Goal: Task Accomplishment & Management: Use online tool/utility

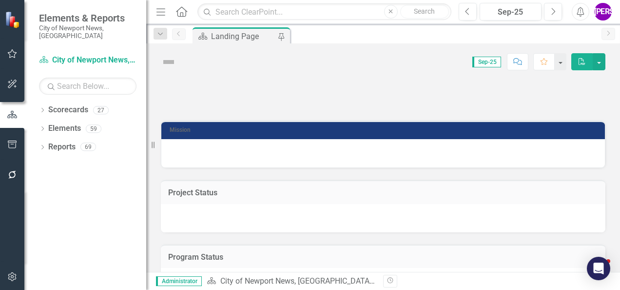
click at [10, 280] on icon "button" at bounding box center [12, 277] width 10 height 8
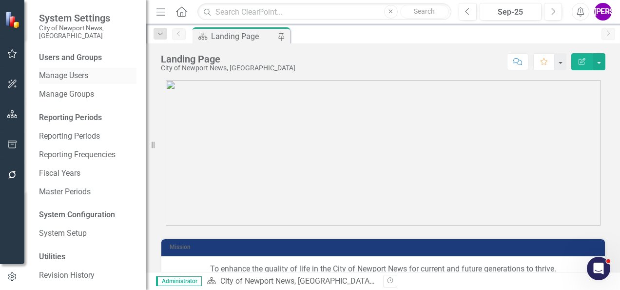
click at [76, 70] on link "Manage Users" at bounding box center [88, 75] width 98 height 11
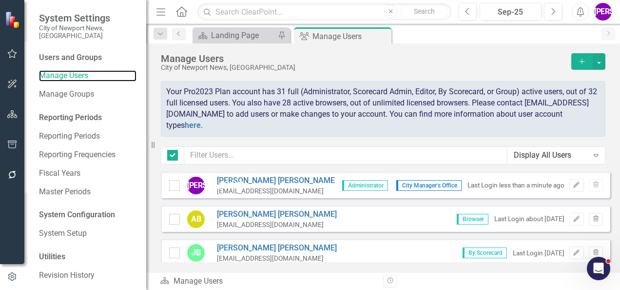
checkbox input "false"
click at [578, 63] on icon "Add" at bounding box center [582, 61] width 9 height 7
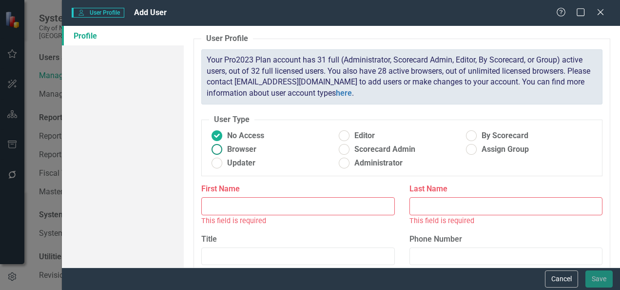
click at [240, 147] on span "Browser" at bounding box center [241, 149] width 29 height 11
click at [225, 147] on input "Browser" at bounding box center [217, 149] width 15 height 15
radio input "true"
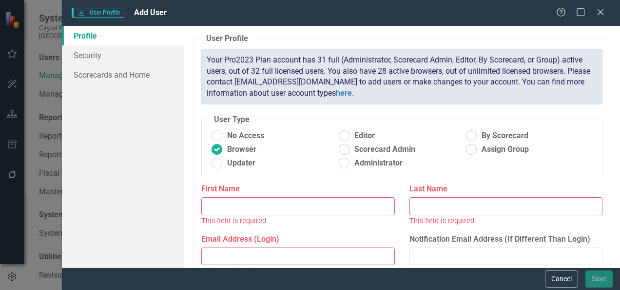
click at [291, 203] on input "First Name" at bounding box center [297, 206] width 193 height 18
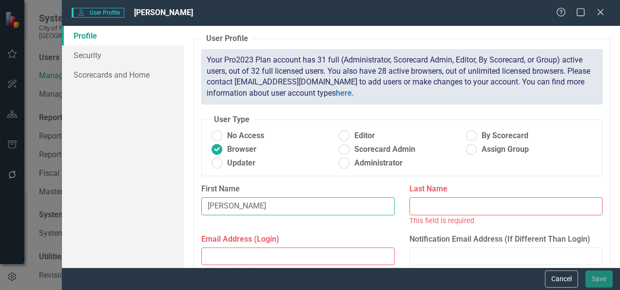
type input "[PERSON_NAME]"
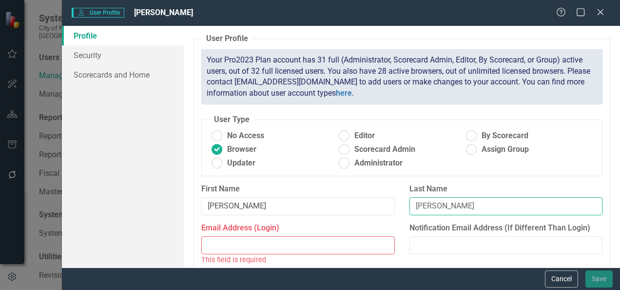
type input "[PERSON_NAME]"
click at [320, 234] on div "Email Address (Login) This field is required" at bounding box center [297, 243] width 193 height 42
click at [318, 244] on input "Email Address (Login)" at bounding box center [297, 245] width 193 height 18
paste input "[EMAIL_ADDRESS][DOMAIN_NAME]"
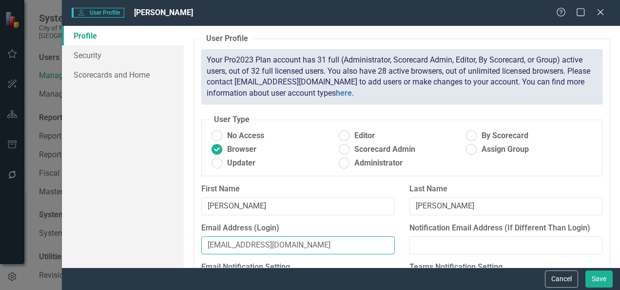
type input "[EMAIL_ADDRESS][DOMAIN_NAME]"
click at [388, 224] on label "Email Address (Login)" at bounding box center [297, 227] width 193 height 11
click at [388, 236] on input "[EMAIL_ADDRESS][DOMAIN_NAME]" at bounding box center [297, 245] width 193 height 18
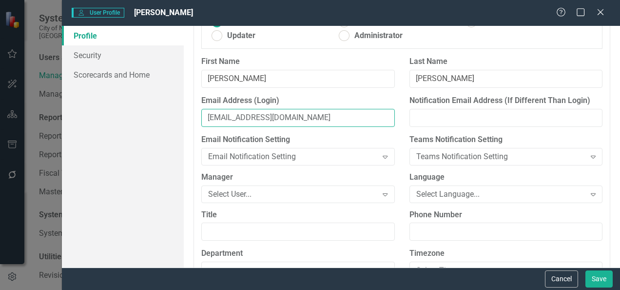
scroll to position [130, 0]
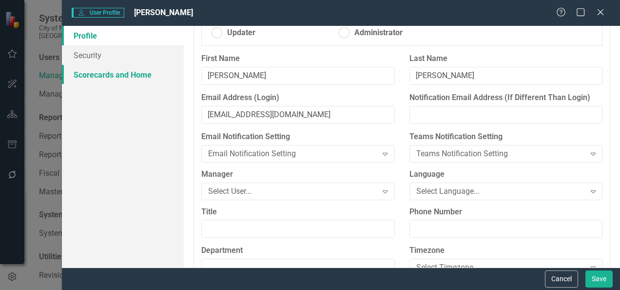
click at [93, 83] on link "Scorecards and Home" at bounding box center [123, 75] width 122 height 20
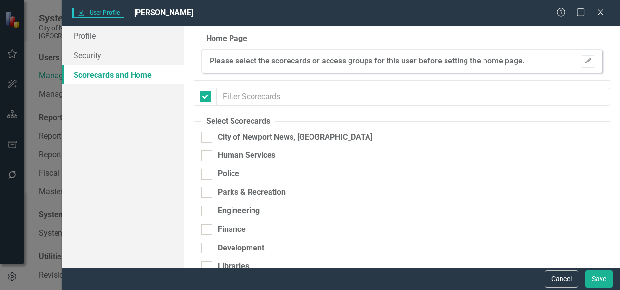
checkbox input "false"
click at [226, 144] on div "City of Newport News, [GEOGRAPHIC_DATA]" at bounding box center [350, 141] width 299 height 19
click at [225, 141] on div "City of Newport News, [GEOGRAPHIC_DATA]" at bounding box center [295, 137] width 155 height 11
click at [208, 138] on input "City of Newport News, [GEOGRAPHIC_DATA]" at bounding box center [204, 135] width 6 height 6
checkbox input "true"
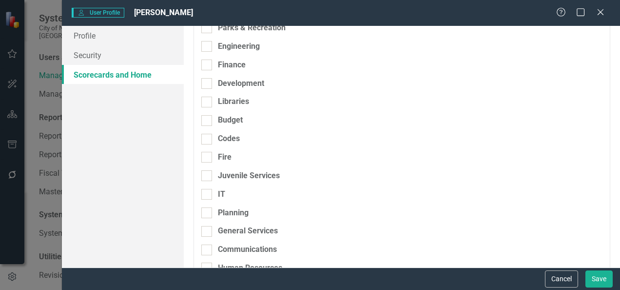
scroll to position [145, 0]
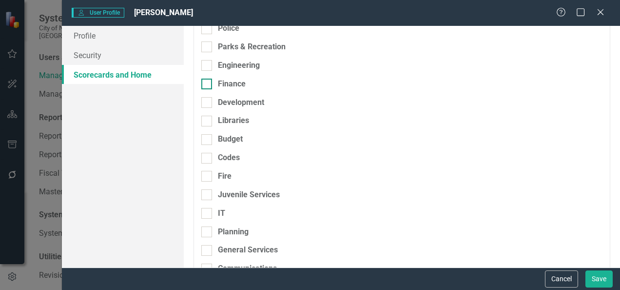
click at [213, 89] on div "Finance" at bounding box center [350, 84] width 299 height 11
click at [208, 85] on input "Finance" at bounding box center [204, 82] width 6 height 6
checkbox input "true"
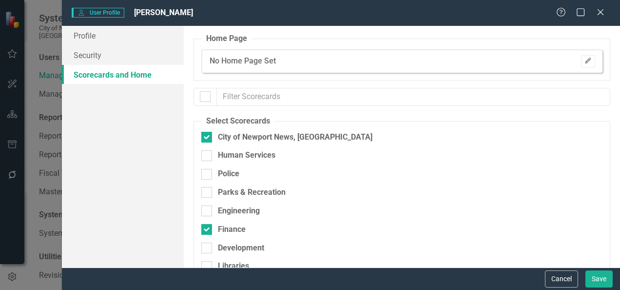
click at [585, 60] on icon "Edit" at bounding box center [588, 61] width 7 height 6
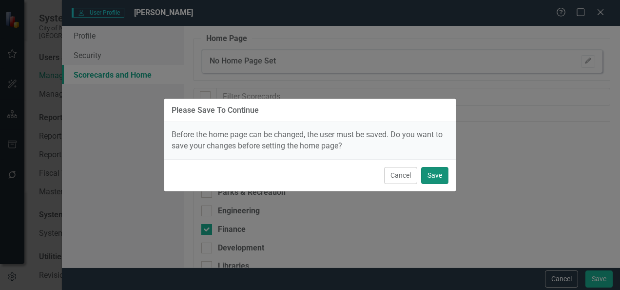
click at [425, 177] on button "Save" at bounding box center [434, 175] width 27 height 17
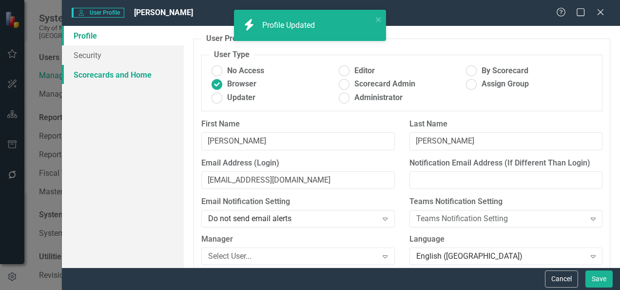
click at [133, 73] on link "Scorecards and Home" at bounding box center [123, 75] width 122 height 20
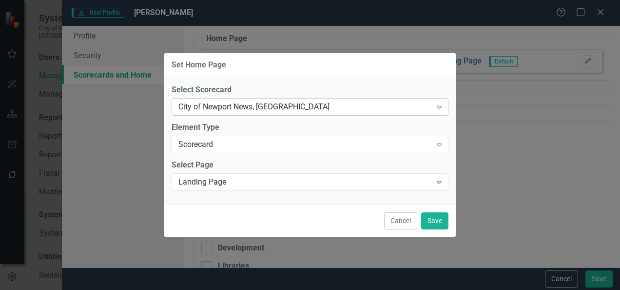
click at [311, 114] on div "City of Newport News, [GEOGRAPHIC_DATA] Expand" at bounding box center [310, 107] width 277 height 18
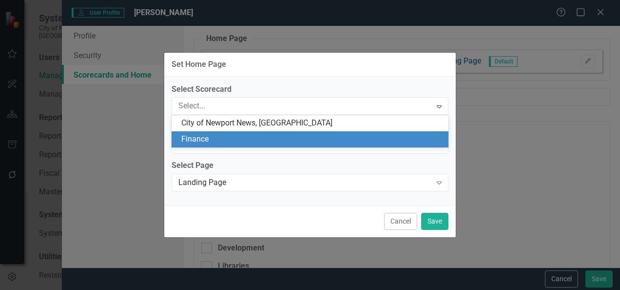
click at [287, 136] on div "Finance" at bounding box center [312, 139] width 262 height 11
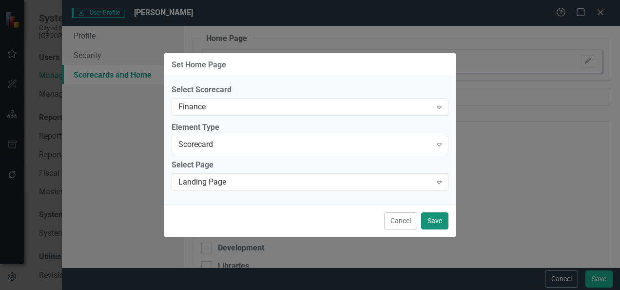
click at [434, 221] on button "Save" at bounding box center [434, 220] width 27 height 17
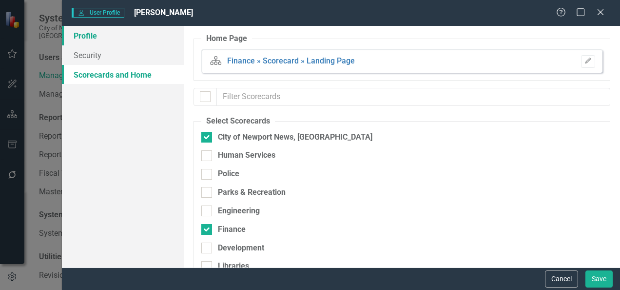
click at [91, 29] on link "Profile" at bounding box center [123, 36] width 122 height 20
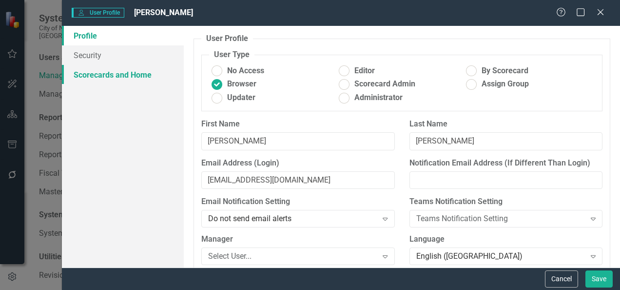
click at [98, 74] on link "Scorecards and Home" at bounding box center [123, 75] width 122 height 20
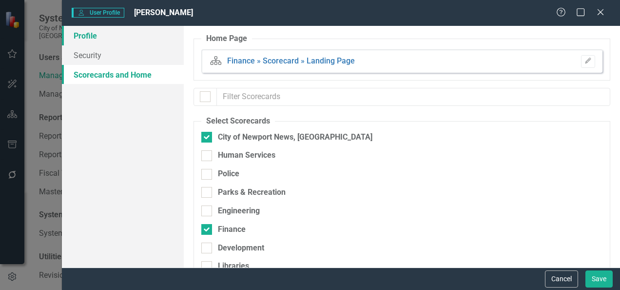
click at [120, 37] on link "Profile" at bounding box center [123, 36] width 122 height 20
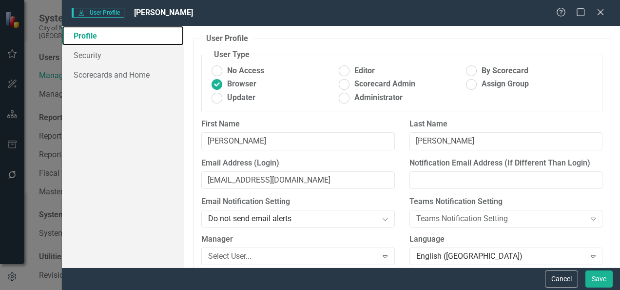
scroll to position [162, 0]
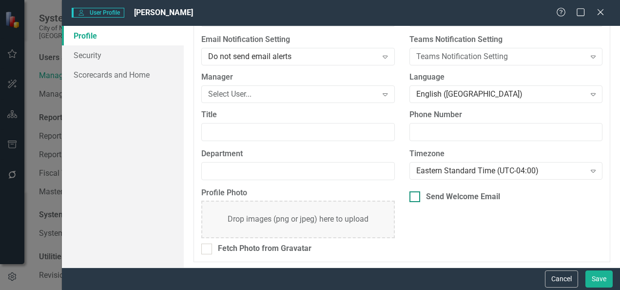
click at [439, 195] on div "Send Welcome Email" at bounding box center [463, 196] width 74 height 11
click at [416, 195] on input "Send Welcome Email" at bounding box center [413, 194] width 6 height 6
checkbox input "true"
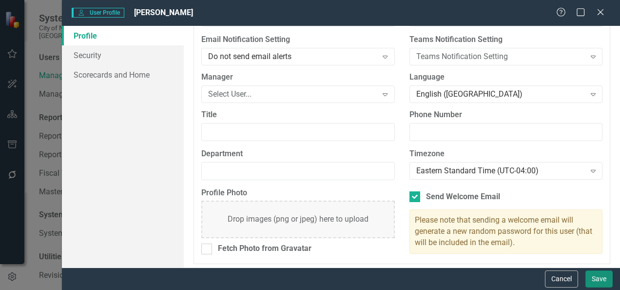
click at [597, 281] on button "Save" at bounding box center [599, 278] width 27 height 17
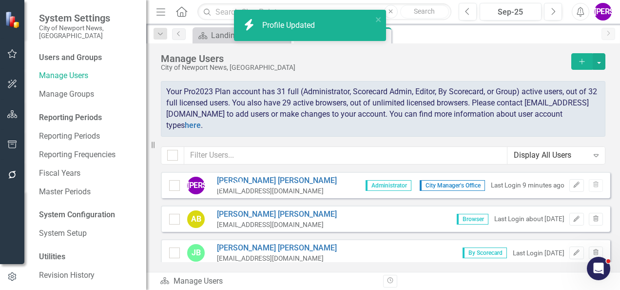
click at [408, 55] on div "Manage Users" at bounding box center [364, 58] width 406 height 11
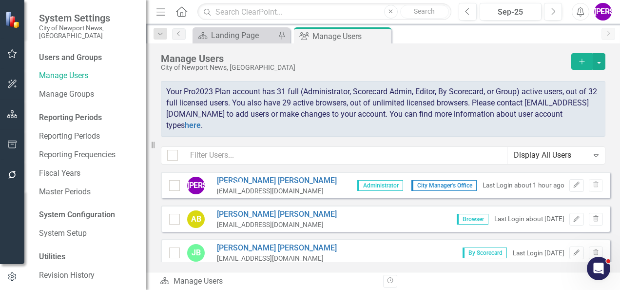
click at [484, 65] on div "City of Newport News, [GEOGRAPHIC_DATA]" at bounding box center [364, 67] width 406 height 7
click at [8, 119] on button "button" at bounding box center [12, 114] width 22 height 20
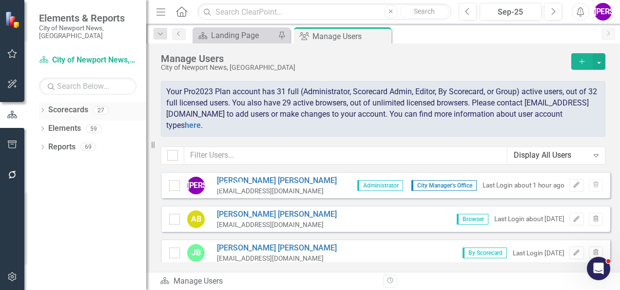
click at [43, 108] on icon "Dropdown" at bounding box center [42, 110] width 7 height 5
click at [58, 123] on link "City of Newport News, [GEOGRAPHIC_DATA]" at bounding box center [100, 128] width 93 height 11
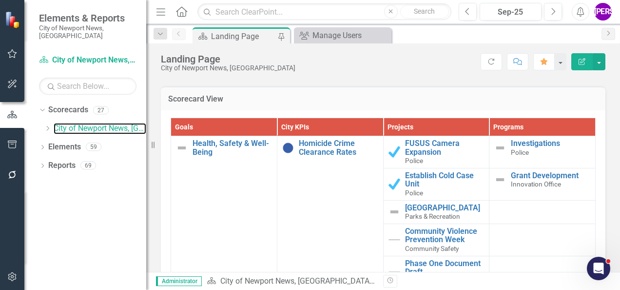
scroll to position [923, 0]
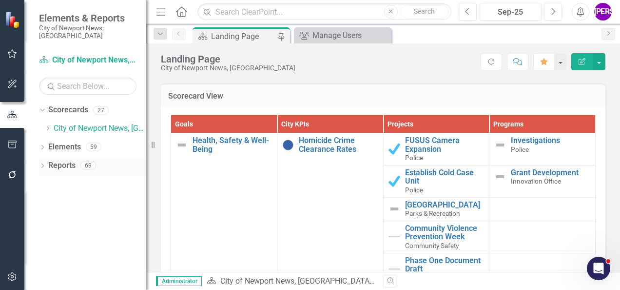
click at [57, 160] on link "Reports" at bounding box center [61, 165] width 27 height 11
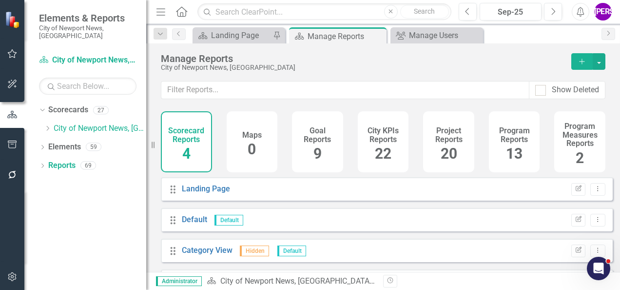
click at [356, 75] on div "Manage Reports City of Newport News, [GEOGRAPHIC_DATA] Add" at bounding box center [383, 62] width 474 height 38
click at [461, 141] on h4 "Project Reports" at bounding box center [449, 134] width 40 height 17
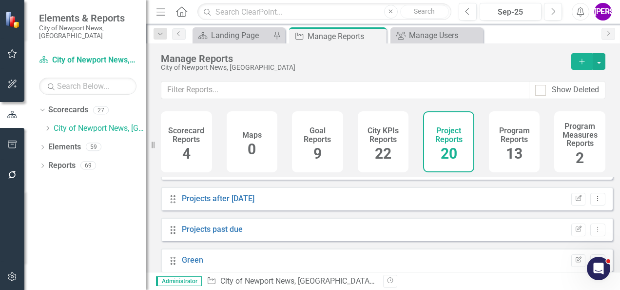
scroll to position [518, 0]
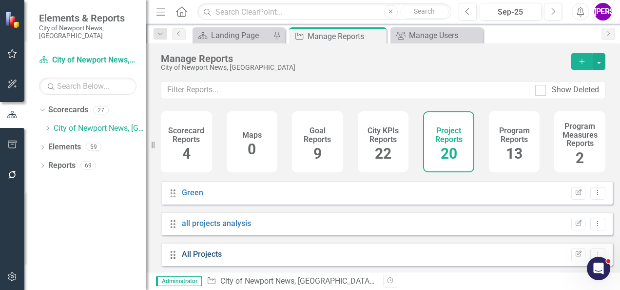
click at [214, 259] on link "All Projects" at bounding box center [202, 253] width 40 height 9
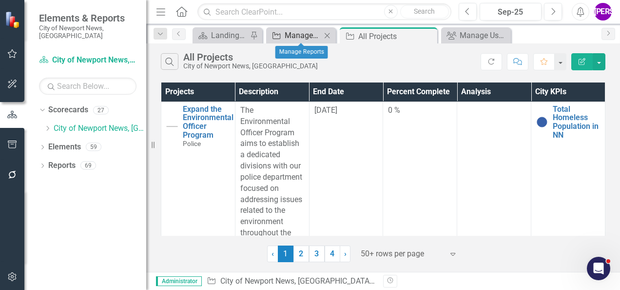
click at [301, 30] on div "Manage Reports" at bounding box center [303, 35] width 37 height 12
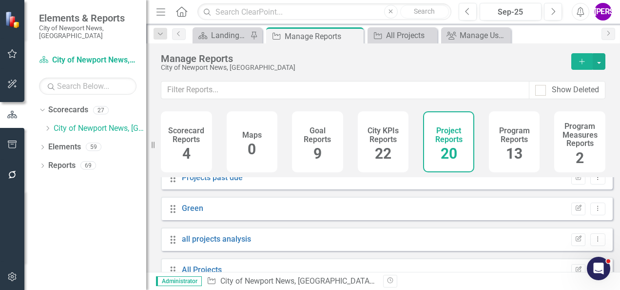
scroll to position [518, 0]
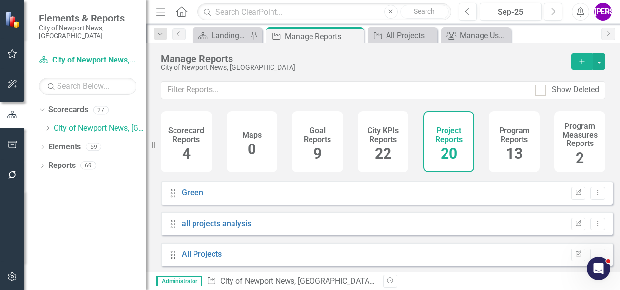
click at [589, 66] on button "Add" at bounding box center [582, 61] width 21 height 17
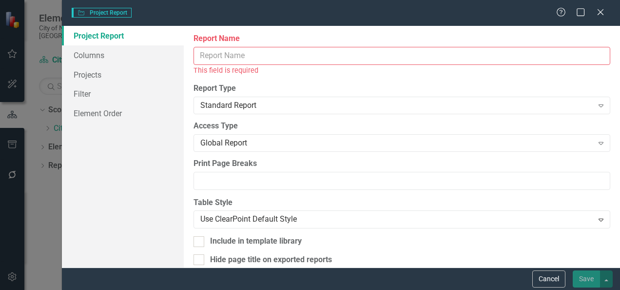
click at [360, 58] on input "Report Name" at bounding box center [402, 56] width 417 height 18
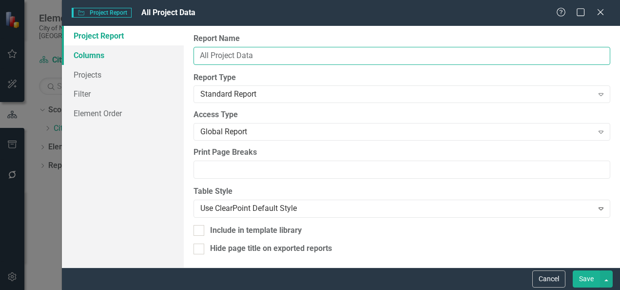
type input "All Project Data"
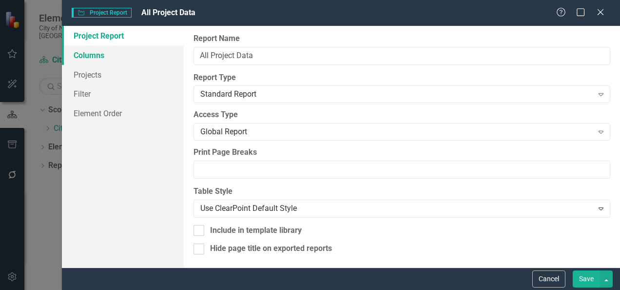
click at [113, 55] on link "Columns" at bounding box center [123, 55] width 122 height 20
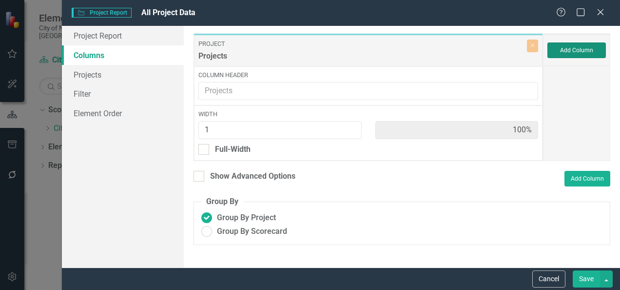
click at [582, 50] on button "Add Column" at bounding box center [577, 50] width 59 height 16
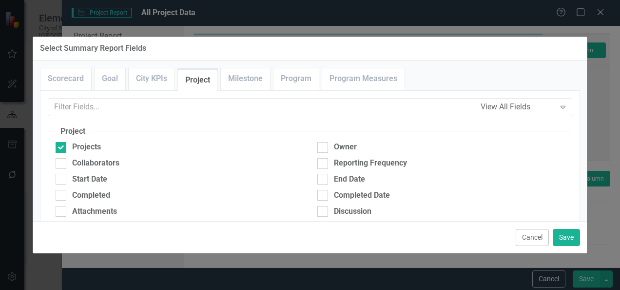
scroll to position [0, 0]
click at [209, 84] on link "Project" at bounding box center [198, 79] width 40 height 21
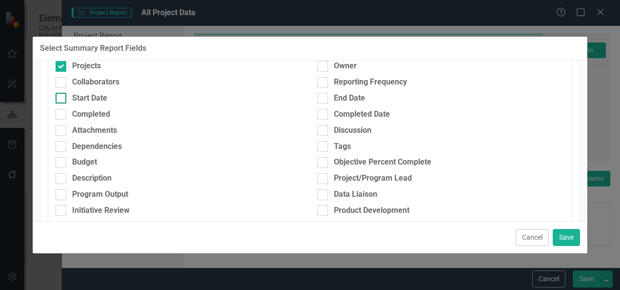
scroll to position [76, 0]
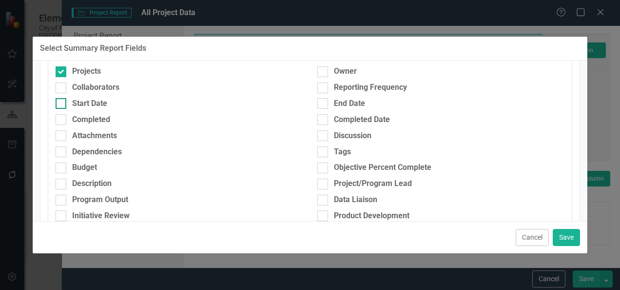
click at [77, 101] on div "Start Date" at bounding box center [89, 103] width 35 height 11
click at [62, 101] on input "Start Date" at bounding box center [59, 101] width 6 height 6
checkbox input "true"
click at [327, 106] on div "End Date" at bounding box center [441, 103] width 247 height 11
click at [324, 104] on input "End Date" at bounding box center [321, 101] width 6 height 6
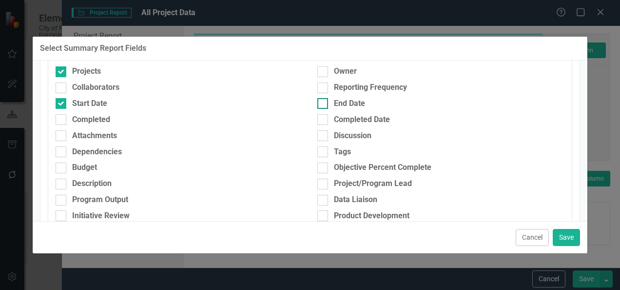
checkbox input "true"
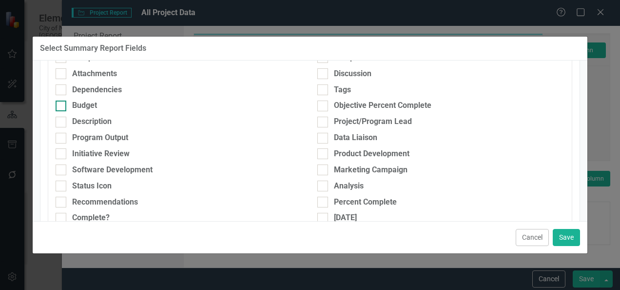
scroll to position [137, 0]
click at [320, 198] on input "Percent Complete" at bounding box center [321, 200] width 6 height 6
checkbox input "true"
click at [320, 190] on div at bounding box center [323, 186] width 11 height 11
click at [320, 187] on input "Analysis" at bounding box center [321, 184] width 6 height 6
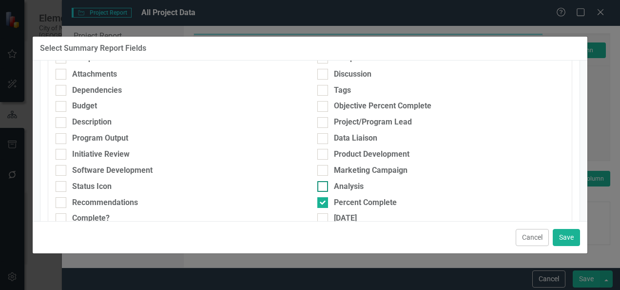
checkbox input "true"
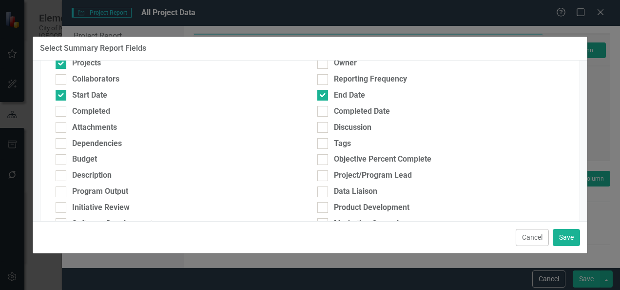
scroll to position [83, 0]
click at [91, 176] on div "Description" at bounding box center [92, 175] width 40 height 11
click at [62, 176] on input "Description" at bounding box center [59, 174] width 6 height 6
checkbox input "true"
click at [564, 237] on button "Save" at bounding box center [566, 237] width 27 height 17
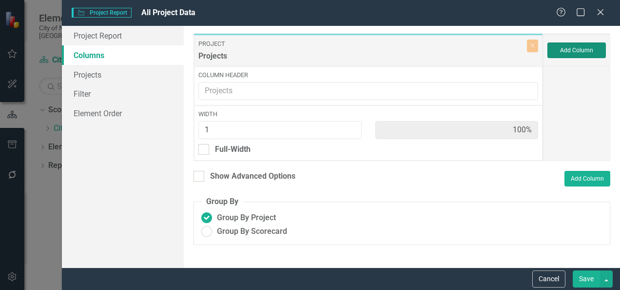
type input "17%"
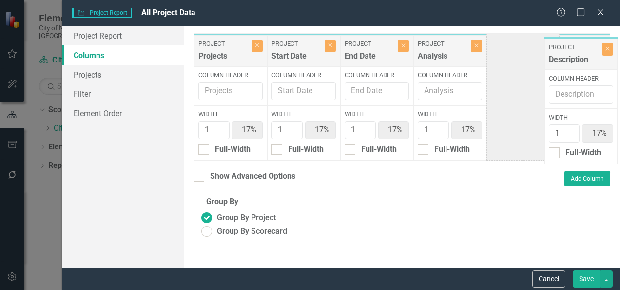
scroll to position [0, 1]
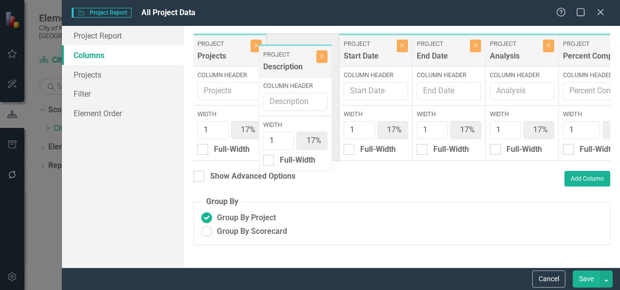
drag, startPoint x: 592, startPoint y: 53, endPoint x: 278, endPoint y: 63, distance: 313.8
click at [278, 63] on div "Project Projects Close Column Header Width 1 17% Full-Width Project Start Date …" at bounding box center [419, 97] width 452 height 128
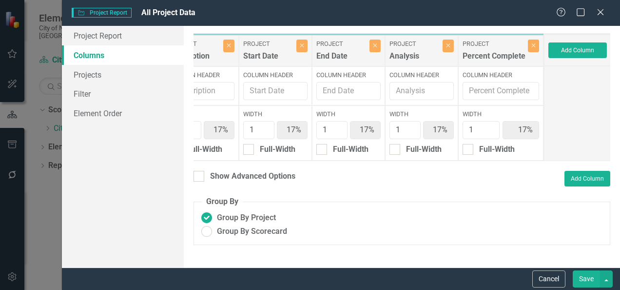
scroll to position [0, 0]
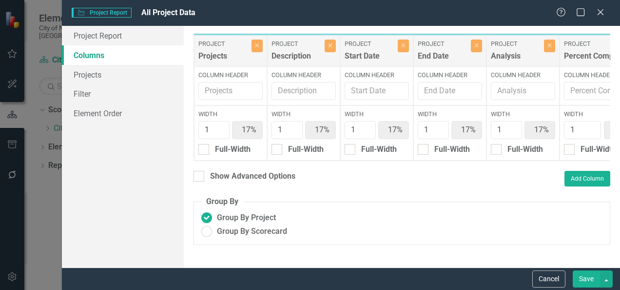
click at [231, 177] on div "To add columns to your report, click on the "Select Columns" button below. All …" at bounding box center [402, 146] width 437 height 241
click at [224, 182] on div "Show Advanced Options" at bounding box center [252, 176] width 85 height 11
click at [200, 177] on input "Show Advanced Options" at bounding box center [197, 174] width 6 height 6
checkbox input "true"
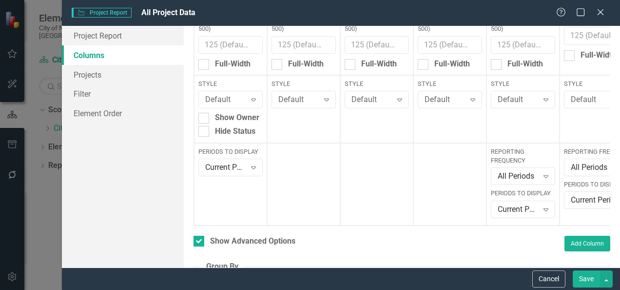
scroll to position [128, 0]
click at [246, 165] on div "Current Period" at bounding box center [225, 167] width 40 height 11
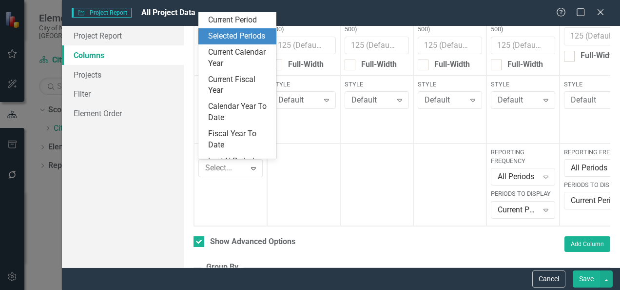
click at [248, 42] on div "Selected Periods" at bounding box center [239, 36] width 62 height 11
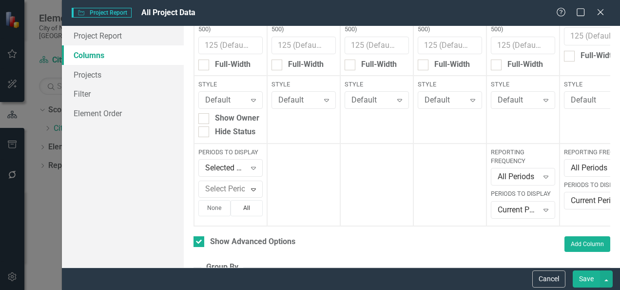
click at [250, 206] on button "All" at bounding box center [247, 208] width 32 height 16
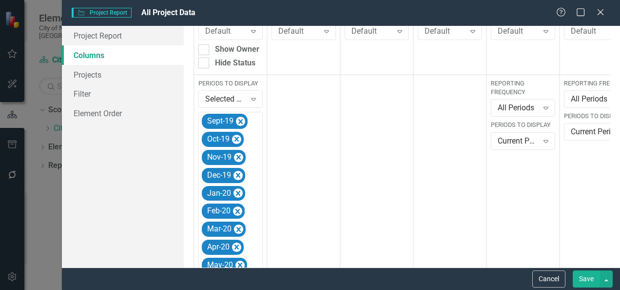
scroll to position [195, 0]
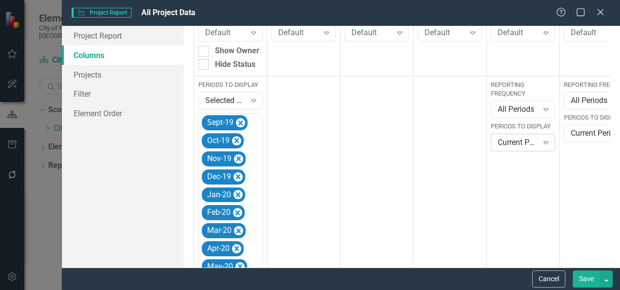
click at [537, 145] on div "Current Period" at bounding box center [518, 142] width 40 height 11
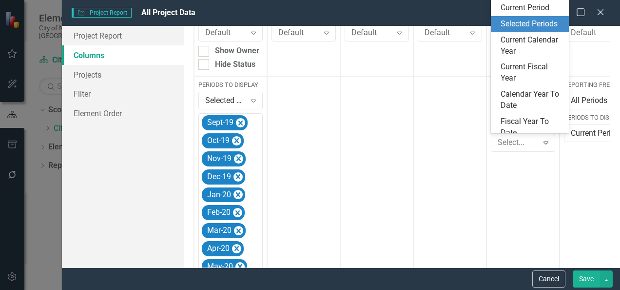
click at [529, 32] on div "Selected Periods" at bounding box center [530, 24] width 78 height 16
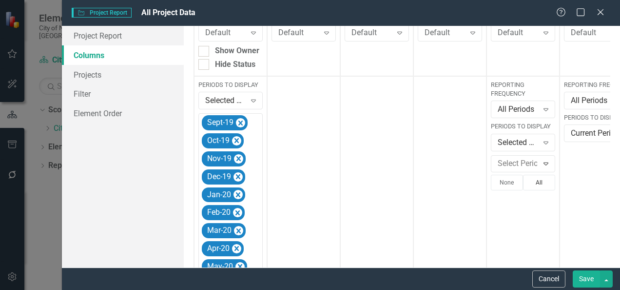
click at [531, 182] on button "All" at bounding box center [539, 183] width 32 height 16
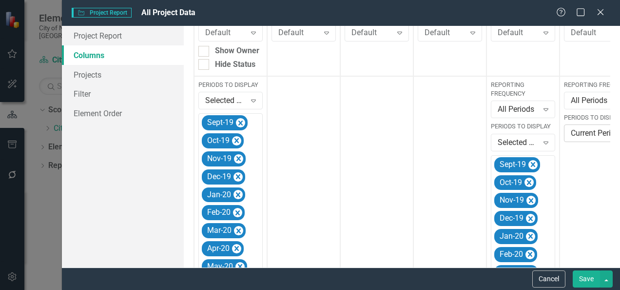
click at [582, 137] on div "Current Period" at bounding box center [597, 133] width 53 height 11
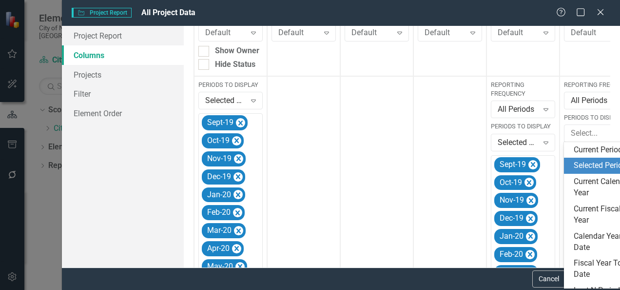
click at [585, 171] on div "Selected Periods" at bounding box center [605, 165] width 62 height 11
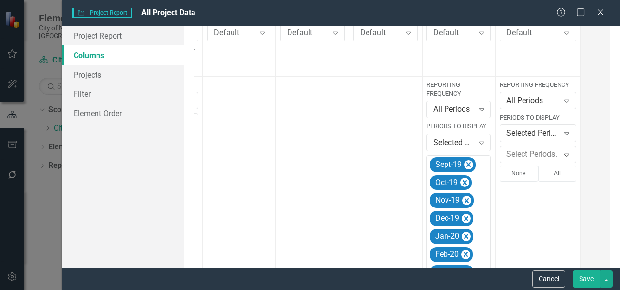
scroll to position [0, 65]
click at [554, 169] on button "All" at bounding box center [556, 173] width 39 height 16
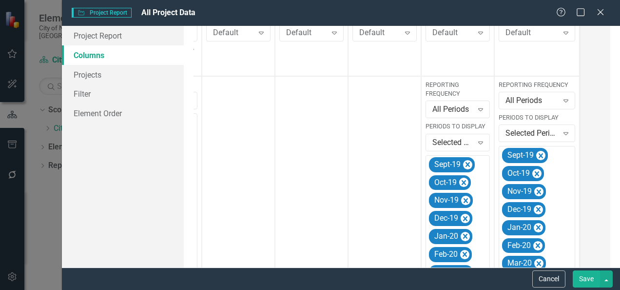
click at [577, 278] on button "Save" at bounding box center [586, 278] width 27 height 17
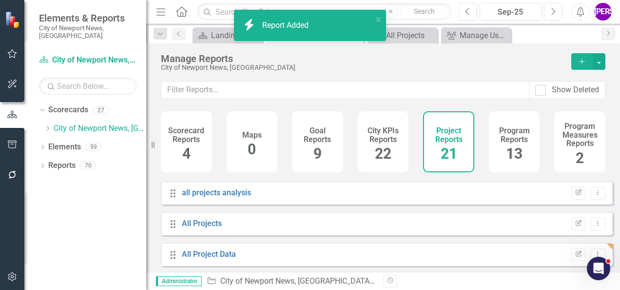
scroll to position [7, 0]
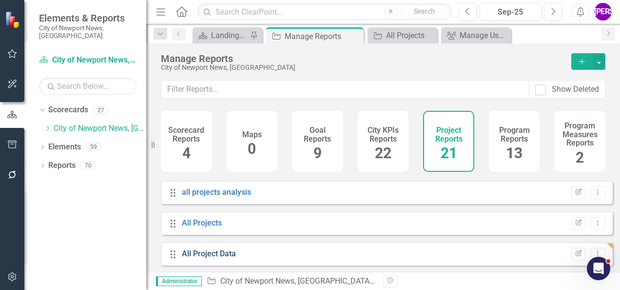
click at [232, 255] on link "All Project Data" at bounding box center [209, 253] width 54 height 9
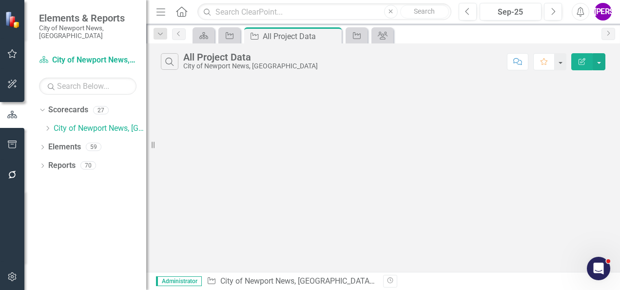
click at [585, 62] on icon "button" at bounding box center [582, 61] width 7 height 7
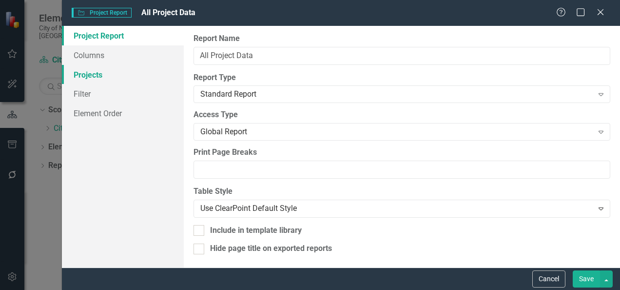
click at [96, 74] on link "Projects" at bounding box center [123, 75] width 122 height 20
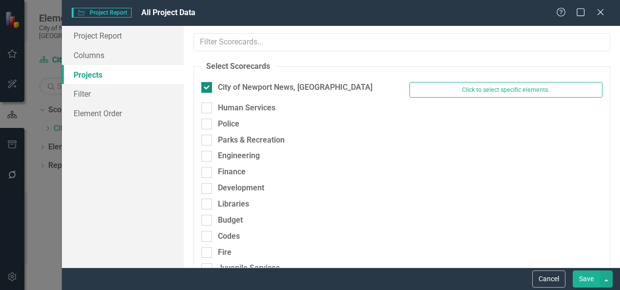
click at [216, 86] on div "City of Newport News, [GEOGRAPHIC_DATA]" at bounding box center [297, 87] width 193 height 11
click at [208, 86] on input "City of Newport News, [GEOGRAPHIC_DATA]" at bounding box center [204, 85] width 6 height 6
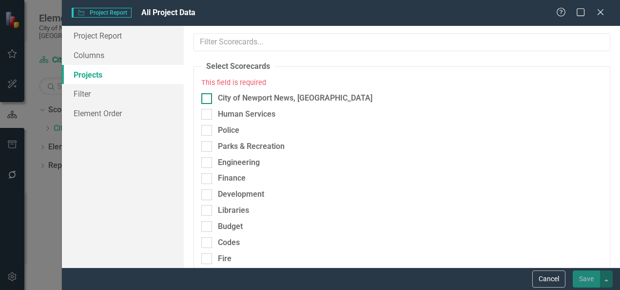
click at [211, 96] on div at bounding box center [206, 98] width 11 height 11
click at [208, 96] on input "City of Newport News, [GEOGRAPHIC_DATA]" at bounding box center [204, 96] width 6 height 6
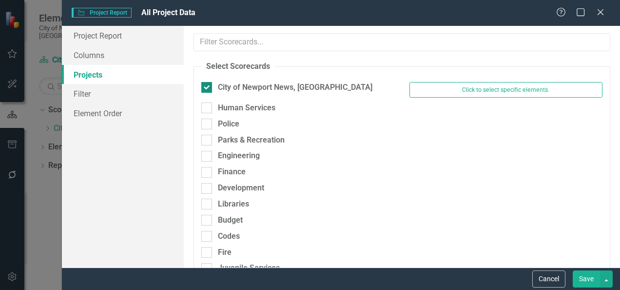
click at [208, 90] on div at bounding box center [206, 87] width 11 height 11
click at [208, 88] on input "City of Newport News, [GEOGRAPHIC_DATA]" at bounding box center [204, 85] width 6 height 6
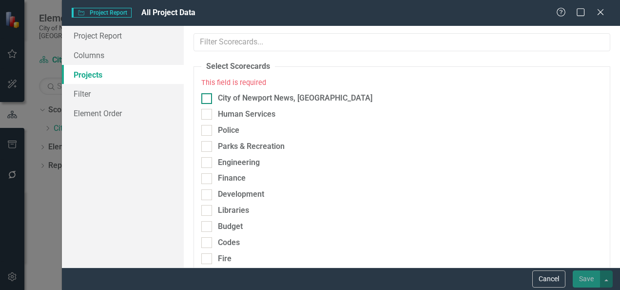
click at [209, 100] on div at bounding box center [206, 98] width 11 height 11
click at [208, 100] on input "City of Newport News, [GEOGRAPHIC_DATA]" at bounding box center [204, 96] width 6 height 6
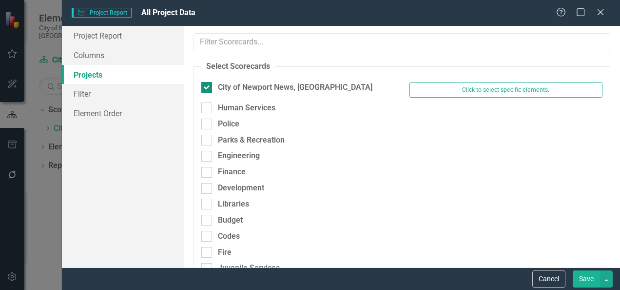
click at [206, 89] on div at bounding box center [206, 87] width 11 height 11
click at [206, 88] on input "City of Newport News, [GEOGRAPHIC_DATA]" at bounding box center [204, 85] width 6 height 6
checkbox input "false"
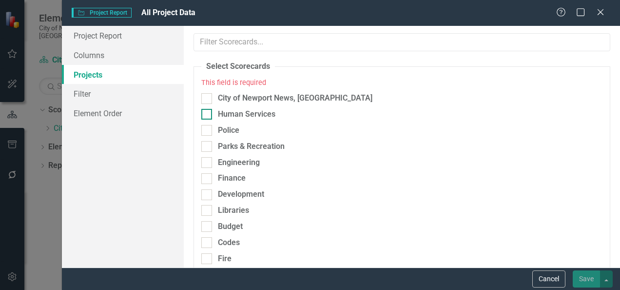
click at [206, 113] on input "Human Services" at bounding box center [204, 112] width 6 height 6
checkbox input "true"
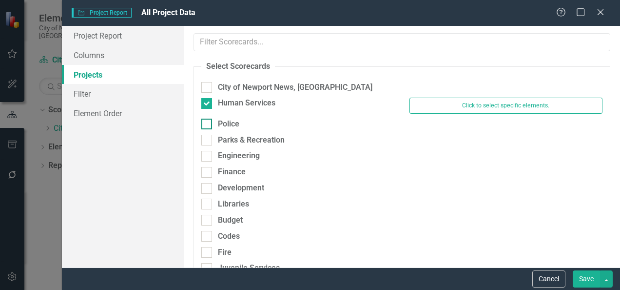
click at [208, 127] on div at bounding box center [206, 124] width 11 height 11
click at [208, 125] on input "Police" at bounding box center [204, 122] width 6 height 6
checkbox input "true"
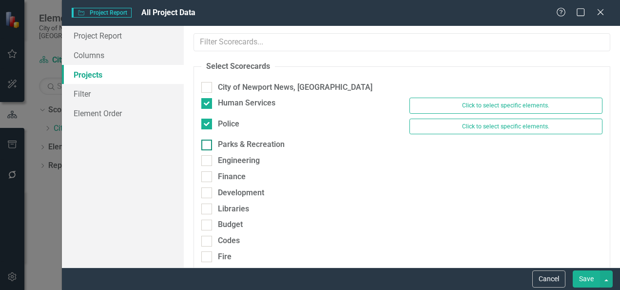
click at [209, 139] on div at bounding box center [206, 144] width 11 height 11
click at [208, 139] on input "Parks & Recreation" at bounding box center [204, 142] width 6 height 6
checkbox input "true"
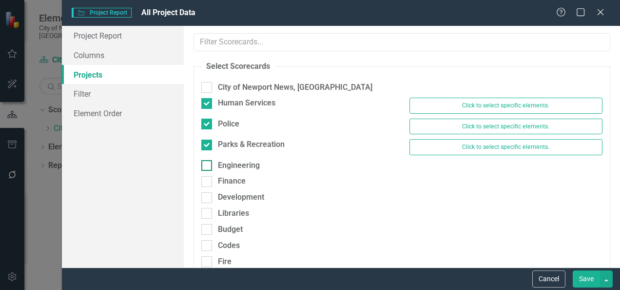
click at [207, 165] on div at bounding box center [206, 165] width 11 height 11
click at [207, 165] on input "Engineering" at bounding box center [204, 163] width 6 height 6
checkbox input "true"
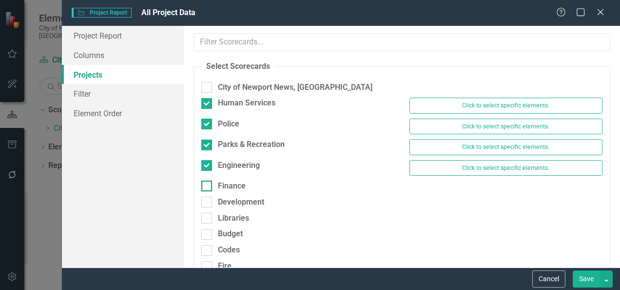
click at [208, 180] on div at bounding box center [206, 185] width 11 height 11
click at [208, 180] on input "Finance" at bounding box center [204, 183] width 6 height 6
checkbox input "true"
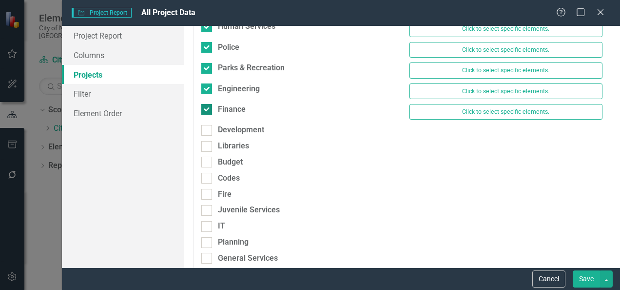
scroll to position [92, 0]
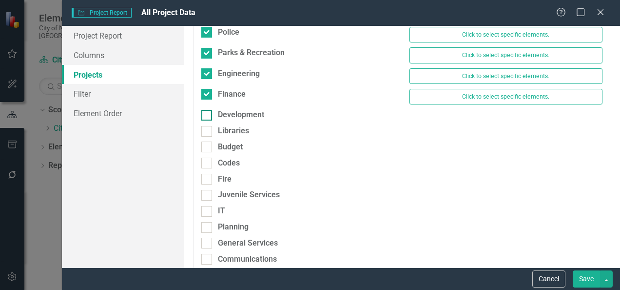
click at [213, 116] on div "Development" at bounding box center [297, 114] width 193 height 11
click at [208, 116] on input "Development" at bounding box center [204, 113] width 6 height 6
checkbox input "true"
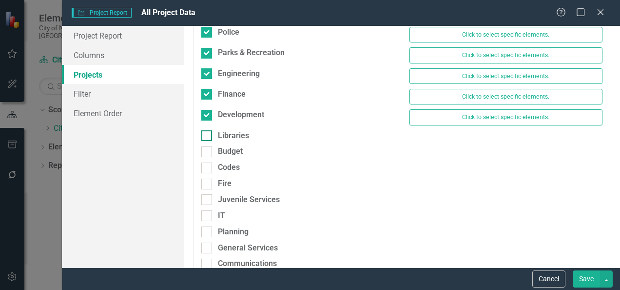
click at [209, 130] on div at bounding box center [206, 135] width 11 height 11
click at [208, 130] on input "Libraries" at bounding box center [204, 133] width 6 height 6
checkbox input "true"
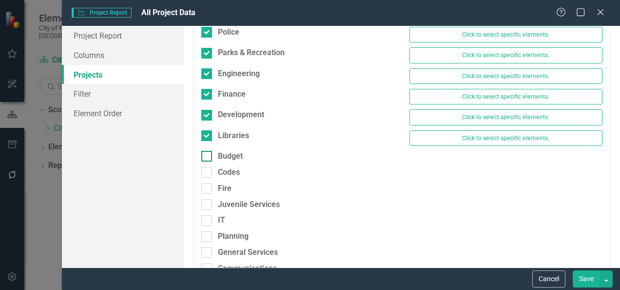
click at [207, 155] on div at bounding box center [206, 156] width 11 height 11
click at [207, 155] on input "Budget" at bounding box center [204, 154] width 6 height 6
checkbox input "true"
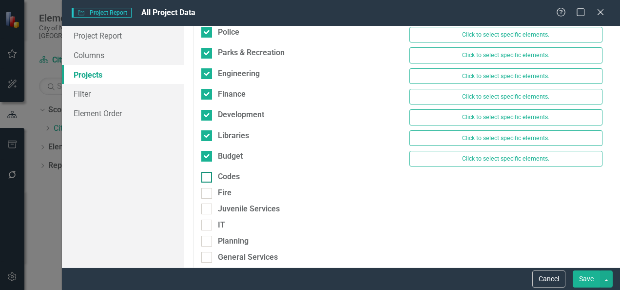
click at [209, 179] on div at bounding box center [206, 177] width 11 height 11
click at [208, 178] on input "Codes" at bounding box center [204, 175] width 6 height 6
checkbox input "true"
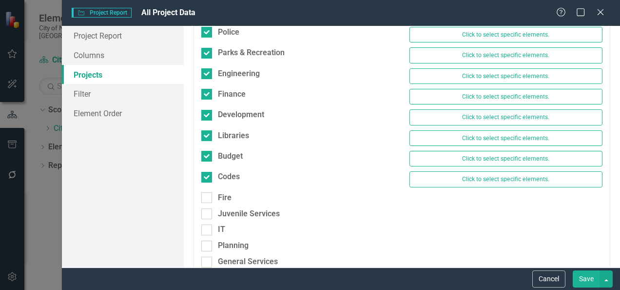
click at [209, 200] on div "Fire" at bounding box center [298, 200] width 208 height 16
click at [207, 192] on input "Fire" at bounding box center [204, 195] width 6 height 6
checkbox input "true"
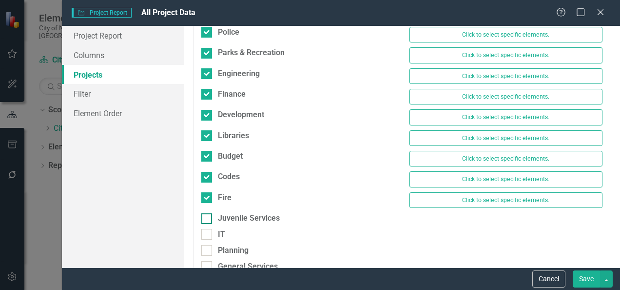
click at [207, 213] on input "Juvenile Services" at bounding box center [204, 216] width 6 height 6
checkbox input "true"
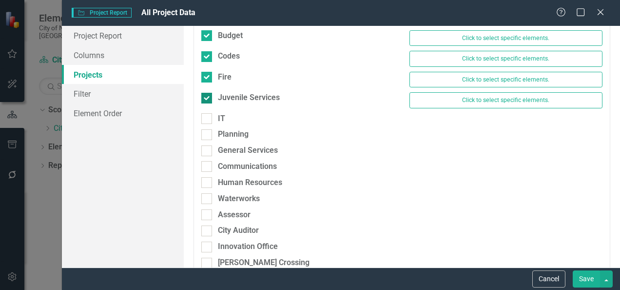
scroll to position [213, 0]
click at [205, 113] on input "IT" at bounding box center [204, 116] width 6 height 6
checkbox input "true"
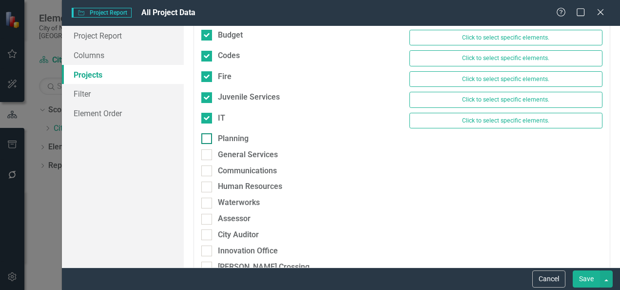
click at [212, 135] on div at bounding box center [206, 138] width 11 height 11
click at [208, 135] on input "Planning" at bounding box center [204, 136] width 6 height 6
checkbox input "true"
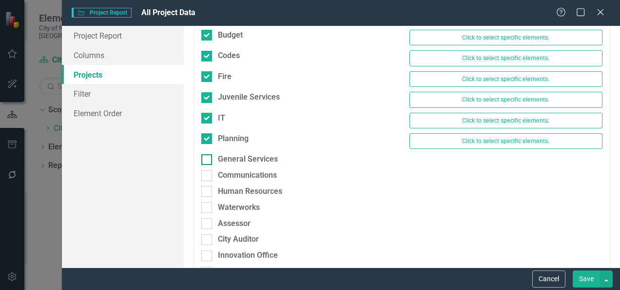
click at [207, 155] on input "General Services" at bounding box center [204, 157] width 6 height 6
checkbox input "true"
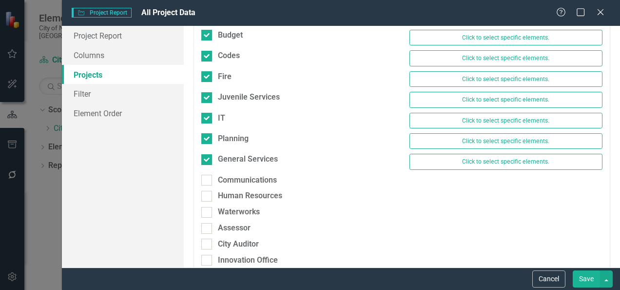
click at [206, 181] on div "Communications" at bounding box center [298, 183] width 208 height 16
click at [206, 177] on div at bounding box center [206, 180] width 11 height 11
click at [206, 177] on input "Communications" at bounding box center [204, 178] width 6 height 6
checkbox input "true"
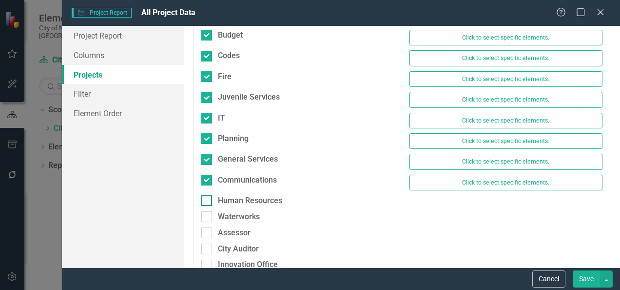
click at [206, 195] on input "Human Resources" at bounding box center [204, 198] width 6 height 6
checkbox input "true"
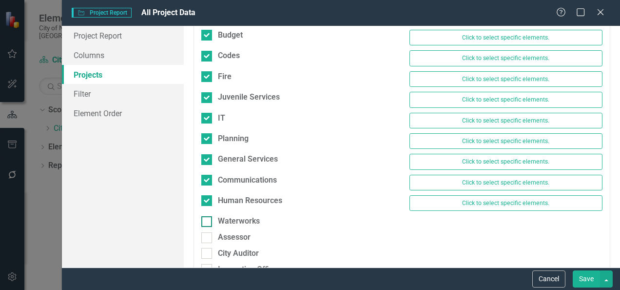
click at [207, 218] on div at bounding box center [206, 221] width 11 height 11
click at [207, 218] on input "Waterworks" at bounding box center [204, 219] width 6 height 6
checkbox input "true"
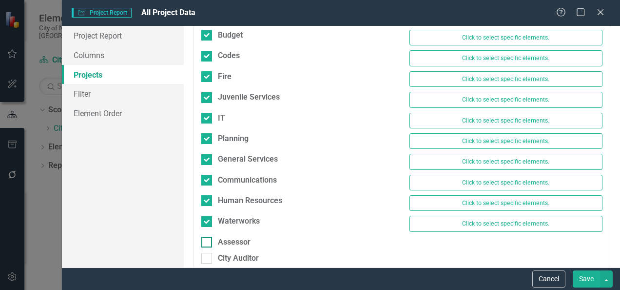
click at [206, 237] on input "Assessor" at bounding box center [204, 240] width 6 height 6
checkbox input "true"
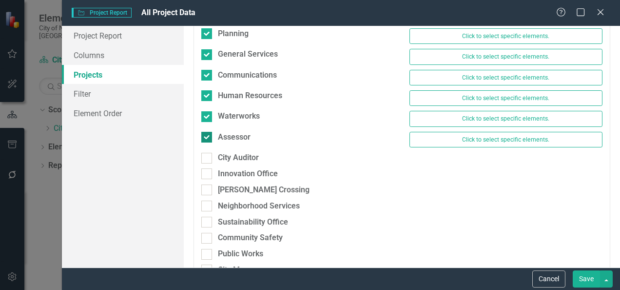
scroll to position [325, 0]
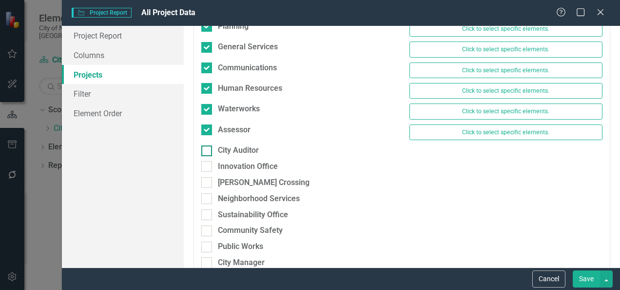
click at [209, 145] on div at bounding box center [206, 150] width 11 height 11
click at [208, 145] on input "City Auditor" at bounding box center [204, 148] width 6 height 6
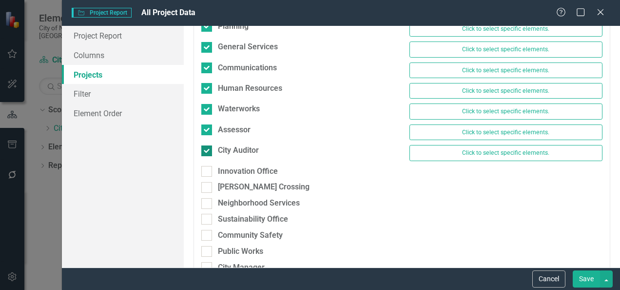
click at [207, 145] on input "City Auditor" at bounding box center [204, 148] width 6 height 6
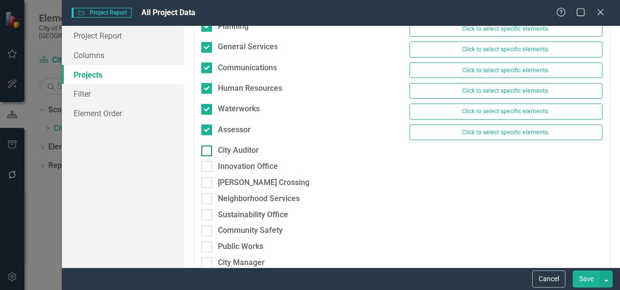
checkbox input "false"
click at [204, 161] on input "Innovation Office" at bounding box center [204, 164] width 6 height 6
checkbox input "true"
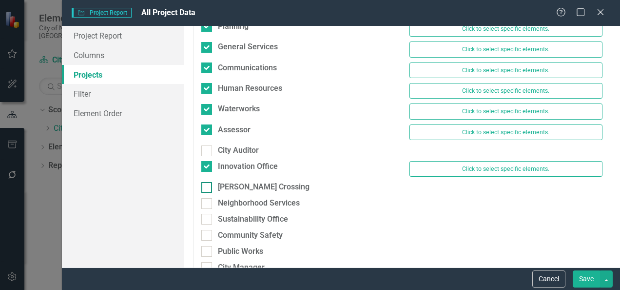
click at [204, 183] on div at bounding box center [206, 187] width 11 height 11
click at [204, 183] on input "[PERSON_NAME] Crossing" at bounding box center [204, 185] width 6 height 6
checkbox input "true"
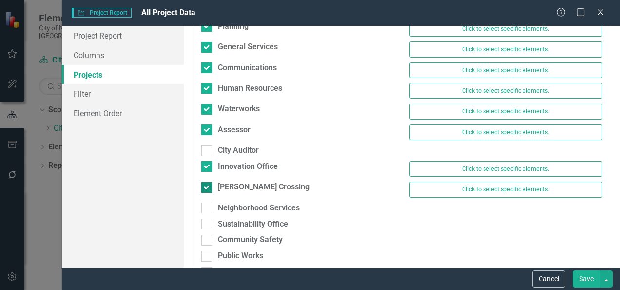
scroll to position [340, 0]
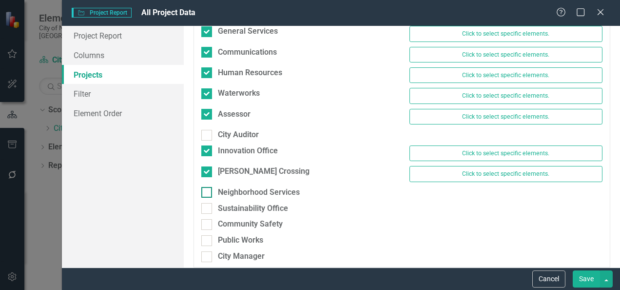
click at [211, 187] on div at bounding box center [206, 192] width 11 height 11
click at [208, 187] on input "Neighborhood Services" at bounding box center [204, 190] width 6 height 6
checkbox input "true"
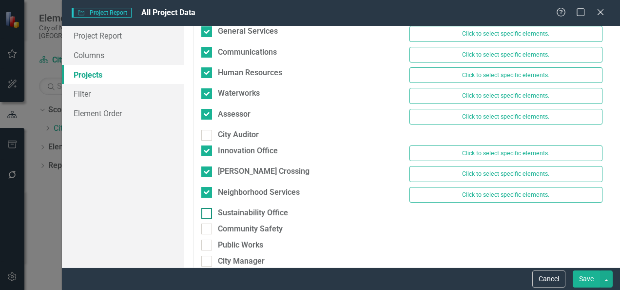
click at [206, 207] on div "Sustainability Office" at bounding box center [297, 212] width 193 height 11
click at [206, 208] on input "Sustainability Office" at bounding box center [204, 211] width 6 height 6
checkbox input "true"
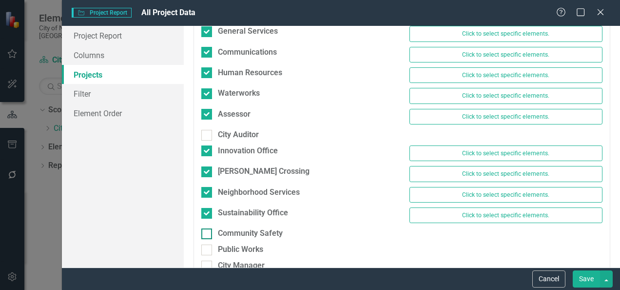
click at [206, 228] on input "Community Safety" at bounding box center [204, 231] width 6 height 6
checkbox input "true"
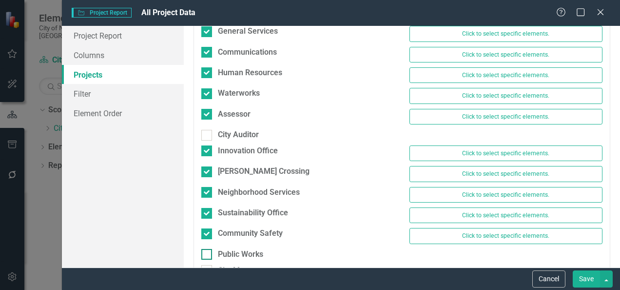
click at [208, 251] on div at bounding box center [206, 254] width 11 height 11
click at [208, 251] on input "Public Works" at bounding box center [204, 252] width 6 height 6
checkbox input "true"
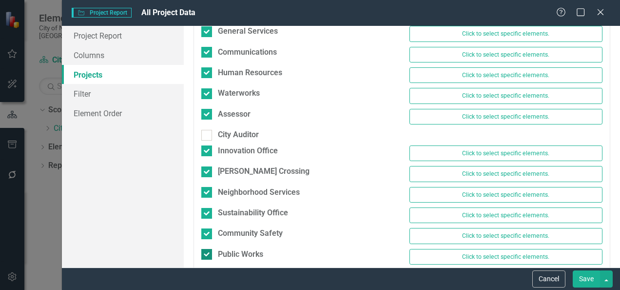
scroll to position [358, 0]
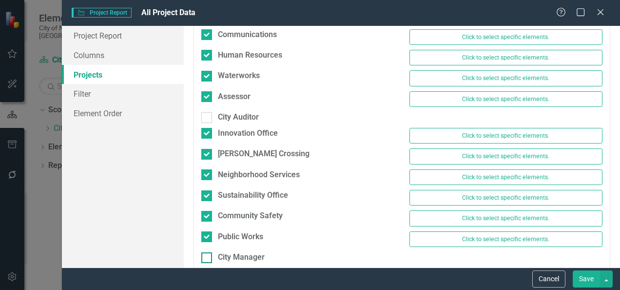
click at [222, 252] on div "City Manager" at bounding box center [241, 257] width 47 height 11
click at [208, 252] on input "City Manager" at bounding box center [204, 255] width 6 height 6
checkbox input "true"
click at [587, 278] on button "Save" at bounding box center [586, 278] width 27 height 17
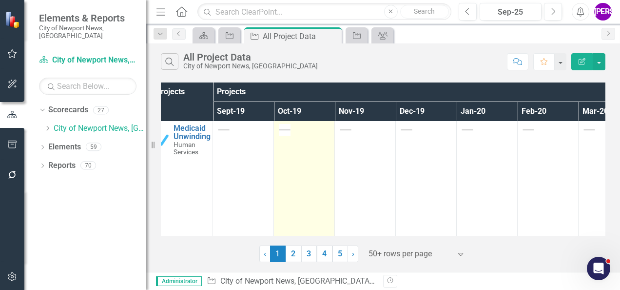
scroll to position [0, 0]
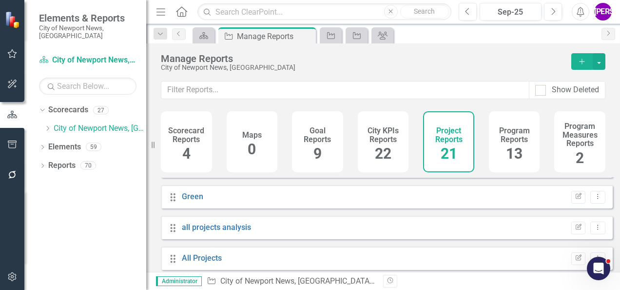
scroll to position [549, 0]
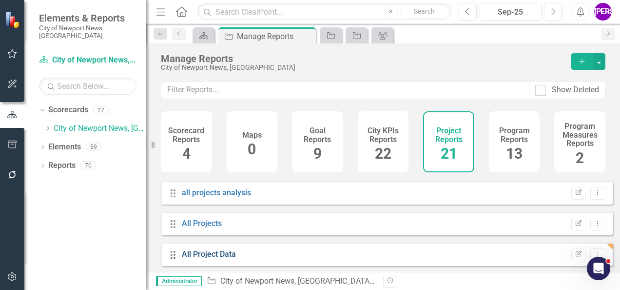
click at [214, 259] on link "All Project Data" at bounding box center [209, 253] width 54 height 9
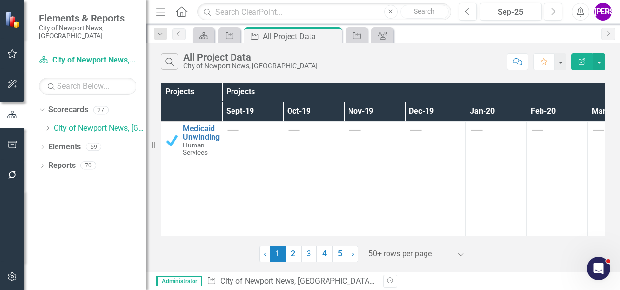
click at [584, 59] on icon "button" at bounding box center [582, 61] width 7 height 7
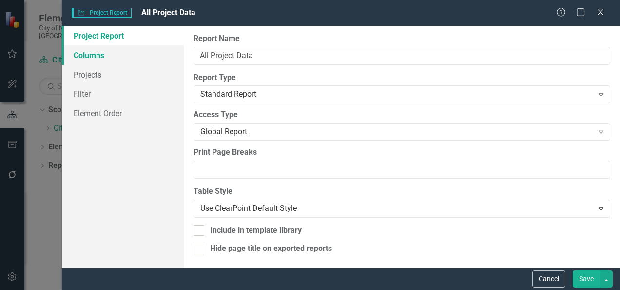
click at [105, 60] on link "Columns" at bounding box center [123, 55] width 122 height 20
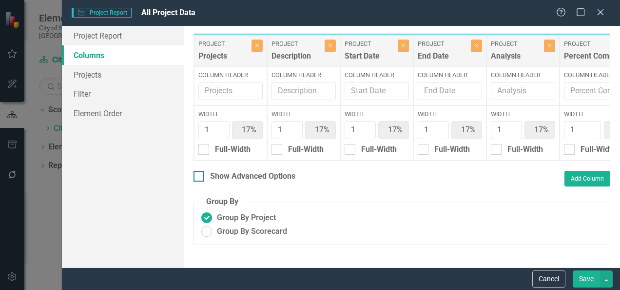
click at [220, 182] on div "Show Advanced Options" at bounding box center [252, 176] width 85 height 11
click at [200, 177] on input "Show Advanced Options" at bounding box center [197, 174] width 6 height 6
checkbox input "true"
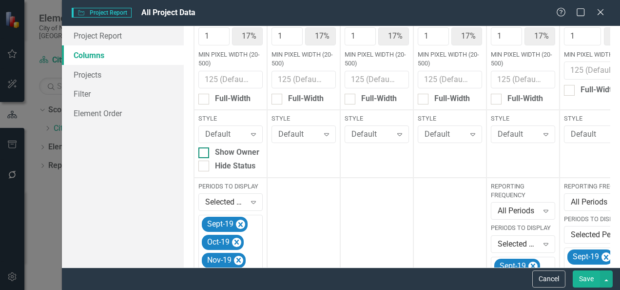
scroll to position [94, 0]
click at [250, 200] on icon "Expand" at bounding box center [254, 202] width 10 height 8
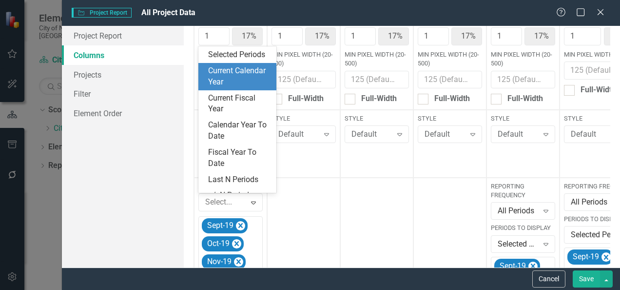
scroll to position [0, 0]
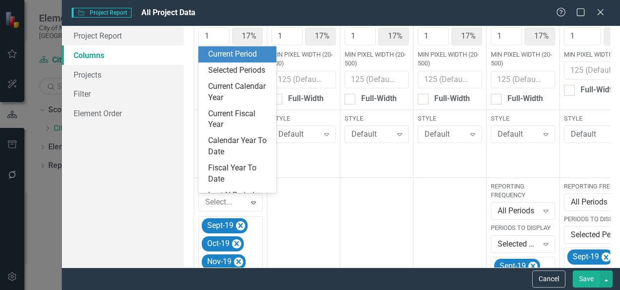
click at [242, 58] on div "Current Period" at bounding box center [239, 54] width 62 height 11
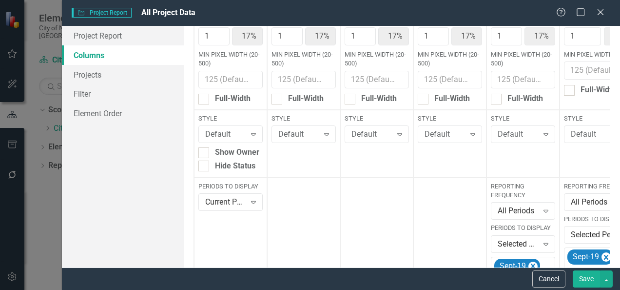
click at [587, 275] on button "Save" at bounding box center [586, 278] width 27 height 17
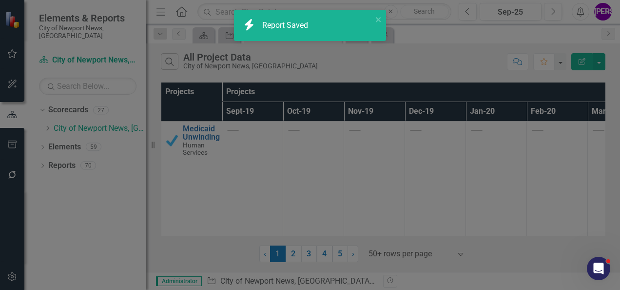
click at [411, 79] on div "Search All Project Data City of [GEOGRAPHIC_DATA], [GEOGRAPHIC_DATA] Comment Fa…" at bounding box center [383, 157] width 474 height 228
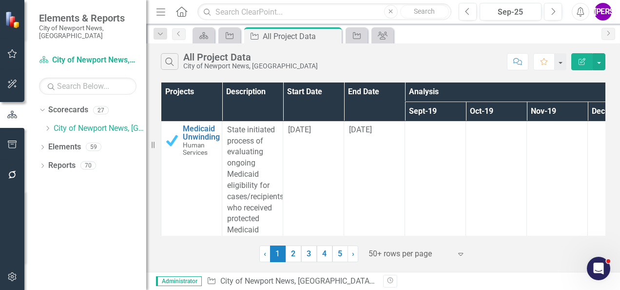
click at [577, 62] on button "Edit Report" at bounding box center [582, 61] width 21 height 17
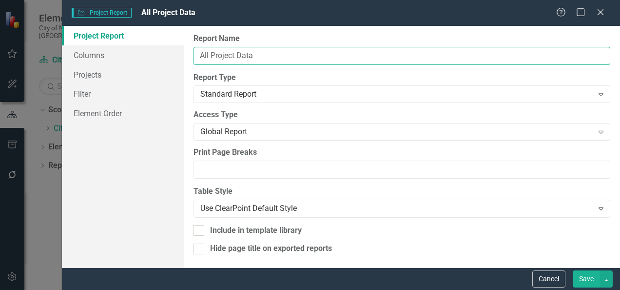
click at [308, 60] on input "All Project Data" at bounding box center [402, 56] width 417 height 18
type input "All Project Data 9/19-12/20"
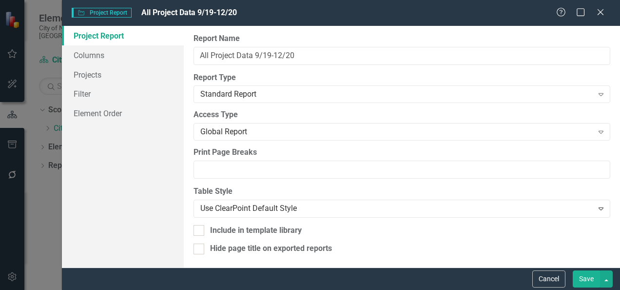
click at [583, 276] on button "Save" at bounding box center [586, 278] width 27 height 17
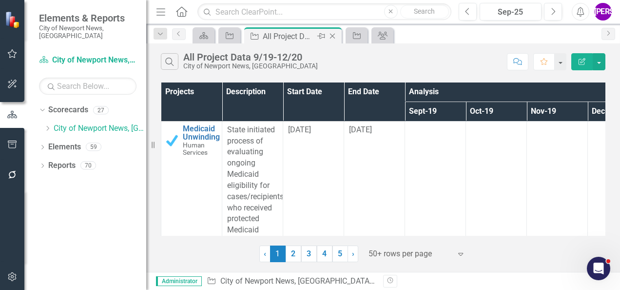
click at [334, 34] on icon at bounding box center [332, 36] width 5 height 5
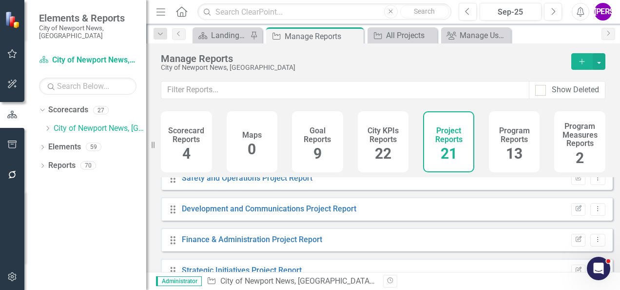
scroll to position [549, 0]
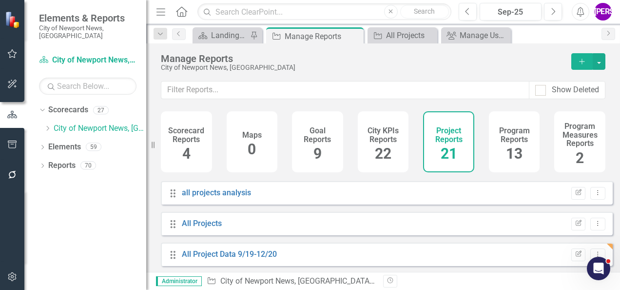
click at [580, 60] on icon "Add" at bounding box center [582, 61] width 9 height 7
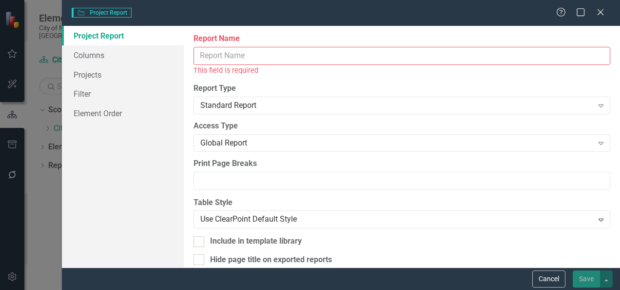
click at [342, 58] on input "Report Name" at bounding box center [402, 56] width 417 height 18
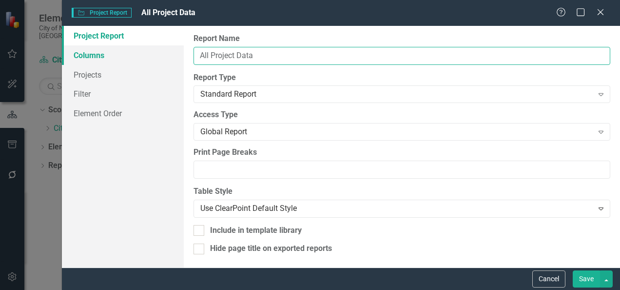
type input "All Project Data"
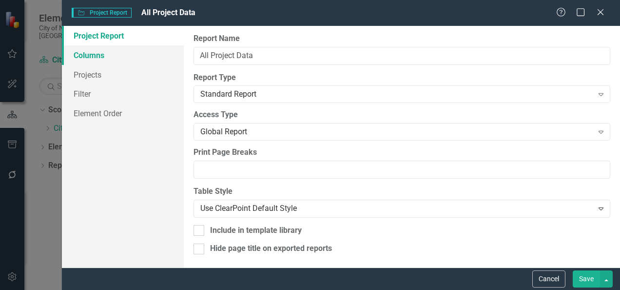
click at [98, 55] on link "Columns" at bounding box center [123, 55] width 122 height 20
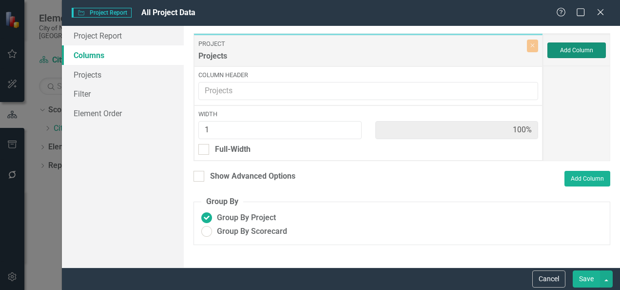
click at [562, 48] on button "Add Column" at bounding box center [577, 50] width 59 height 16
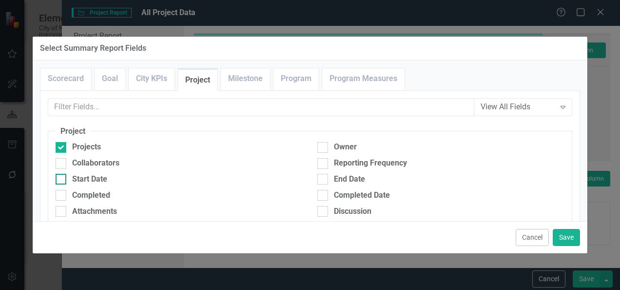
click at [82, 178] on div "Start Date" at bounding box center [89, 179] width 35 height 11
click at [62, 178] on input "Start Date" at bounding box center [59, 177] width 6 height 6
checkbox input "true"
click at [329, 178] on div "End Date" at bounding box center [441, 179] width 247 height 11
click at [324, 178] on input "End Date" at bounding box center [321, 177] width 6 height 6
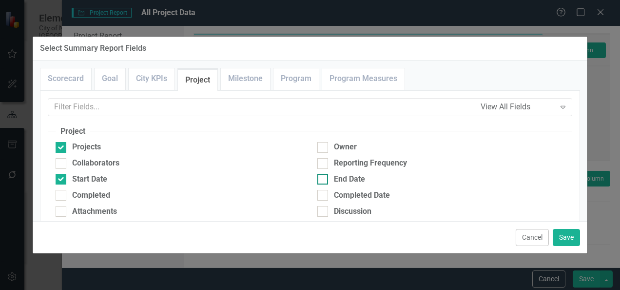
checkbox input "true"
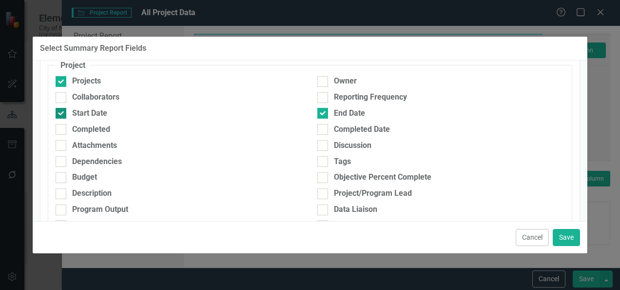
scroll to position [65, 0]
click at [105, 191] on div "Description" at bounding box center [92, 193] width 40 height 11
click at [62, 191] on input "Description" at bounding box center [59, 192] width 6 height 6
checkbox input "true"
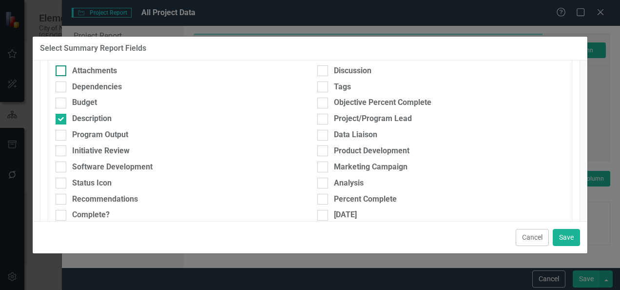
scroll to position [140, 0]
click at [334, 181] on div "Analysis" at bounding box center [349, 183] width 30 height 11
click at [324, 181] on input "Analysis" at bounding box center [321, 181] width 6 height 6
checkbox input "true"
click at [343, 198] on div "Percent Complete" at bounding box center [365, 199] width 63 height 11
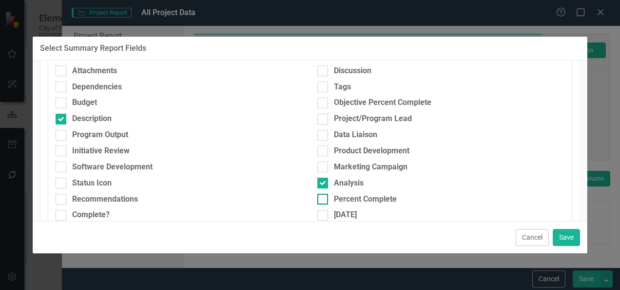
click at [324, 198] on input "Percent Complete" at bounding box center [321, 197] width 6 height 6
checkbox input "true"
click at [574, 241] on button "Save" at bounding box center [566, 237] width 27 height 17
type input "17%"
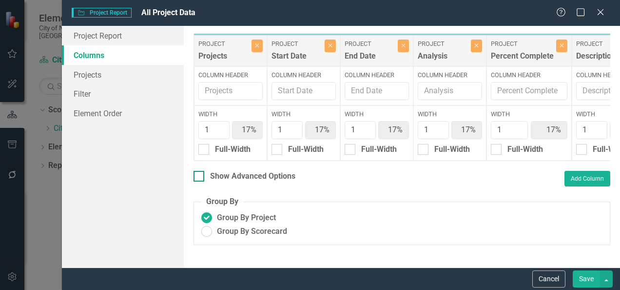
click at [222, 182] on div "Show Advanced Options" at bounding box center [252, 176] width 85 height 11
click at [200, 177] on input "Show Advanced Options" at bounding box center [197, 174] width 6 height 6
checkbox input "true"
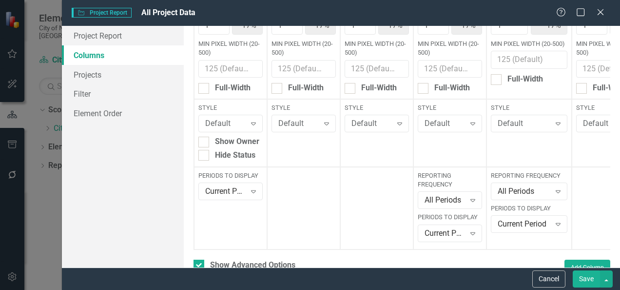
scroll to position [103, 0]
click at [467, 228] on div "Expand" at bounding box center [473, 234] width 18 height 16
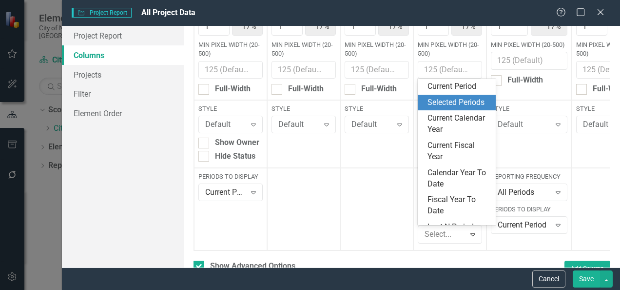
click at [456, 108] on div "Selected Periods" at bounding box center [459, 102] width 62 height 11
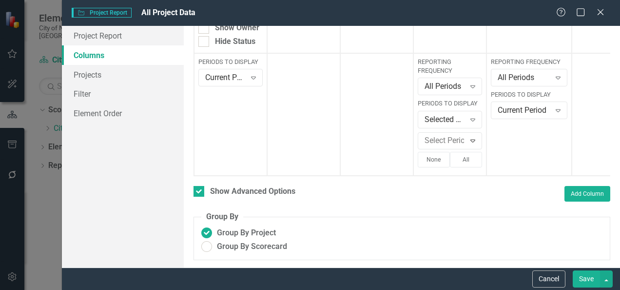
scroll to position [223, 0]
click at [457, 159] on button "All" at bounding box center [466, 160] width 32 height 16
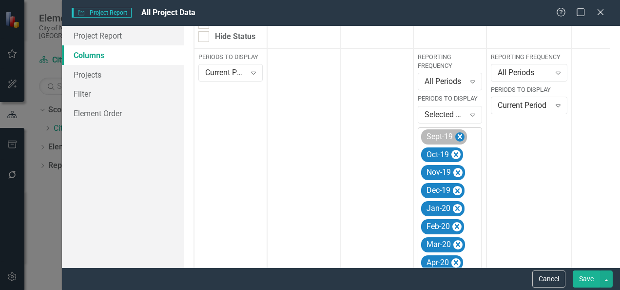
click at [459, 136] on icon "Remove Sept-19" at bounding box center [460, 137] width 9 height 12
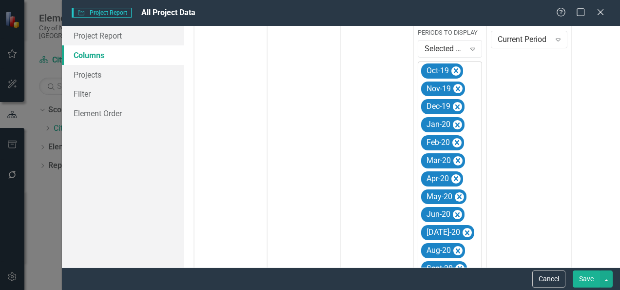
scroll to position [288, 0]
click at [456, 71] on icon "Remove Oct-19" at bounding box center [456, 71] width 4 height 5
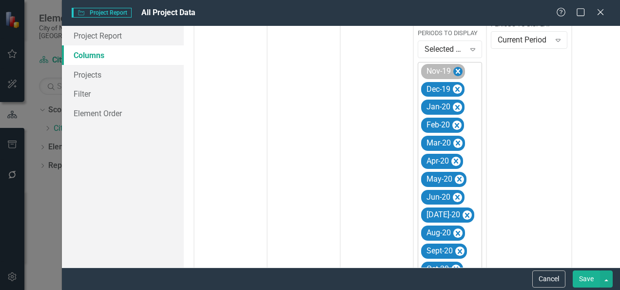
click at [456, 73] on icon "Remove Nov-19" at bounding box center [458, 71] width 9 height 12
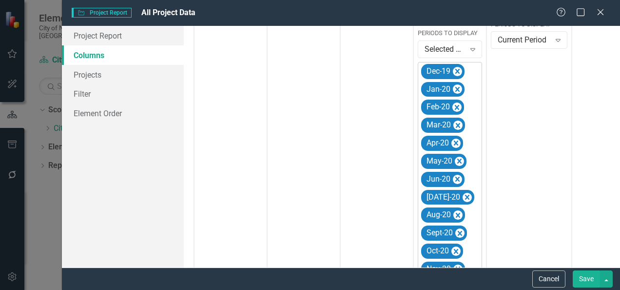
click at [456, 73] on icon "Remove Dec-19" at bounding box center [457, 71] width 9 height 12
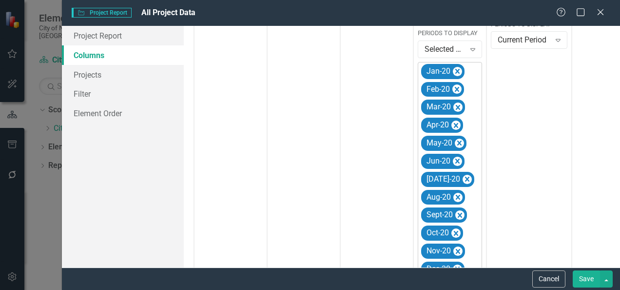
click at [456, 73] on icon "Remove Jan-20" at bounding box center [457, 71] width 9 height 12
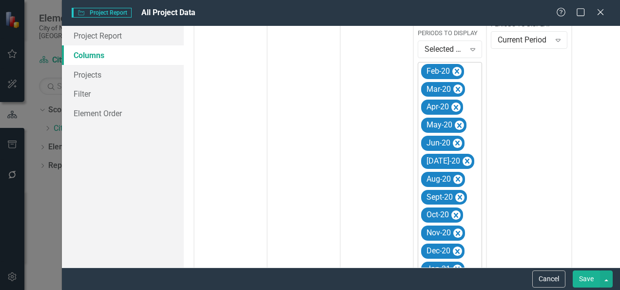
click at [456, 73] on icon "Remove Feb-20" at bounding box center [457, 71] width 9 height 12
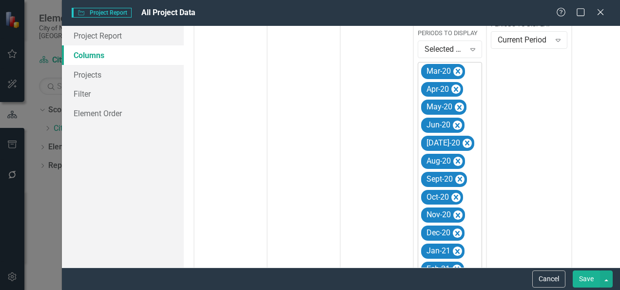
click at [456, 73] on icon "Remove Mar-20" at bounding box center [458, 71] width 9 height 12
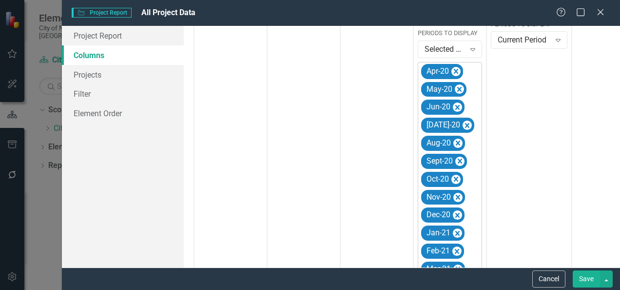
click at [456, 73] on icon "Remove Apr-20" at bounding box center [456, 71] width 9 height 12
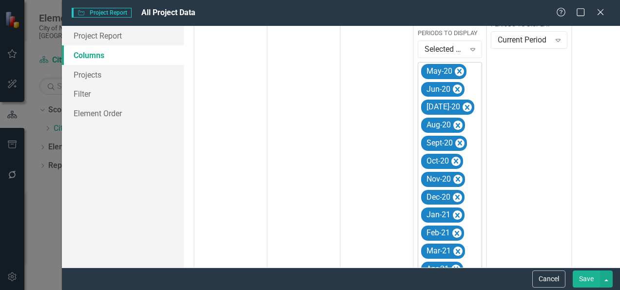
click at [456, 73] on icon "Remove May-20" at bounding box center [459, 71] width 9 height 12
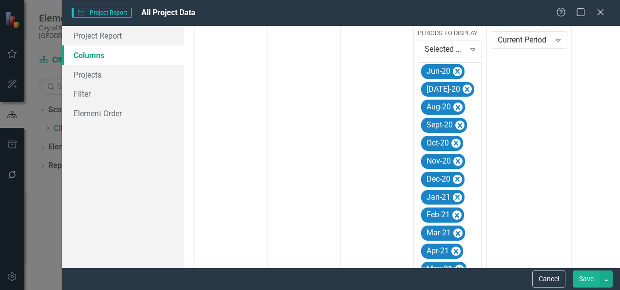
click at [456, 73] on icon "Remove Jun-20" at bounding box center [457, 71] width 9 height 12
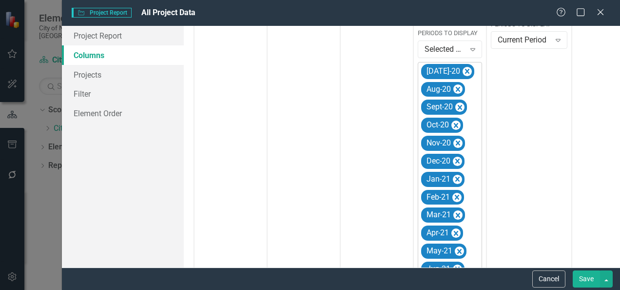
click at [463, 73] on icon "Remove Jul-20" at bounding box center [467, 71] width 9 height 12
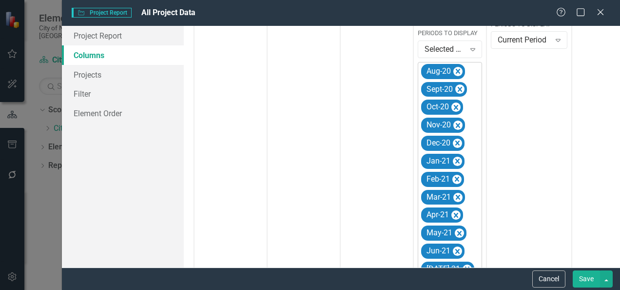
click at [456, 73] on icon "Remove Aug-20" at bounding box center [458, 71] width 9 height 12
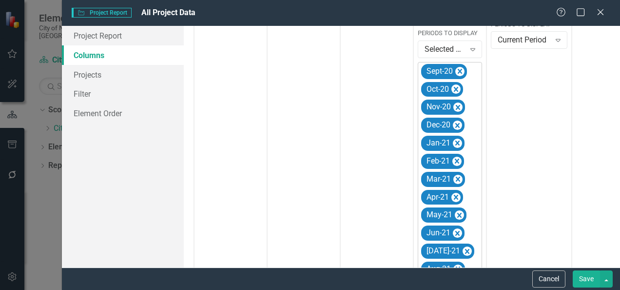
click at [456, 73] on icon "Remove Sept-20" at bounding box center [460, 71] width 9 height 12
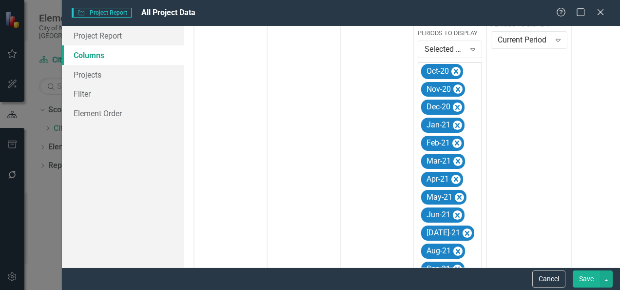
click at [456, 73] on icon "Remove Oct-20" at bounding box center [456, 71] width 9 height 12
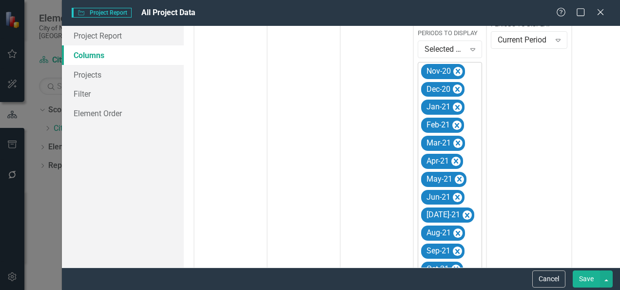
click at [456, 73] on icon "Remove Nov-20" at bounding box center [458, 71] width 9 height 12
click at [456, 73] on icon "Remove Dec-20" at bounding box center [457, 71] width 9 height 12
click at [554, 42] on icon "Expand" at bounding box center [559, 40] width 10 height 8
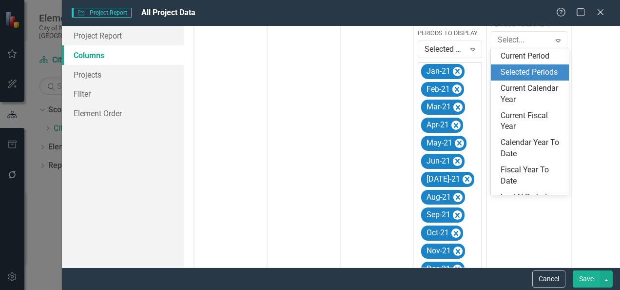
click at [541, 72] on div "Selected Periods" at bounding box center [532, 72] width 62 height 11
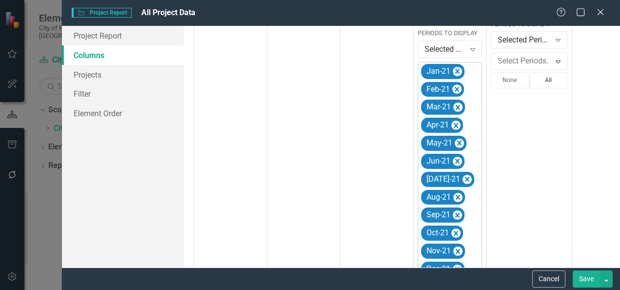
click at [541, 72] on button "All" at bounding box center [549, 80] width 39 height 16
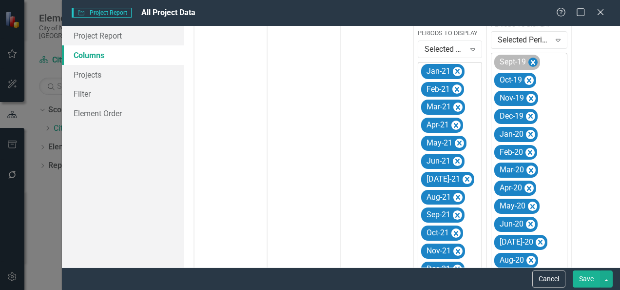
click at [533, 63] on icon "Remove Sept-19" at bounding box center [533, 63] width 9 height 12
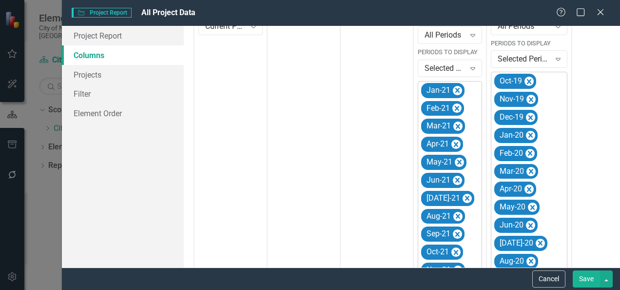
scroll to position [268, 0]
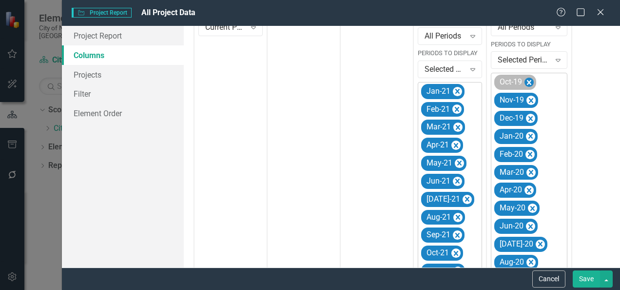
click at [530, 83] on icon "Remove Oct-19" at bounding box center [529, 82] width 4 height 5
click at [530, 98] on icon "Remove Nov-19" at bounding box center [531, 100] width 4 height 5
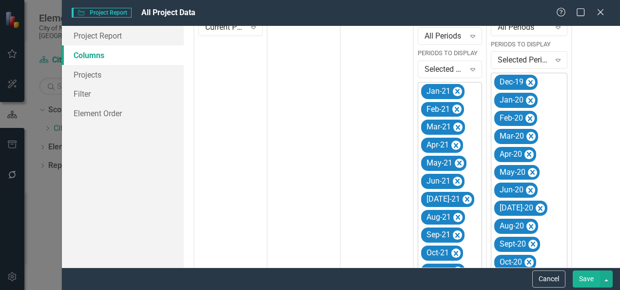
click at [530, 83] on icon "Remove Dec-19" at bounding box center [531, 82] width 4 height 5
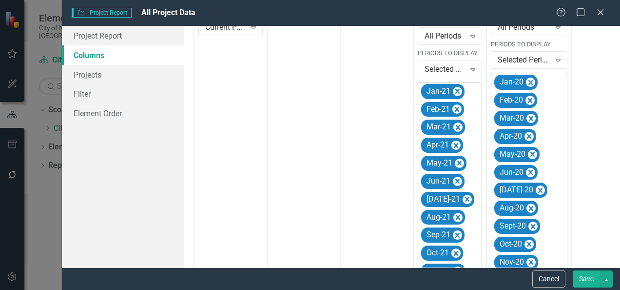
click at [530, 83] on icon "Remove Jan-20" at bounding box center [530, 83] width 9 height 12
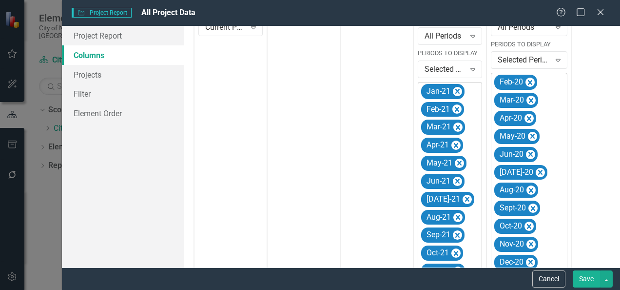
click at [530, 83] on icon "Remove Feb-20" at bounding box center [530, 83] width 9 height 12
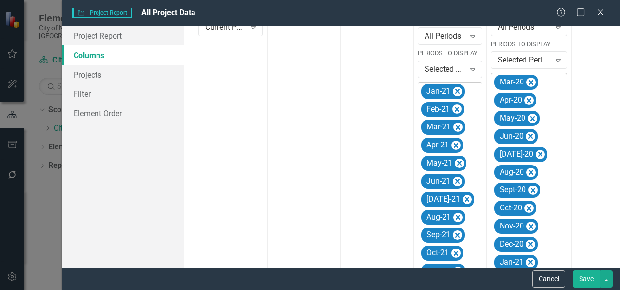
click at [530, 83] on icon "Remove Mar-20" at bounding box center [531, 82] width 4 height 5
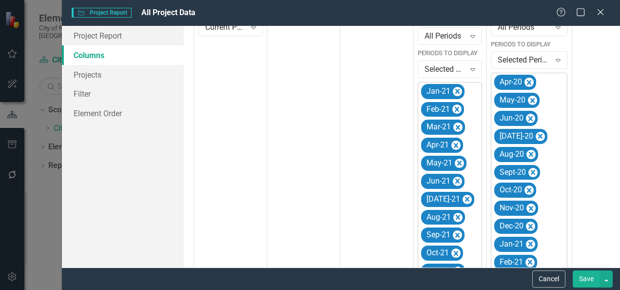
click at [530, 83] on icon "Remove Apr-20" at bounding box center [529, 83] width 9 height 12
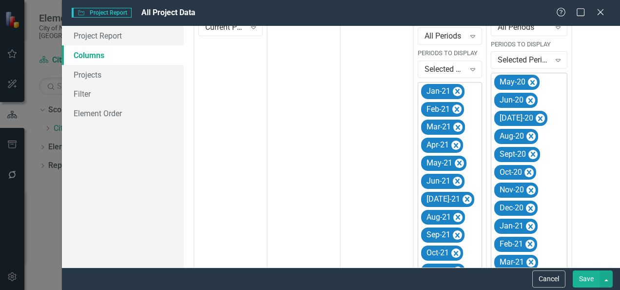
click at [530, 83] on icon "Remove May-20" at bounding box center [532, 83] width 9 height 12
click at [530, 83] on icon "Remove Jun-20" at bounding box center [530, 83] width 9 height 12
click at [538, 83] on icon "Remove Jul-20" at bounding box center [540, 82] width 4 height 5
click at [530, 83] on icon "Remove Aug-20" at bounding box center [531, 82] width 4 height 5
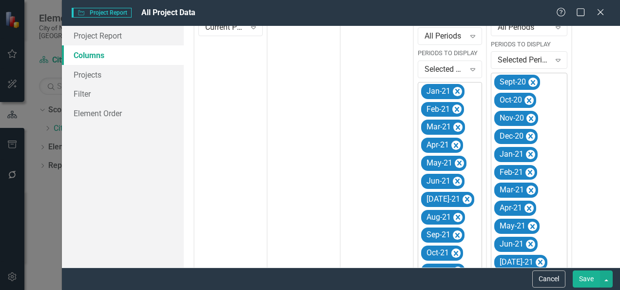
click at [530, 83] on icon "Remove Sept-20" at bounding box center [533, 83] width 9 height 12
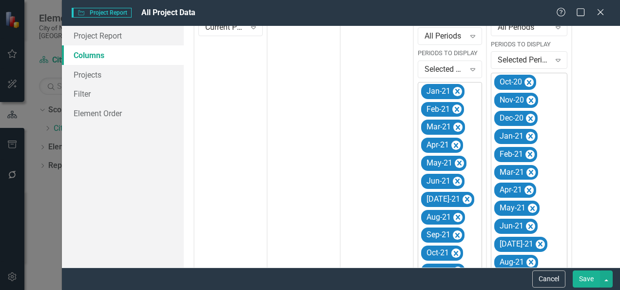
click at [530, 83] on icon "Remove Oct-20" at bounding box center [529, 82] width 4 height 5
click at [530, 83] on icon "Remove Nov-20" at bounding box center [531, 82] width 4 height 5
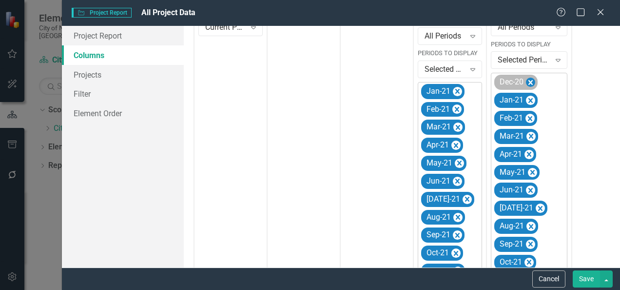
click at [532, 83] on icon "Remove Dec-20" at bounding box center [531, 82] width 4 height 5
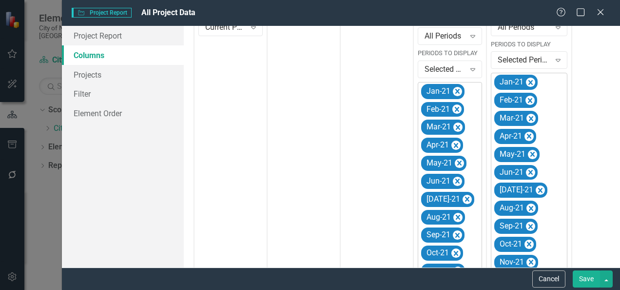
click at [581, 279] on button "Save" at bounding box center [586, 278] width 27 height 17
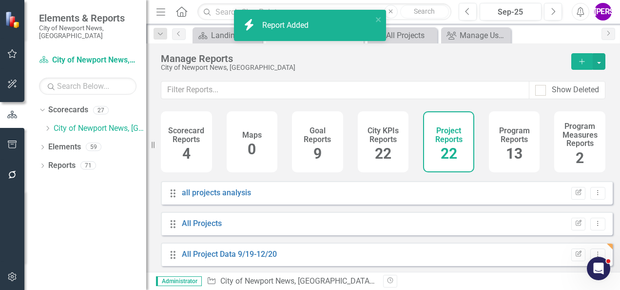
scroll to position [580, 0]
click at [216, 259] on link "All Project Data" at bounding box center [209, 253] width 54 height 9
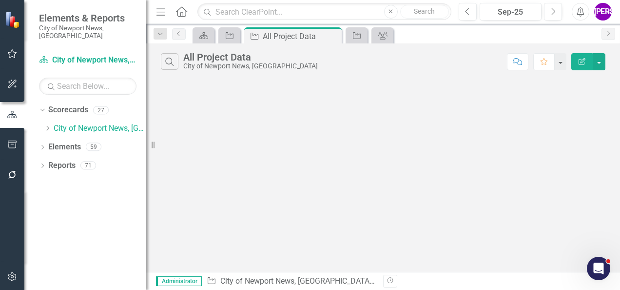
click at [576, 64] on button "Edit Report" at bounding box center [582, 61] width 21 height 17
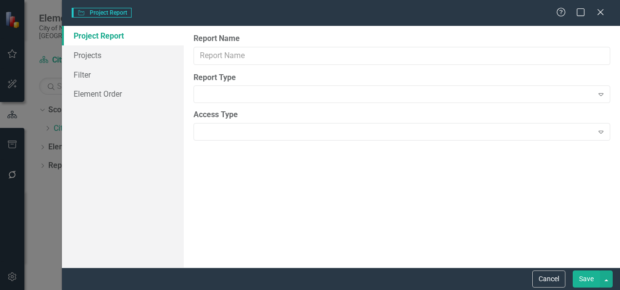
type input "All Project Data"
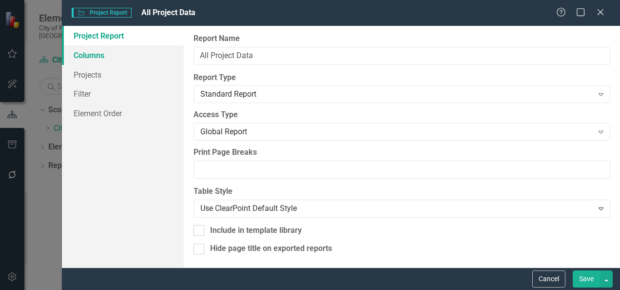
click at [96, 57] on link "Columns" at bounding box center [123, 55] width 122 height 20
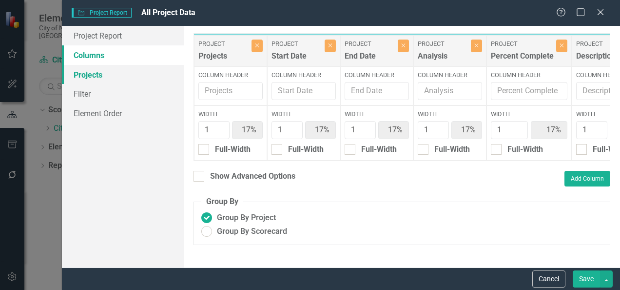
click at [90, 76] on link "Projects" at bounding box center [123, 75] width 122 height 20
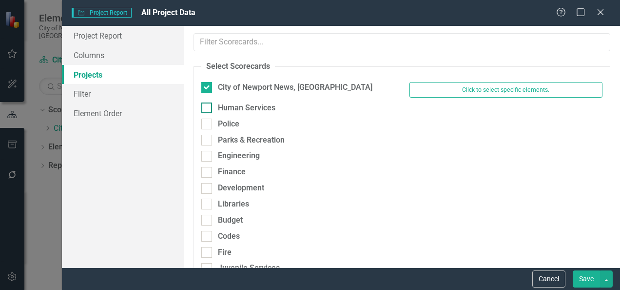
click at [227, 107] on div "Human Services" at bounding box center [247, 107] width 58 height 11
click at [208, 107] on input "Human Services" at bounding box center [204, 105] width 6 height 6
checkbox input "true"
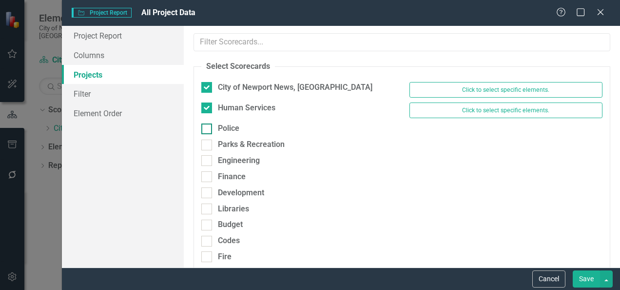
click at [217, 127] on div "Police" at bounding box center [297, 128] width 193 height 11
click at [208, 127] on input "Police" at bounding box center [204, 126] width 6 height 6
checkbox input "true"
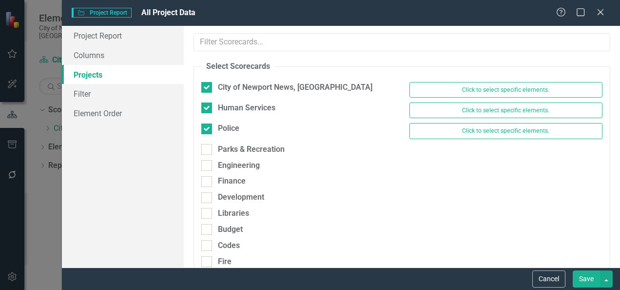
click at [205, 80] on div at bounding box center [401, 79] width 401 height 5
click at [206, 83] on input "City of Newport News, [GEOGRAPHIC_DATA]" at bounding box center [204, 85] width 6 height 6
checkbox input "false"
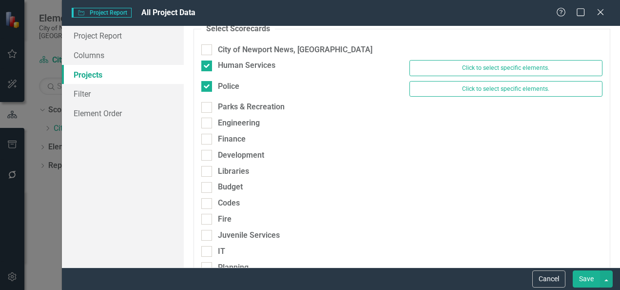
scroll to position [39, 0]
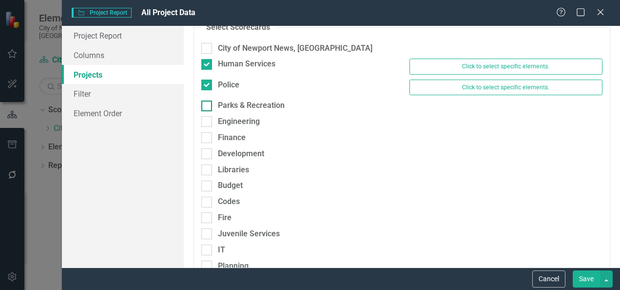
click at [219, 106] on div "Parks & Recreation" at bounding box center [251, 105] width 67 height 11
click at [208, 106] on input "Parks & Recreation" at bounding box center [204, 103] width 6 height 6
checkbox input "true"
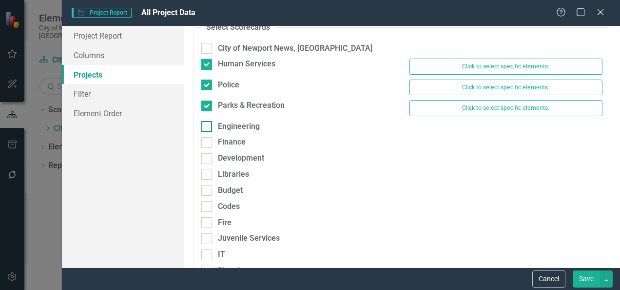
click at [213, 123] on div "Engineering" at bounding box center [297, 126] width 193 height 11
click at [208, 123] on input "Engineering" at bounding box center [204, 124] width 6 height 6
checkbox input "true"
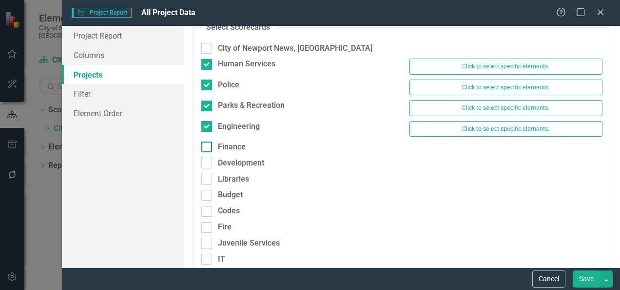
click at [210, 148] on div at bounding box center [206, 146] width 11 height 11
click at [208, 148] on input "Finance" at bounding box center [204, 144] width 6 height 6
checkbox input "true"
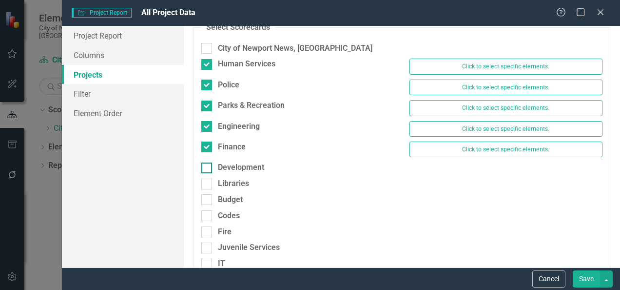
click at [210, 163] on div at bounding box center [206, 167] width 11 height 11
click at [208, 163] on input "Development" at bounding box center [204, 165] width 6 height 6
checkbox input "true"
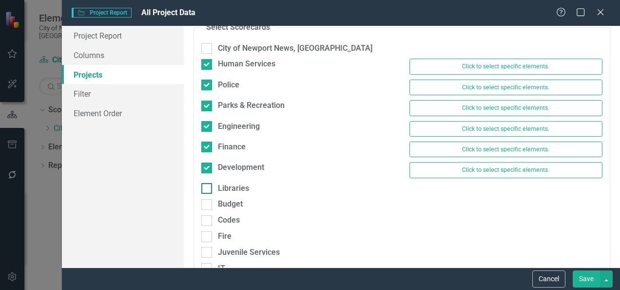
click at [206, 183] on input "Libraries" at bounding box center [204, 186] width 6 height 6
checkbox input "true"
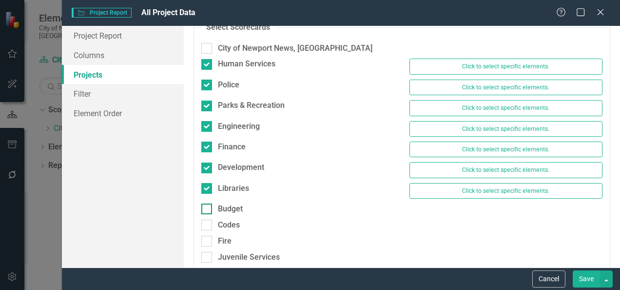
click at [206, 207] on div at bounding box center [206, 208] width 11 height 11
click at [206, 207] on input "Budget" at bounding box center [204, 206] width 6 height 6
checkbox input "true"
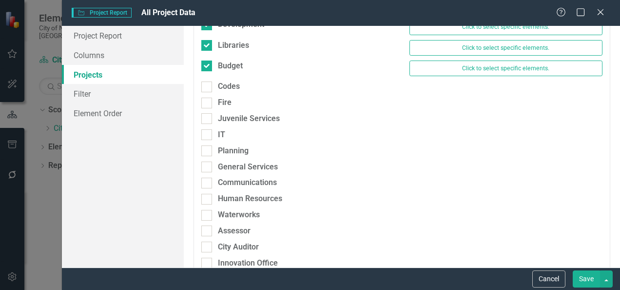
scroll to position [182, 0]
click at [216, 84] on div "Codes" at bounding box center [297, 85] width 193 height 11
click at [208, 84] on input "Codes" at bounding box center [204, 84] width 6 height 6
checkbox input "true"
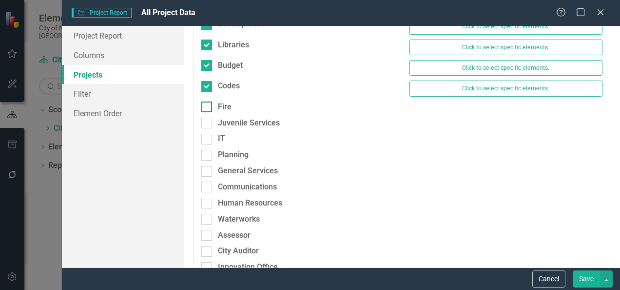
click at [213, 101] on div "Fire" at bounding box center [297, 106] width 193 height 11
click at [208, 101] on input "Fire" at bounding box center [204, 104] width 6 height 6
checkbox input "true"
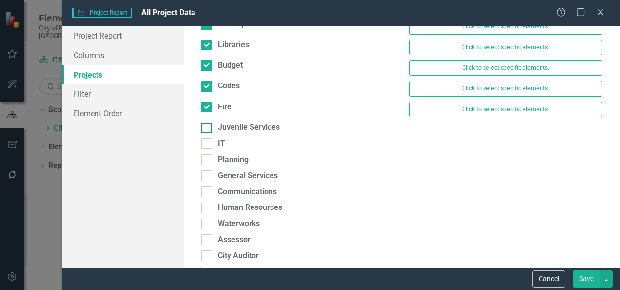
click at [211, 122] on div at bounding box center [206, 127] width 11 height 11
click at [208, 122] on input "Juvenile Services" at bounding box center [204, 125] width 6 height 6
checkbox input "true"
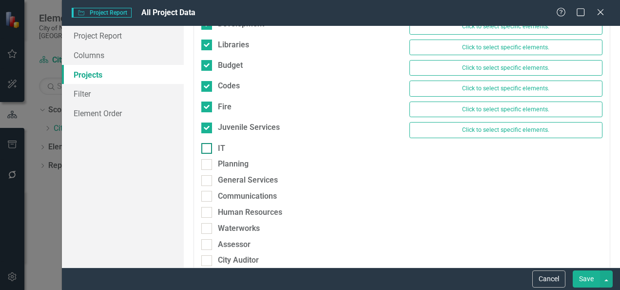
click at [208, 144] on div at bounding box center [206, 148] width 11 height 11
click at [208, 144] on input "IT" at bounding box center [204, 146] width 6 height 6
checkbox input "true"
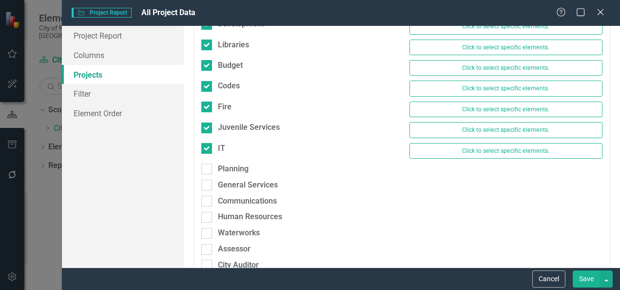
click at [208, 171] on div "Planning" at bounding box center [298, 171] width 208 height 16
click at [208, 167] on div at bounding box center [206, 168] width 11 height 11
click at [208, 167] on input "Planning" at bounding box center [204, 166] width 6 height 6
checkbox input "true"
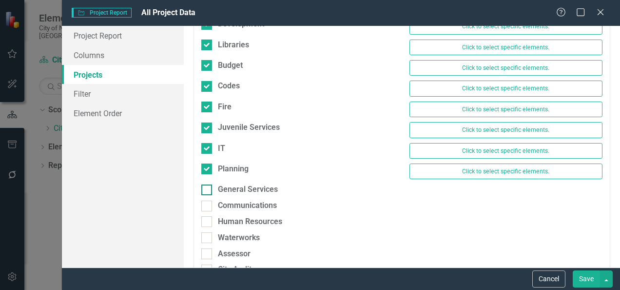
click at [207, 184] on input "General Services" at bounding box center [204, 187] width 6 height 6
checkbox input "true"
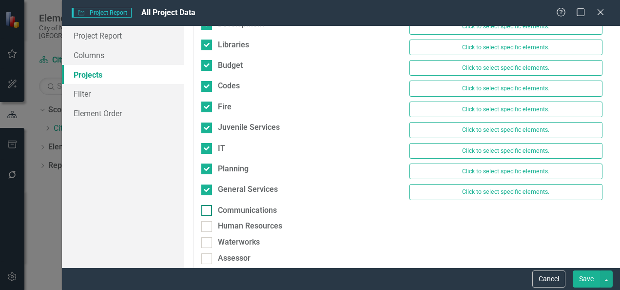
click at [208, 205] on div at bounding box center [206, 210] width 11 height 11
click at [208, 205] on input "Communications" at bounding box center [204, 208] width 6 height 6
checkbox input "true"
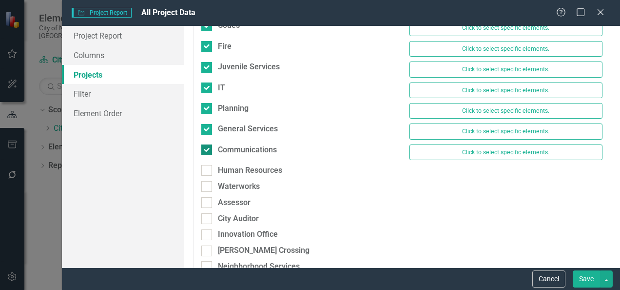
scroll to position [262, 0]
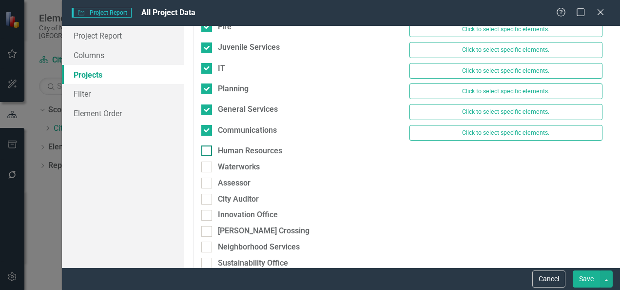
click at [210, 150] on div at bounding box center [206, 150] width 11 height 11
click at [208, 150] on input "Human Resources" at bounding box center [204, 148] width 6 height 6
checkbox input "true"
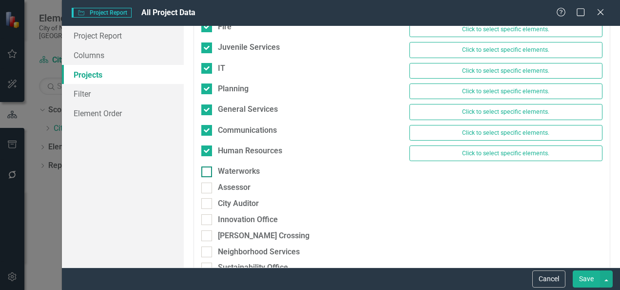
click at [206, 167] on input "Waterworks" at bounding box center [204, 169] width 6 height 6
checkbox input "true"
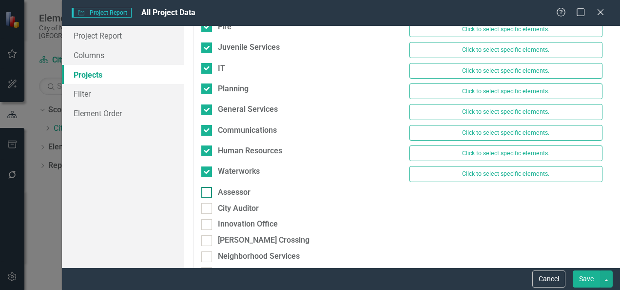
click at [206, 187] on input "Assessor" at bounding box center [204, 190] width 6 height 6
checkbox input "true"
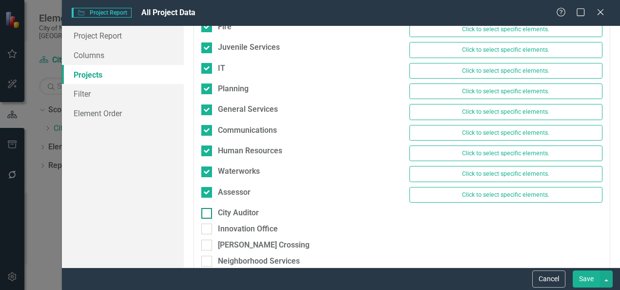
click at [209, 212] on div at bounding box center [206, 213] width 11 height 11
click at [208, 212] on input "City Auditor" at bounding box center [204, 211] width 6 height 6
checkbox input "true"
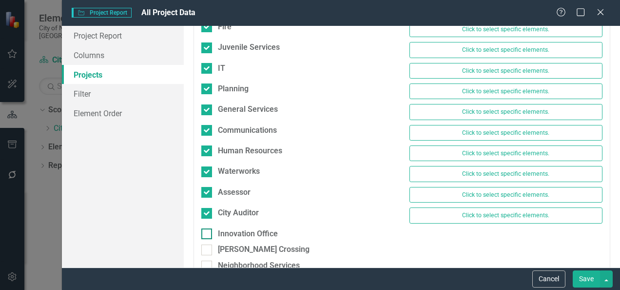
click at [210, 228] on div at bounding box center [206, 233] width 11 height 11
click at [208, 228] on input "Innovation Office" at bounding box center [204, 231] width 6 height 6
checkbox input "true"
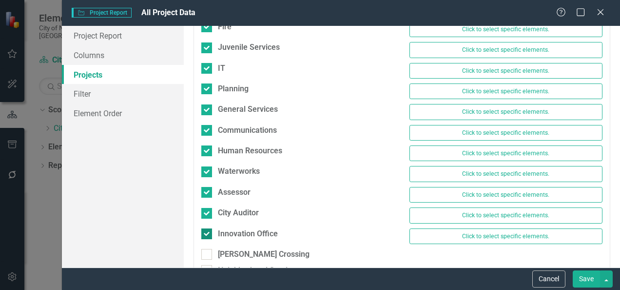
scroll to position [340, 0]
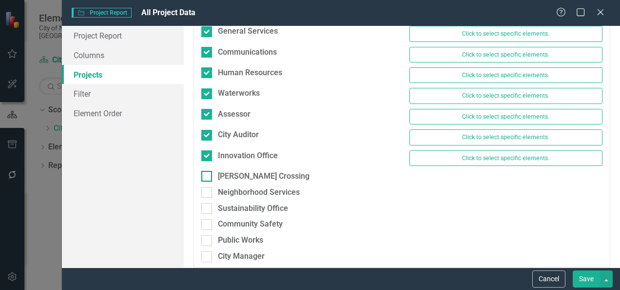
click at [211, 174] on div at bounding box center [206, 176] width 11 height 11
click at [208, 174] on input "[PERSON_NAME] Crossing" at bounding box center [204, 174] width 6 height 6
checkbox input "true"
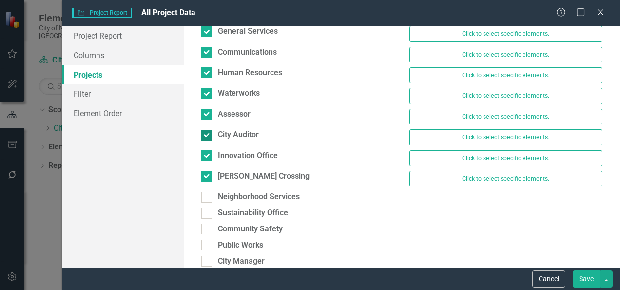
click at [211, 130] on div at bounding box center [206, 135] width 11 height 11
click at [208, 130] on input "City Auditor" at bounding box center [204, 133] width 6 height 6
checkbox input "false"
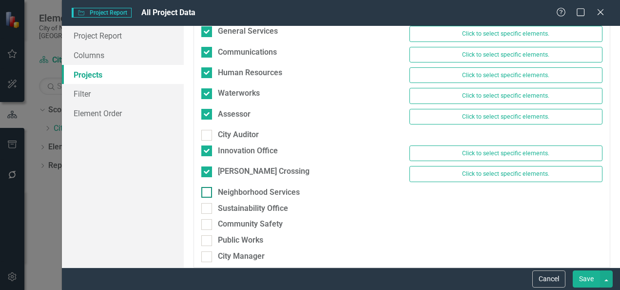
click at [205, 188] on div at bounding box center [206, 192] width 11 height 11
click at [205, 188] on input "Neighborhood Services" at bounding box center [204, 190] width 6 height 6
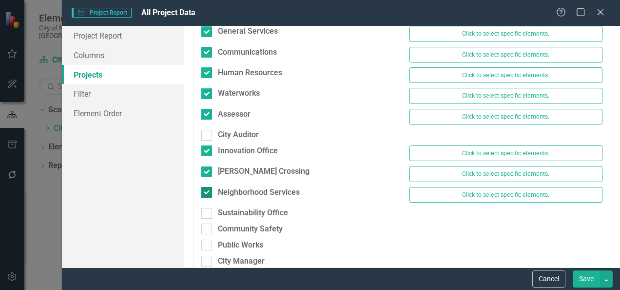
checkbox input "true"
click at [203, 208] on input "Sustainability Office" at bounding box center [204, 211] width 6 height 6
checkbox input "true"
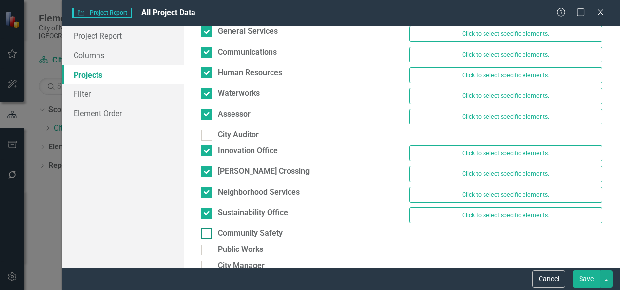
click at [207, 228] on input "Community Safety" at bounding box center [204, 231] width 6 height 6
checkbox input "true"
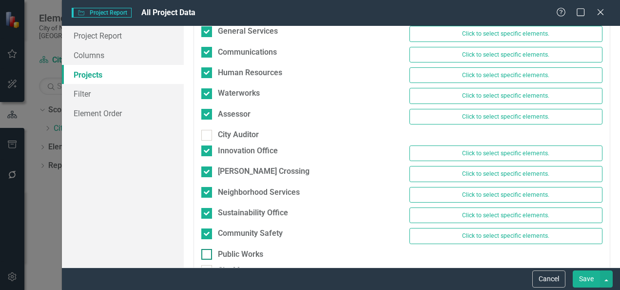
click at [208, 249] on div at bounding box center [206, 254] width 11 height 11
click at [208, 249] on input "Public Works" at bounding box center [204, 252] width 6 height 6
checkbox input "true"
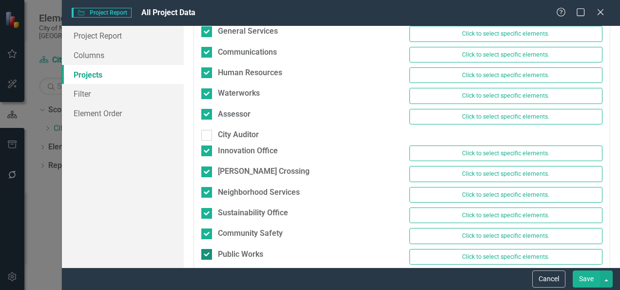
scroll to position [358, 0]
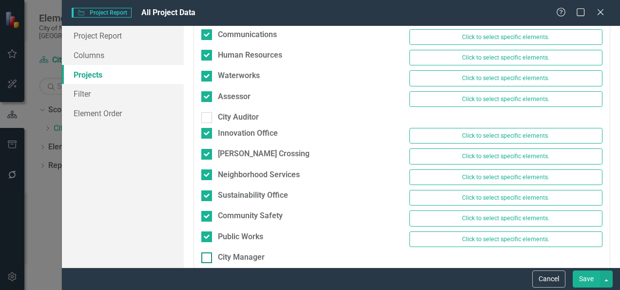
click at [206, 252] on input "City Manager" at bounding box center [204, 255] width 6 height 6
checkbox input "true"
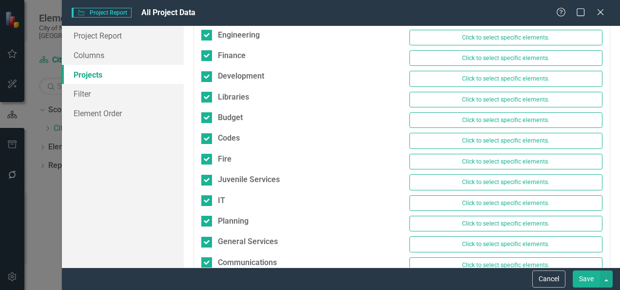
scroll to position [0, 0]
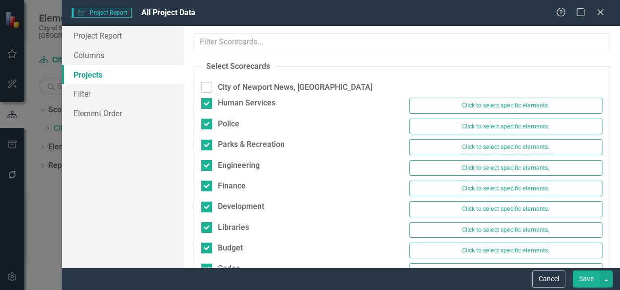
click at [590, 282] on button "Save" at bounding box center [586, 278] width 27 height 17
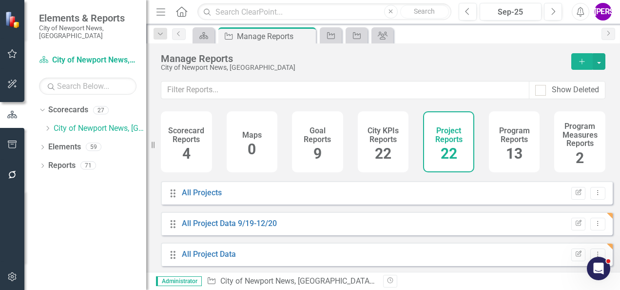
scroll to position [578, 0]
click at [227, 260] on link "All Project Data" at bounding box center [209, 255] width 54 height 9
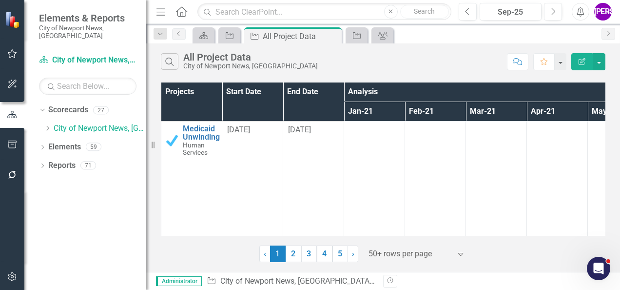
click at [583, 61] on icon "Edit Report" at bounding box center [582, 61] width 9 height 7
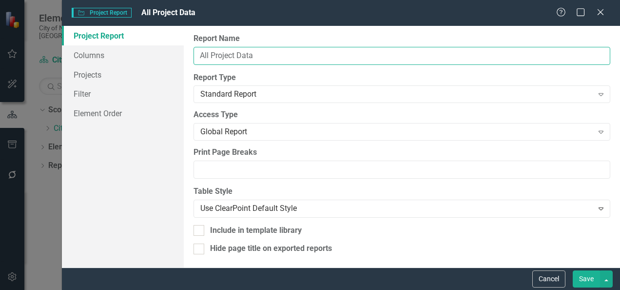
click at [311, 52] on input "All Project Data" at bounding box center [402, 56] width 417 height 18
type input "All Project Data 1/21-4/22"
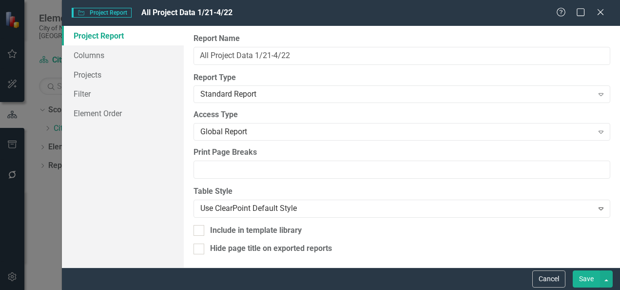
click at [581, 282] on button "Save" at bounding box center [586, 278] width 27 height 17
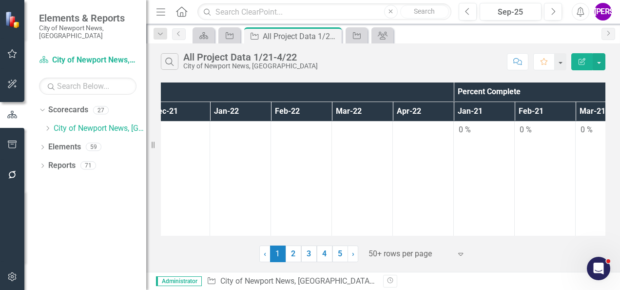
scroll to position [0, 888]
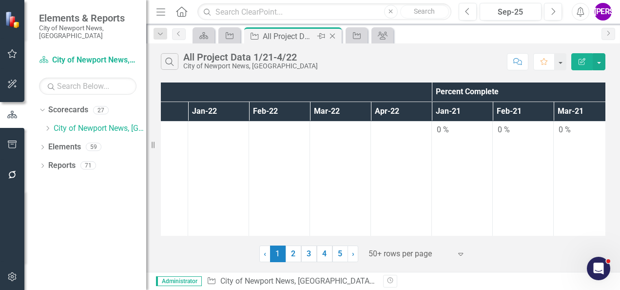
click at [333, 35] on icon at bounding box center [332, 36] width 5 height 5
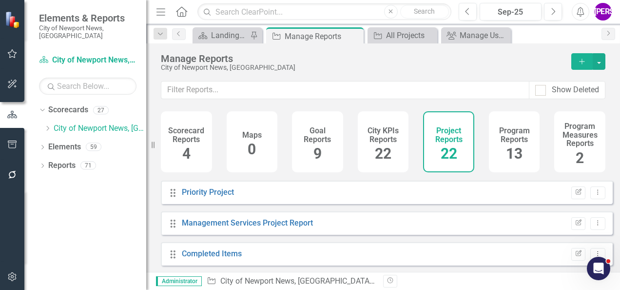
scroll to position [580, 0]
click at [575, 60] on button "Add" at bounding box center [582, 61] width 21 height 17
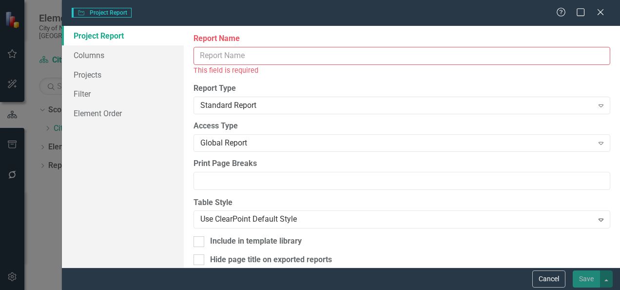
click at [318, 58] on input "Report Name" at bounding box center [402, 56] width 417 height 18
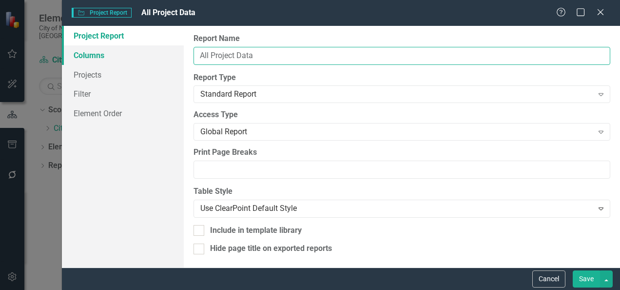
type input "All Project Data"
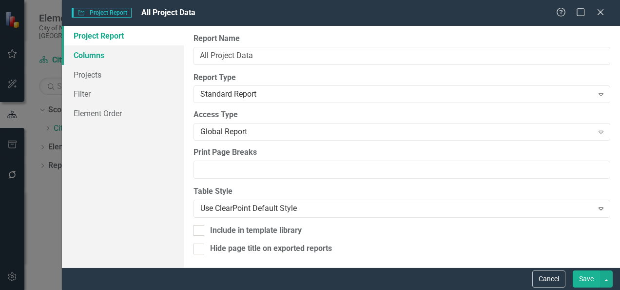
click at [97, 50] on link "Columns" at bounding box center [123, 55] width 122 height 20
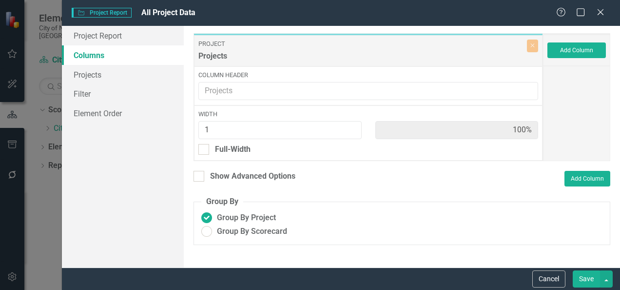
scroll to position [580, 0]
click at [577, 51] on button "Add Column" at bounding box center [577, 50] width 59 height 16
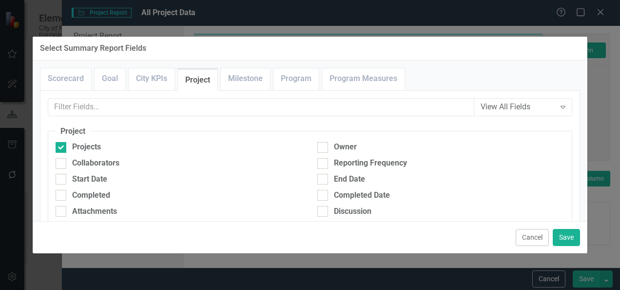
scroll to position [47, 0]
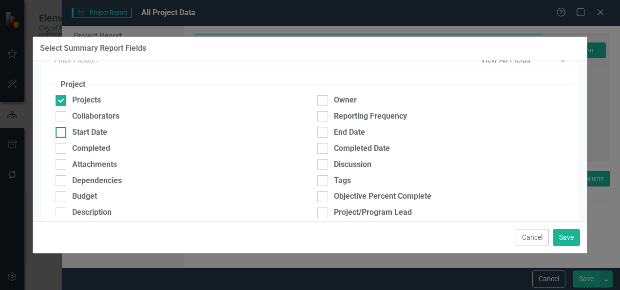
click at [83, 132] on div "Start Date" at bounding box center [89, 132] width 35 height 11
click at [62, 132] on input "Start Date" at bounding box center [59, 130] width 6 height 6
checkbox input "true"
click at [327, 130] on div "End Date" at bounding box center [441, 132] width 247 height 11
click at [324, 130] on input "End Date" at bounding box center [321, 130] width 6 height 6
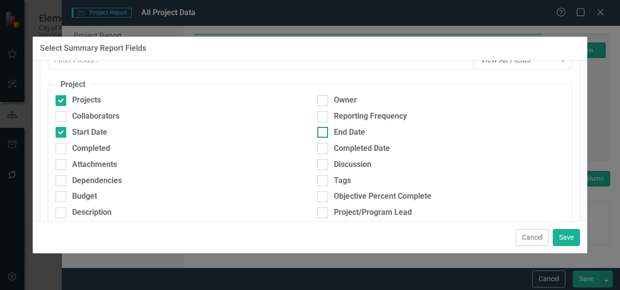
checkbox input "true"
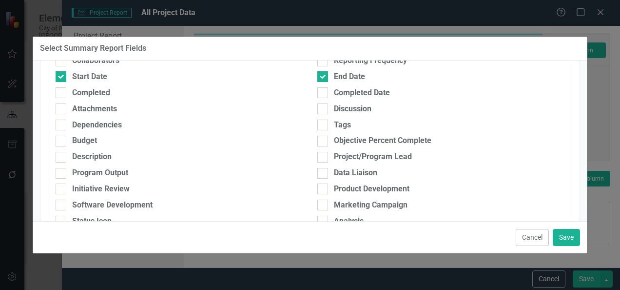
scroll to position [143, 0]
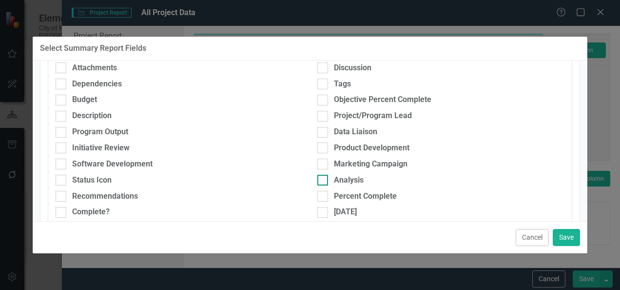
click at [325, 179] on div "Analysis" at bounding box center [441, 180] width 247 height 11
click at [324, 179] on input "Analysis" at bounding box center [321, 178] width 6 height 6
checkbox input "true"
click at [323, 192] on div at bounding box center [323, 196] width 11 height 11
click at [323, 192] on input "Percent Complete" at bounding box center [321, 194] width 6 height 6
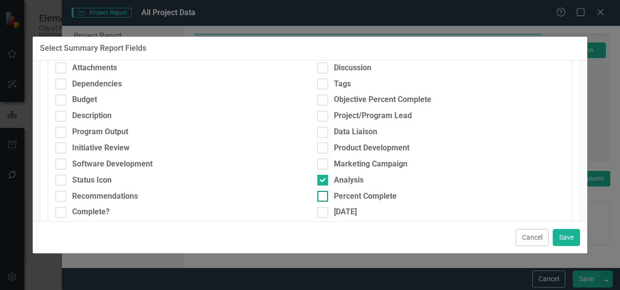
checkbox input "true"
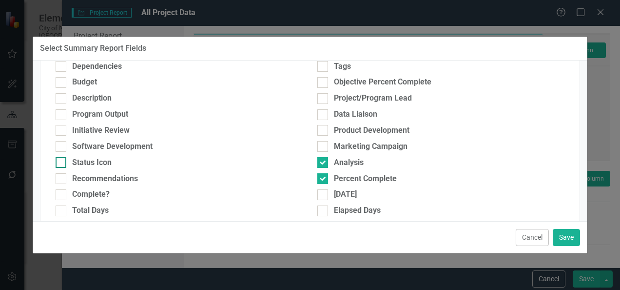
scroll to position [142, 0]
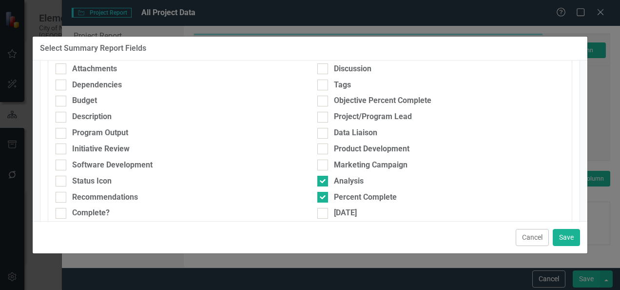
click at [99, 122] on div "Description" at bounding box center [179, 119] width 262 height 16
click at [96, 119] on div "Description" at bounding box center [92, 116] width 40 height 11
click at [62, 118] on input "Description" at bounding box center [59, 115] width 6 height 6
checkbox input "true"
click at [570, 244] on button "Save" at bounding box center [566, 237] width 27 height 17
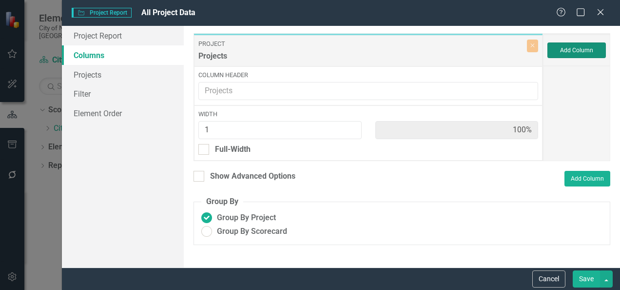
type input "17%"
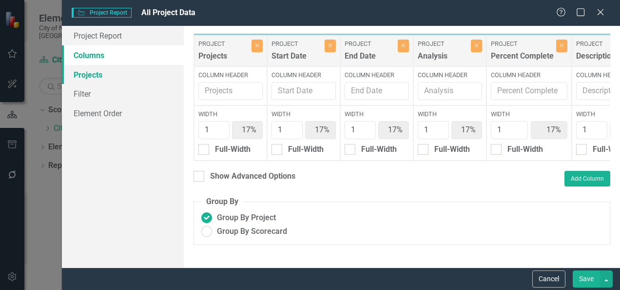
click at [108, 79] on link "Projects" at bounding box center [123, 75] width 122 height 20
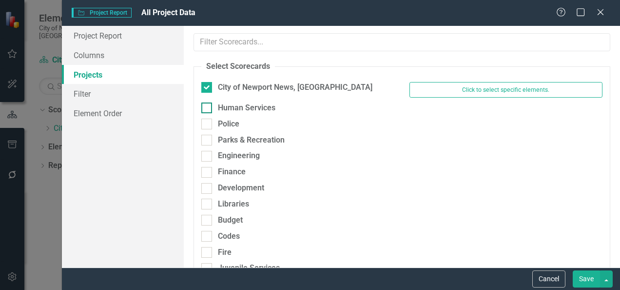
click at [259, 111] on div "Human Services" at bounding box center [247, 107] width 58 height 11
click at [208, 109] on input "Human Services" at bounding box center [204, 105] width 6 height 6
checkbox input "true"
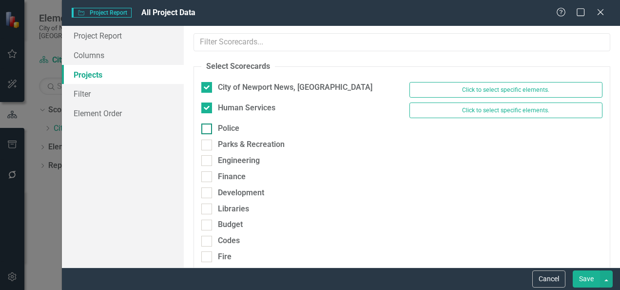
click at [239, 127] on div "Police" at bounding box center [228, 128] width 21 height 11
click at [208, 127] on input "Police" at bounding box center [204, 126] width 6 height 6
checkbox input "true"
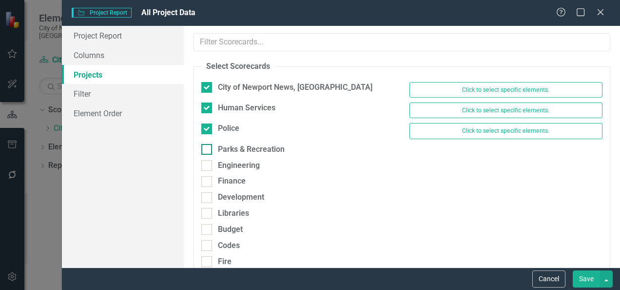
click at [235, 144] on div "Parks & Recreation" at bounding box center [251, 149] width 67 height 11
click at [208, 144] on input "Parks & Recreation" at bounding box center [204, 147] width 6 height 6
checkbox input "true"
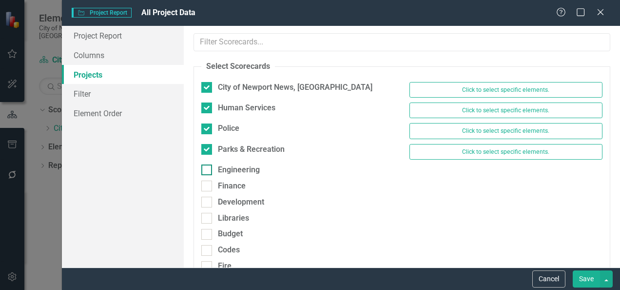
click at [231, 169] on div "Engineering" at bounding box center [239, 169] width 42 height 11
click at [208, 169] on input "Engineering" at bounding box center [204, 167] width 6 height 6
checkbox input "true"
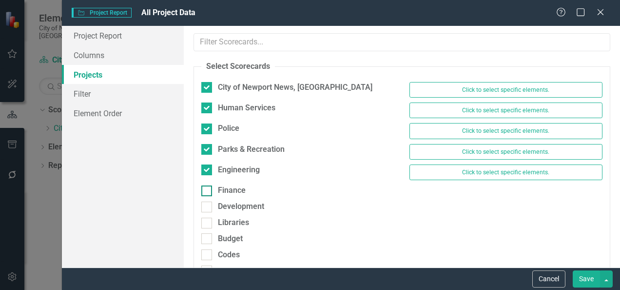
click at [229, 187] on div "Finance" at bounding box center [232, 190] width 28 height 11
click at [208, 187] on input "Finance" at bounding box center [204, 188] width 6 height 6
checkbox input "true"
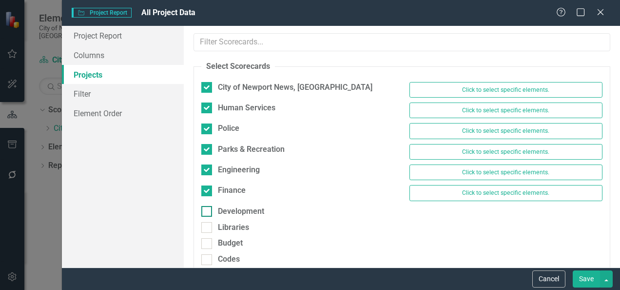
click at [232, 209] on div "Development" at bounding box center [241, 211] width 46 height 11
click at [208, 209] on input "Development" at bounding box center [204, 209] width 6 height 6
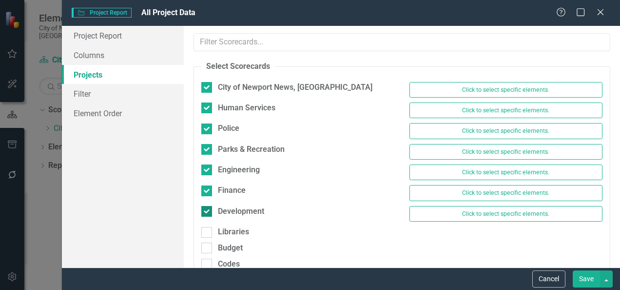
checkbox input "true"
click at [230, 231] on div "Libraries" at bounding box center [233, 231] width 31 height 11
click at [208, 231] on input "Libraries" at bounding box center [204, 230] width 6 height 6
checkbox input "true"
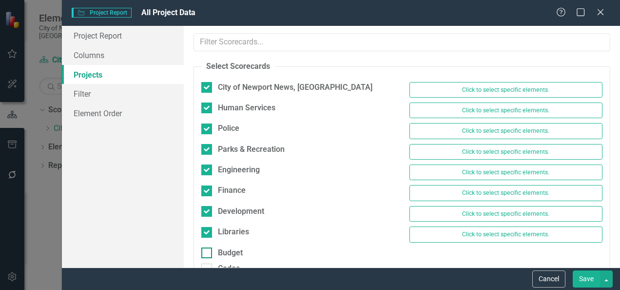
click at [227, 250] on div "Budget" at bounding box center [230, 252] width 25 height 11
click at [208, 250] on input "Budget" at bounding box center [204, 250] width 6 height 6
checkbox input "true"
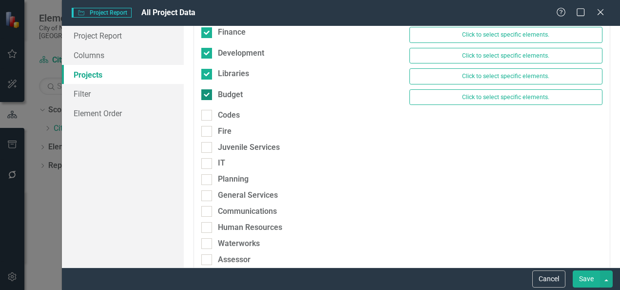
scroll to position [159, 0]
click at [211, 109] on div at bounding box center [206, 114] width 11 height 11
click at [208, 109] on input "Codes" at bounding box center [204, 112] width 6 height 6
checkbox input "true"
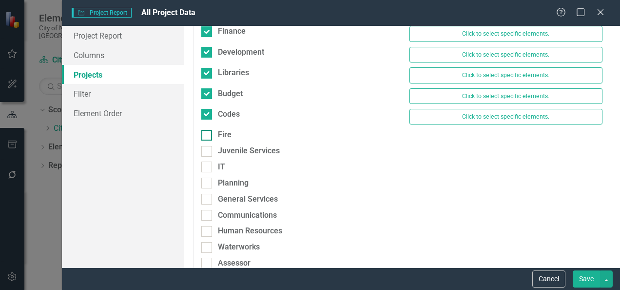
click at [209, 130] on div at bounding box center [206, 135] width 11 height 11
click at [208, 130] on input "Fire" at bounding box center [204, 133] width 6 height 6
checkbox input "true"
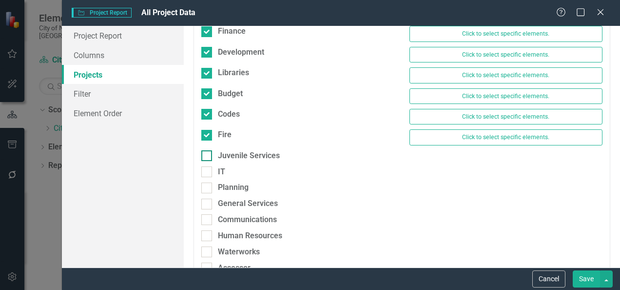
click at [207, 152] on input "Juvenile Services" at bounding box center [204, 153] width 6 height 6
checkbox input "true"
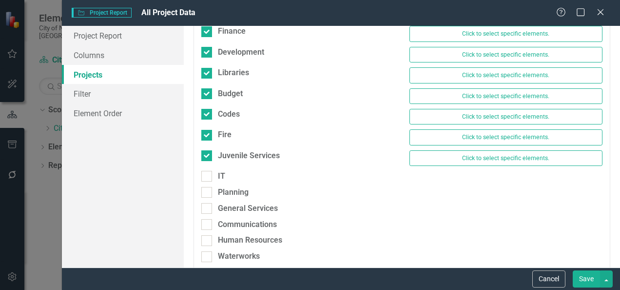
click at [208, 163] on div "Juvenile Services Click to select specific elements." at bounding box center [402, 160] width 416 height 20
click at [207, 171] on input "IT" at bounding box center [204, 174] width 6 height 6
checkbox input "true"
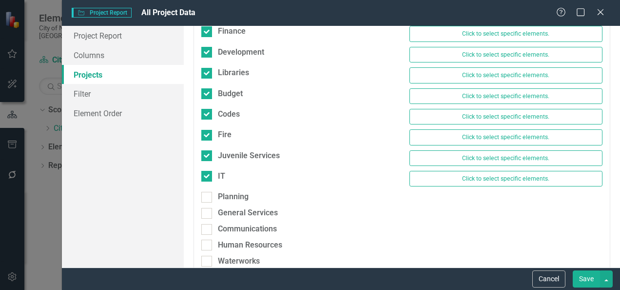
click at [206, 198] on div "Planning" at bounding box center [298, 199] width 208 height 16
click at [207, 194] on div at bounding box center [206, 197] width 11 height 11
click at [207, 194] on input "Planning" at bounding box center [204, 195] width 6 height 6
checkbox input "true"
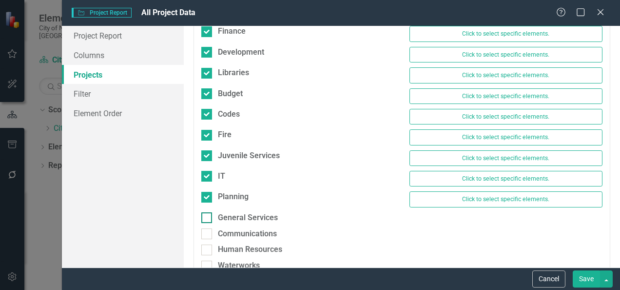
click at [210, 212] on div at bounding box center [206, 217] width 11 height 11
click at [208, 212] on input "General Services" at bounding box center [204, 215] width 6 height 6
checkbox input "true"
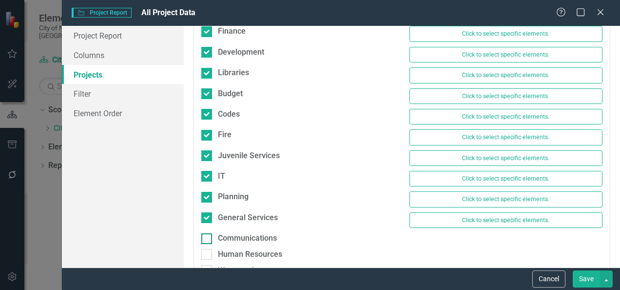
click at [208, 233] on div at bounding box center [206, 238] width 11 height 11
click at [208, 233] on input "Communications" at bounding box center [204, 236] width 6 height 6
checkbox input "true"
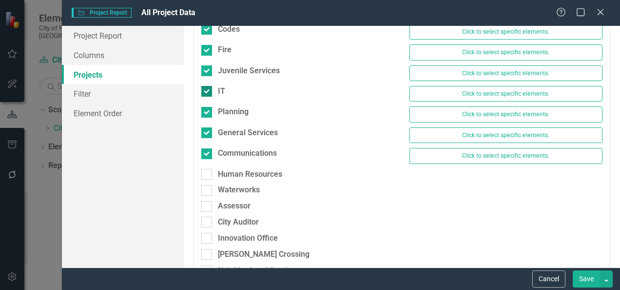
scroll to position [254, 0]
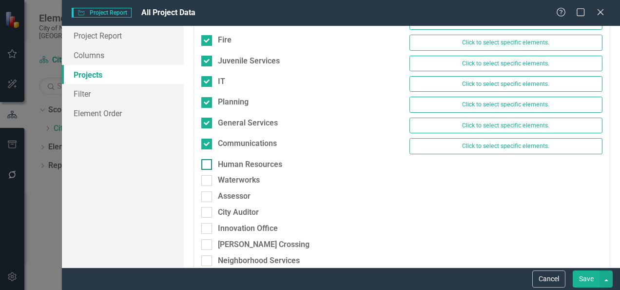
click at [245, 161] on div "Human Resources" at bounding box center [250, 164] width 64 height 11
click at [208, 161] on input "Human Resources" at bounding box center [204, 162] width 6 height 6
checkbox input "true"
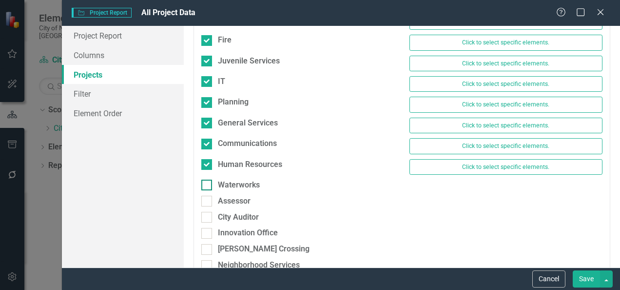
click at [235, 182] on div "Waterworks" at bounding box center [239, 184] width 42 height 11
click at [208, 182] on input "Waterworks" at bounding box center [204, 182] width 6 height 6
checkbox input "true"
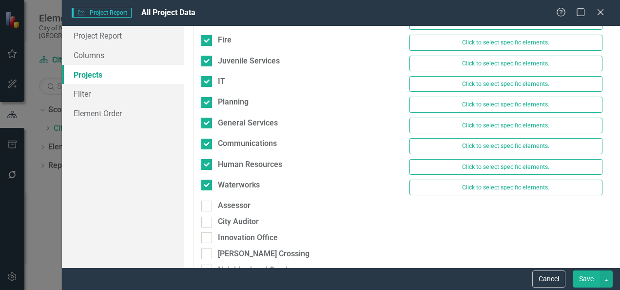
click at [231, 206] on div "Assessor" at bounding box center [298, 208] width 208 height 16
click at [231, 202] on div "Assessor" at bounding box center [234, 205] width 33 height 11
click at [208, 202] on input "Assessor" at bounding box center [204, 203] width 6 height 6
checkbox input "true"
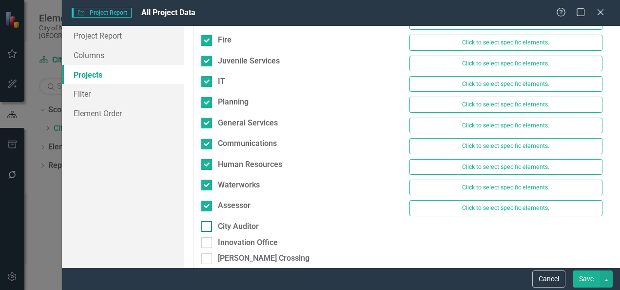
click at [229, 221] on div "City Auditor" at bounding box center [238, 226] width 41 height 11
click at [208, 221] on input "City Auditor" at bounding box center [204, 224] width 6 height 6
checkbox input "true"
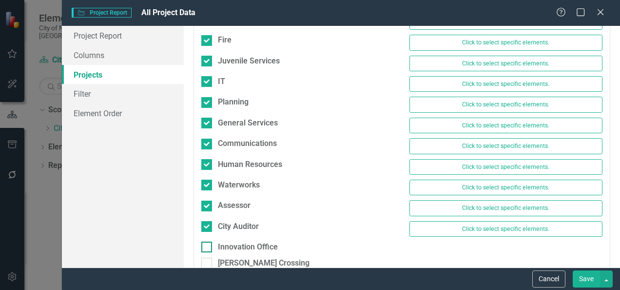
click at [227, 241] on div "Innovation Office" at bounding box center [248, 246] width 60 height 11
click at [208, 241] on input "Innovation Office" at bounding box center [204, 244] width 6 height 6
checkbox input "true"
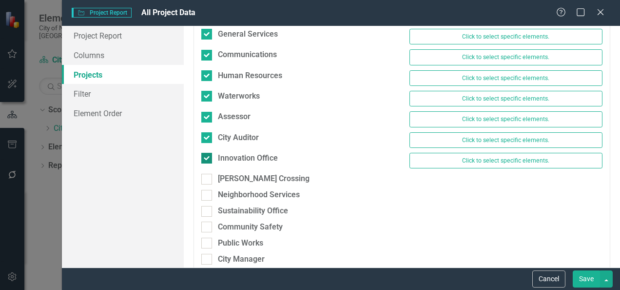
scroll to position [345, 0]
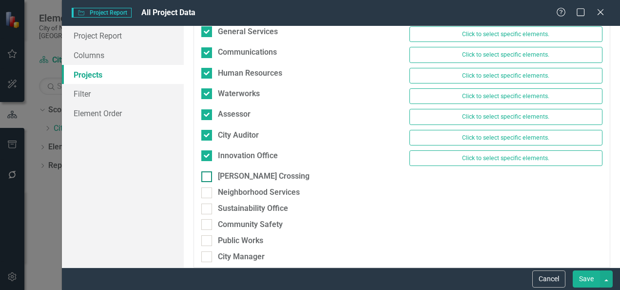
click at [228, 171] on div "[PERSON_NAME] Crossing" at bounding box center [264, 176] width 92 height 11
click at [208, 171] on input "[PERSON_NAME] Crossing" at bounding box center [204, 174] width 6 height 6
checkbox input "true"
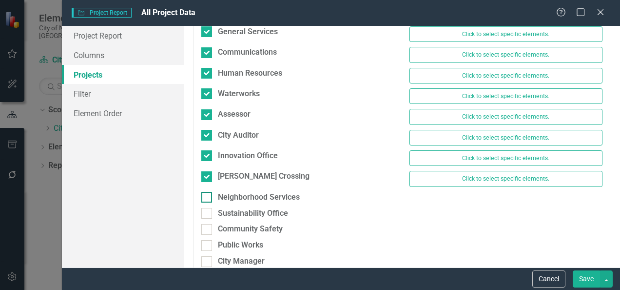
click at [221, 192] on div "Neighborhood Services" at bounding box center [259, 197] width 82 height 11
click at [208, 192] on input "Neighborhood Services" at bounding box center [204, 195] width 6 height 6
checkbox input "true"
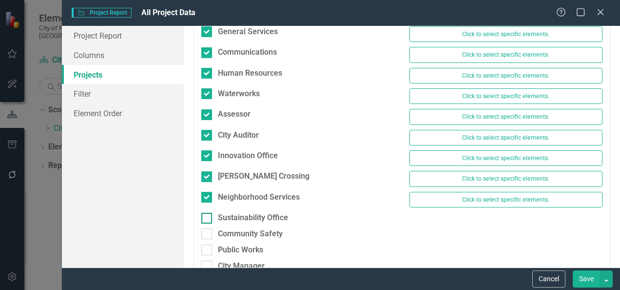
click at [224, 212] on div "Sustainability Office" at bounding box center [253, 217] width 70 height 11
click at [208, 213] on input "Sustainability Office" at bounding box center [204, 216] width 6 height 6
checkbox input "true"
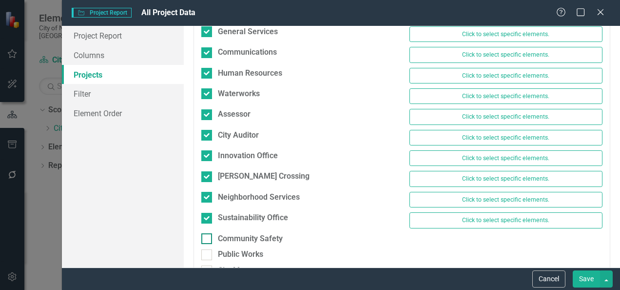
click at [224, 233] on div "Community Safety" at bounding box center [250, 238] width 65 height 11
click at [208, 233] on input "Community Safety" at bounding box center [204, 236] width 6 height 6
checkbox input "true"
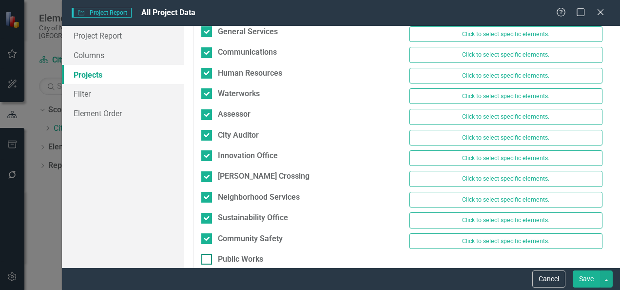
click at [221, 254] on div "Public Works" at bounding box center [240, 259] width 45 height 11
click at [208, 254] on input "Public Works" at bounding box center [204, 257] width 6 height 6
checkbox input "true"
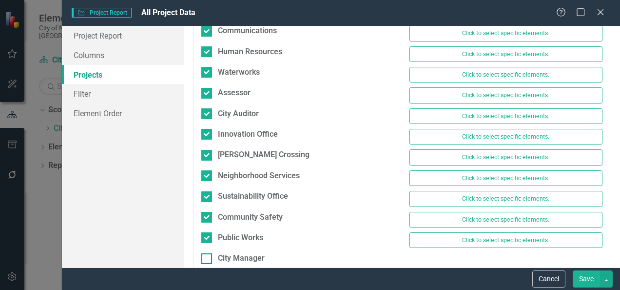
click at [208, 253] on div at bounding box center [206, 258] width 11 height 11
click at [208, 253] on input "City Manager" at bounding box center [204, 256] width 6 height 6
checkbox input "true"
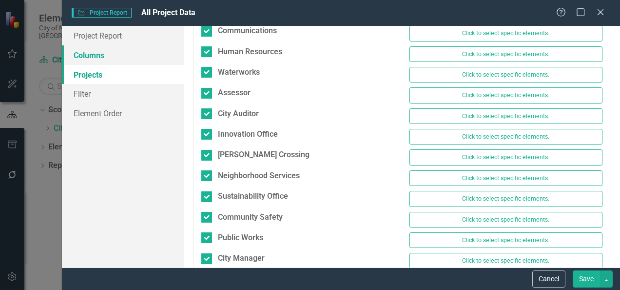
click at [90, 59] on link "Columns" at bounding box center [123, 55] width 122 height 20
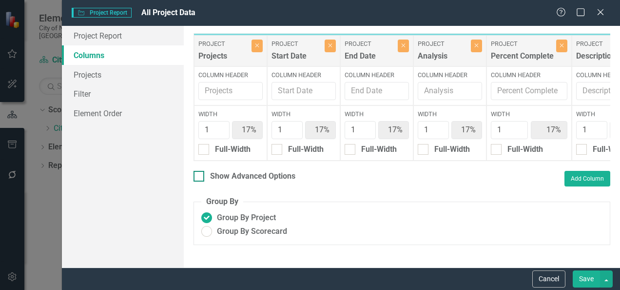
click at [255, 182] on div "Show Advanced Options" at bounding box center [252, 176] width 85 height 11
click at [200, 177] on input "Show Advanced Options" at bounding box center [197, 174] width 6 height 6
checkbox input "true"
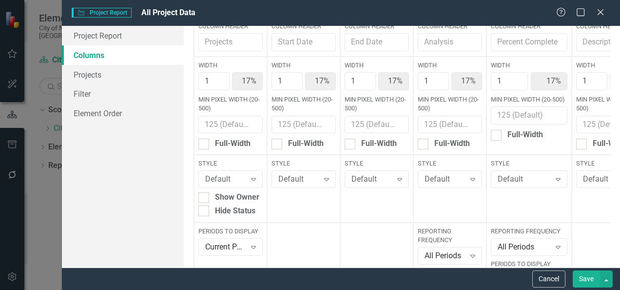
scroll to position [120, 0]
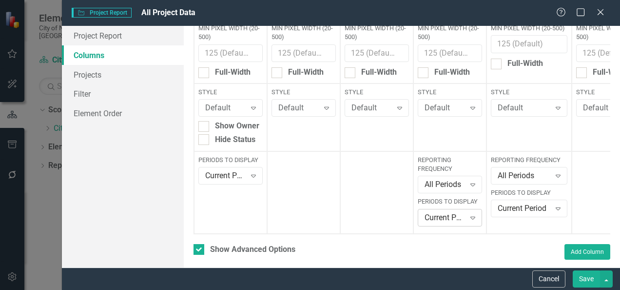
click at [469, 217] on icon "Expand" at bounding box center [473, 218] width 10 height 8
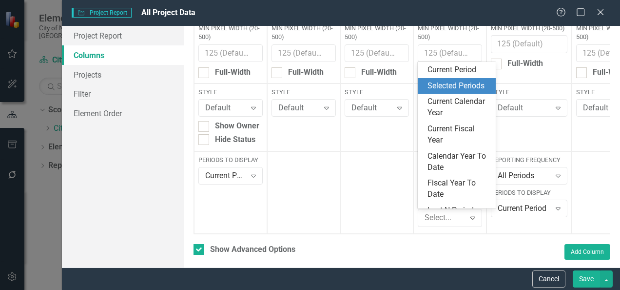
click at [443, 92] on div "Selected Periods" at bounding box center [459, 85] width 62 height 11
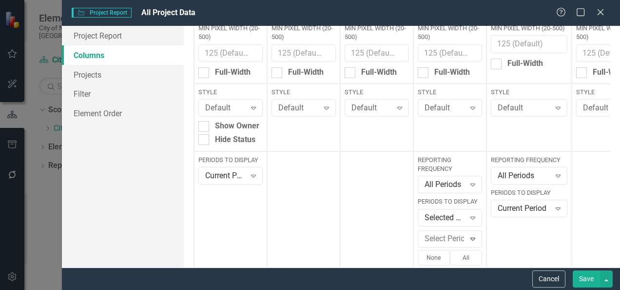
scroll to position [206, 0]
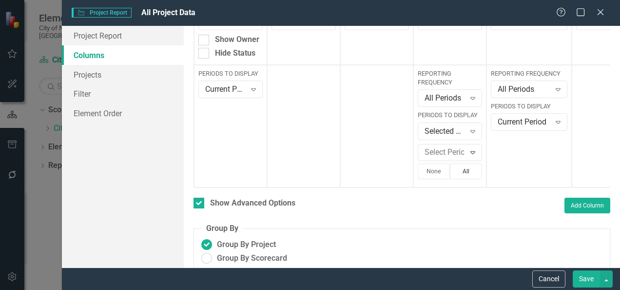
click at [459, 172] on button "All" at bounding box center [466, 171] width 32 height 16
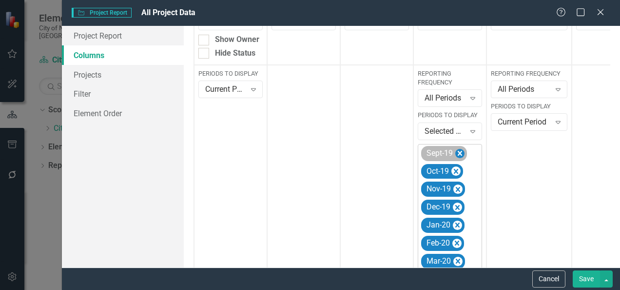
click at [461, 153] on icon "Remove Sept-19" at bounding box center [460, 153] width 4 height 5
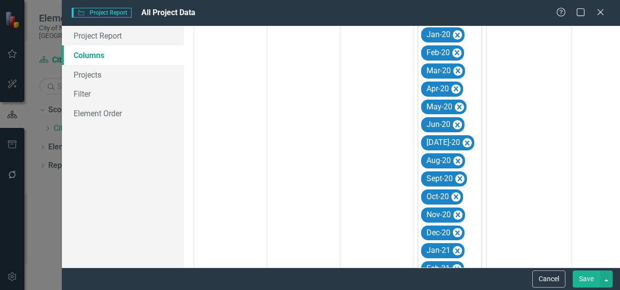
scroll to position [292, 0]
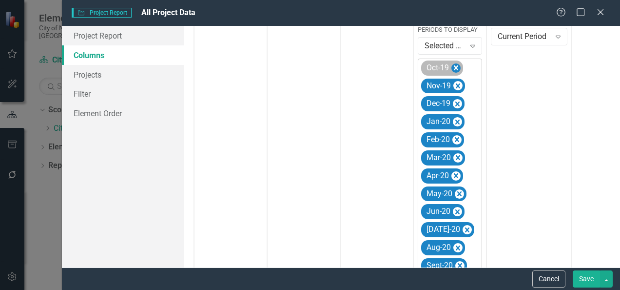
click at [457, 71] on icon "Remove Oct-19" at bounding box center [456, 68] width 9 height 12
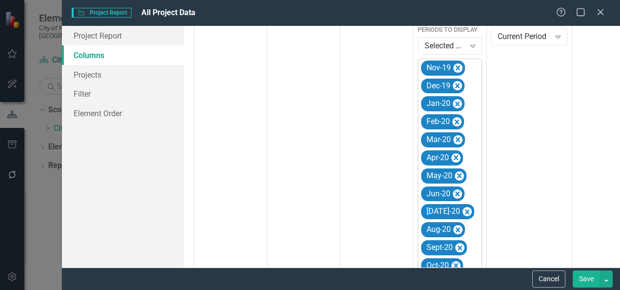
click at [457, 71] on icon "Remove Nov-19" at bounding box center [458, 68] width 9 height 12
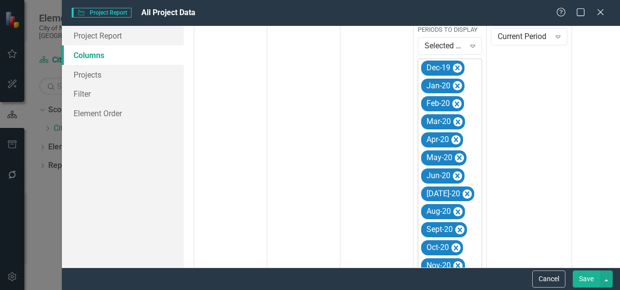
click at [457, 71] on icon "Remove Dec-19" at bounding box center [457, 68] width 9 height 12
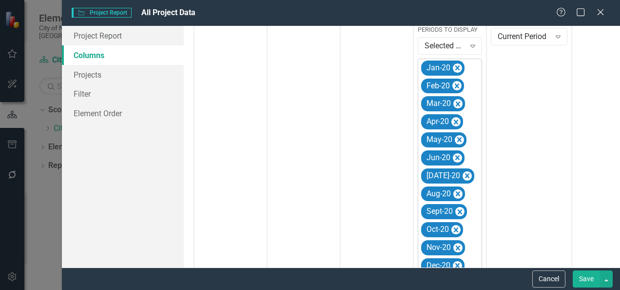
click at [457, 71] on icon "Remove Jan-20" at bounding box center [457, 68] width 9 height 12
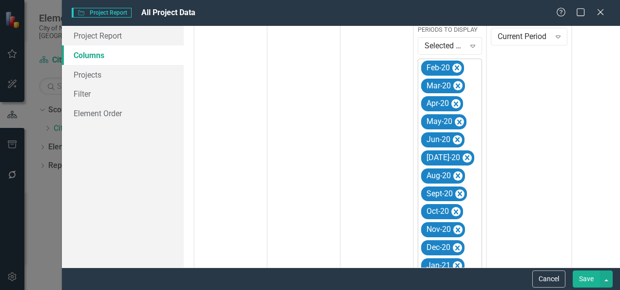
click at [457, 71] on icon "Remove Feb-20" at bounding box center [457, 68] width 9 height 12
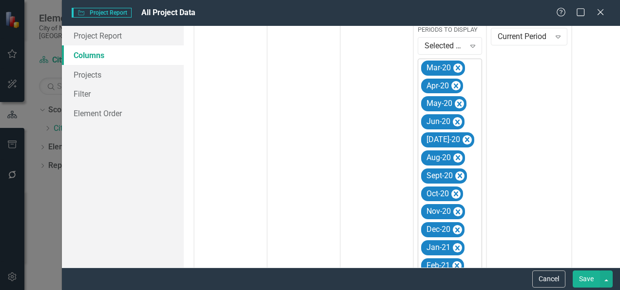
click at [457, 71] on icon "Remove Mar-20" at bounding box center [458, 68] width 9 height 12
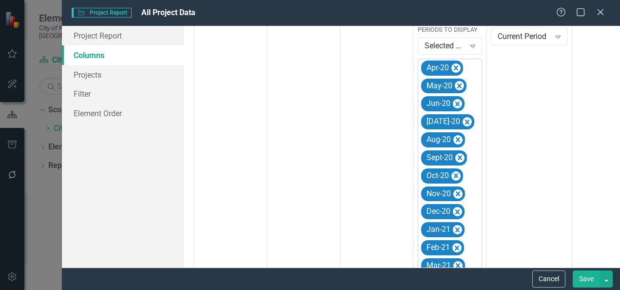
click at [457, 71] on icon "Remove Apr-20" at bounding box center [456, 68] width 9 height 12
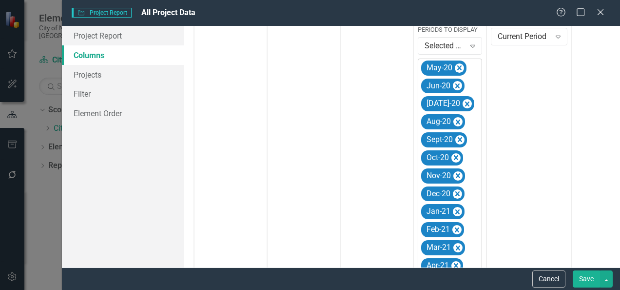
click at [457, 71] on icon "Remove May-20" at bounding box center [459, 68] width 9 height 12
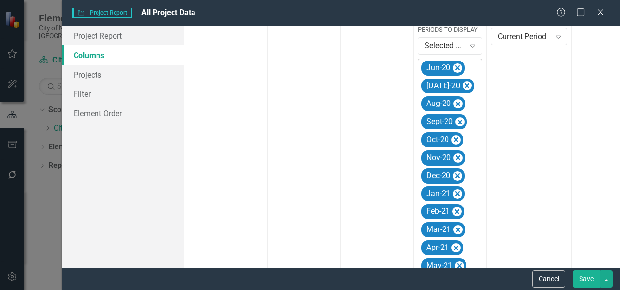
click at [457, 71] on icon "Remove Jun-20" at bounding box center [457, 68] width 9 height 12
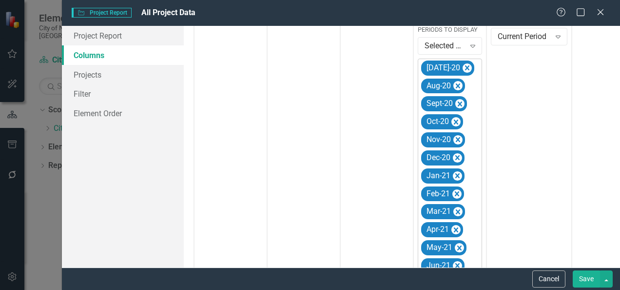
click at [463, 71] on icon "Remove Jul-20" at bounding box center [467, 68] width 9 height 12
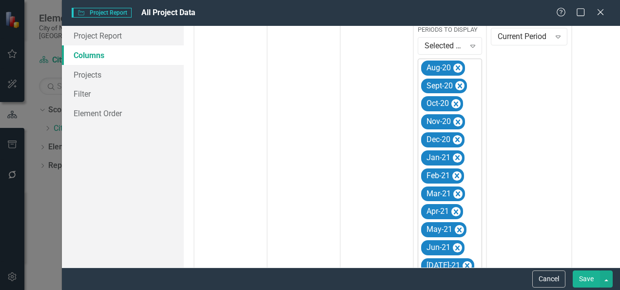
click at [457, 71] on icon "Remove Aug-20" at bounding box center [458, 68] width 9 height 12
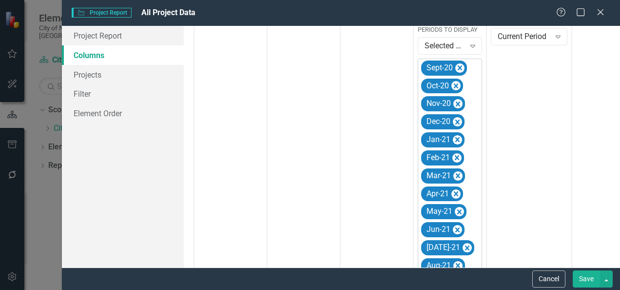
click at [457, 71] on icon "Remove Sept-20" at bounding box center [460, 68] width 9 height 12
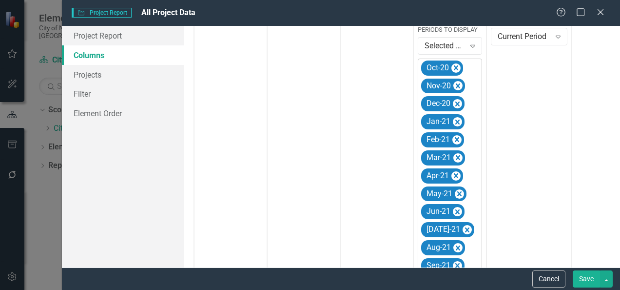
click at [457, 71] on icon "Remove Oct-20" at bounding box center [456, 68] width 9 height 12
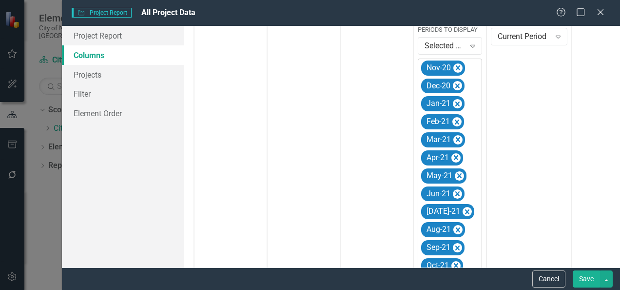
click at [457, 71] on icon "Remove Nov-20" at bounding box center [458, 68] width 9 height 12
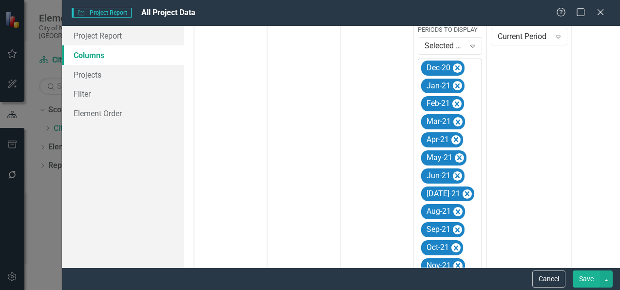
click at [457, 71] on icon "Remove Dec-20" at bounding box center [457, 68] width 9 height 12
click at [457, 80] on icon "Remove Jan-21" at bounding box center [457, 86] width 9 height 12
click at [457, 71] on icon "Remove Feb-21" at bounding box center [457, 68] width 9 height 12
click at [457, 71] on icon "Remove Mar-21" at bounding box center [458, 68] width 9 height 12
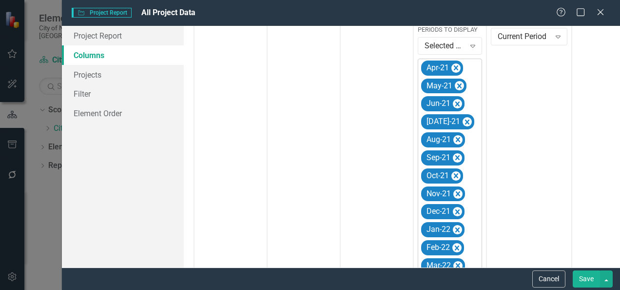
click at [457, 71] on icon "Remove Apr-21" at bounding box center [456, 68] width 9 height 12
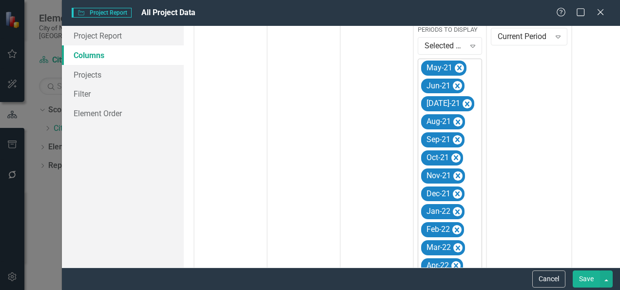
click at [457, 71] on icon "Remove May-21" at bounding box center [459, 68] width 9 height 12
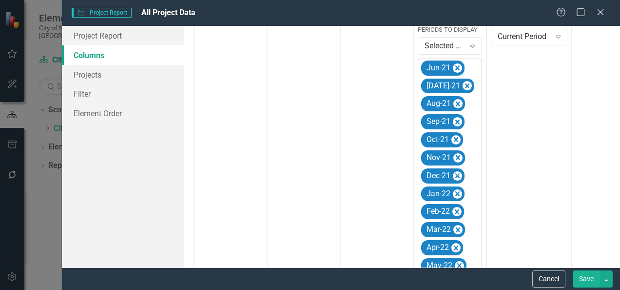
click at [457, 71] on icon "Remove Jun-21" at bounding box center [457, 68] width 9 height 12
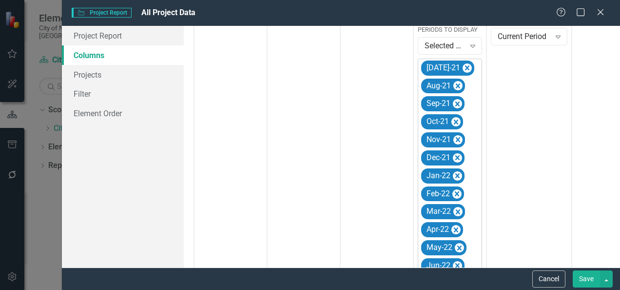
click at [463, 71] on icon "Remove Jul-21" at bounding box center [467, 68] width 9 height 12
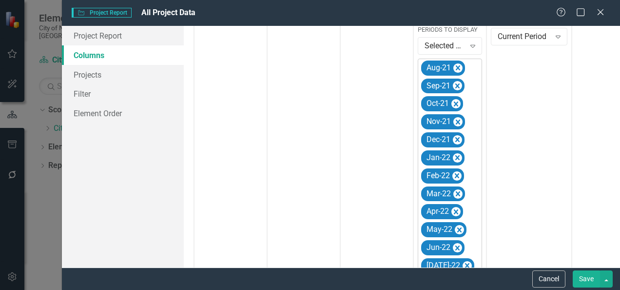
click at [457, 71] on icon "Remove Aug-21" at bounding box center [458, 68] width 9 height 12
click at [457, 71] on icon "Remove Sep-21" at bounding box center [457, 68] width 9 height 12
click at [457, 80] on icon "Remove Oct-21" at bounding box center [456, 86] width 9 height 12
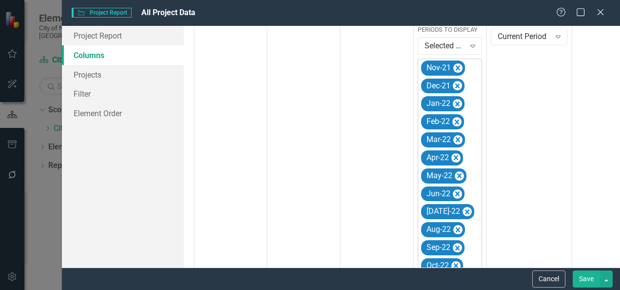
click at [457, 71] on icon "Remove Nov-21" at bounding box center [458, 68] width 9 height 12
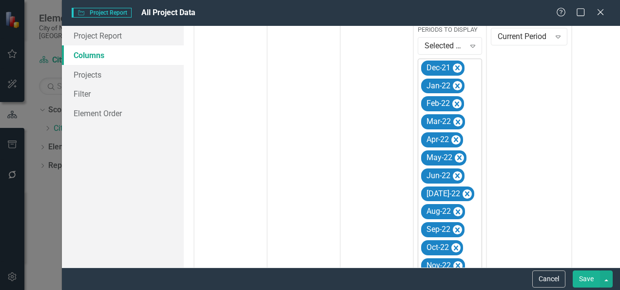
click at [457, 71] on icon "Remove Dec-21" at bounding box center [457, 68] width 9 height 12
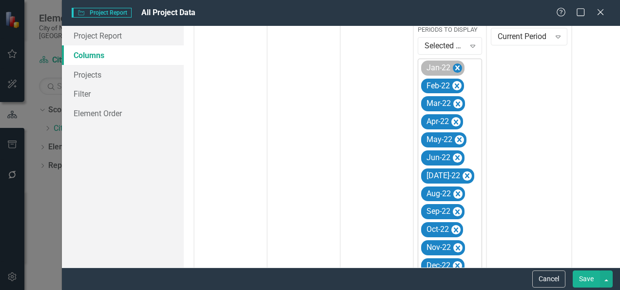
click at [458, 66] on icon "Remove Jan-22" at bounding box center [457, 68] width 9 height 12
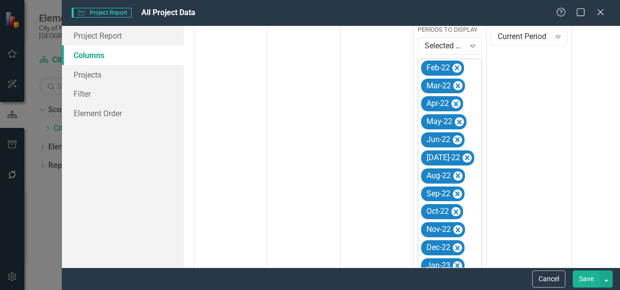
click at [458, 66] on icon "Remove Feb-22" at bounding box center [457, 68] width 9 height 12
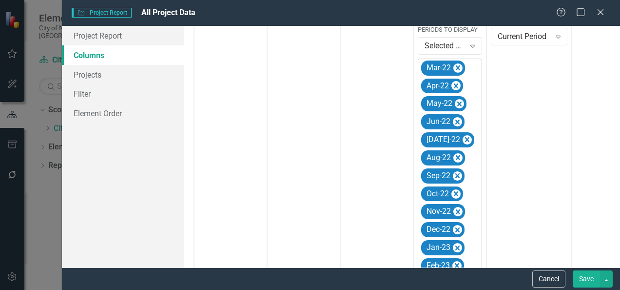
click at [458, 66] on icon "Remove Mar-22" at bounding box center [458, 67] width 4 height 5
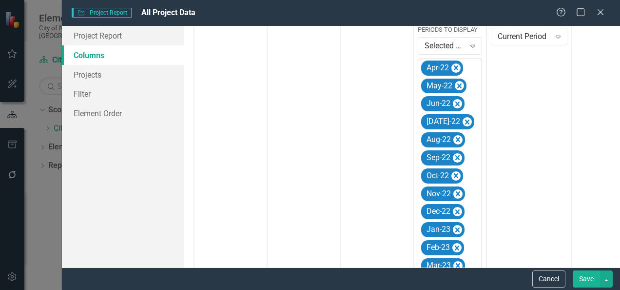
click at [458, 66] on icon "Remove Apr-22" at bounding box center [456, 68] width 9 height 12
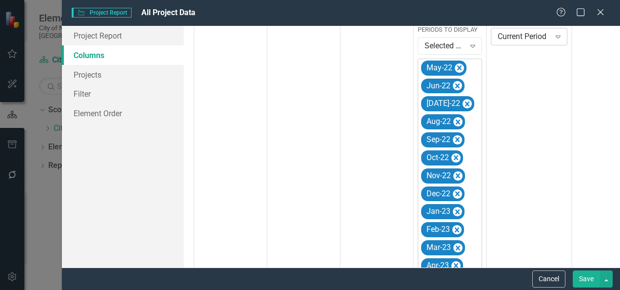
click at [548, 40] on div "Current Period" at bounding box center [524, 36] width 53 height 11
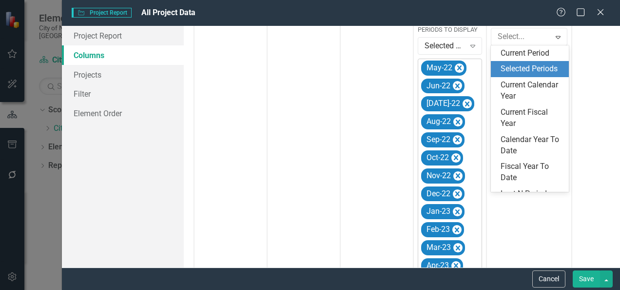
click at [533, 70] on div "Selected Periods" at bounding box center [532, 68] width 62 height 11
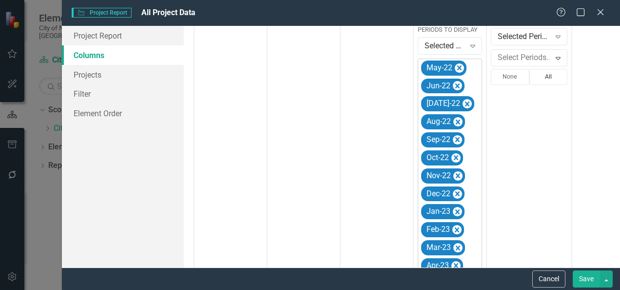
click at [546, 73] on button "All" at bounding box center [549, 77] width 39 height 16
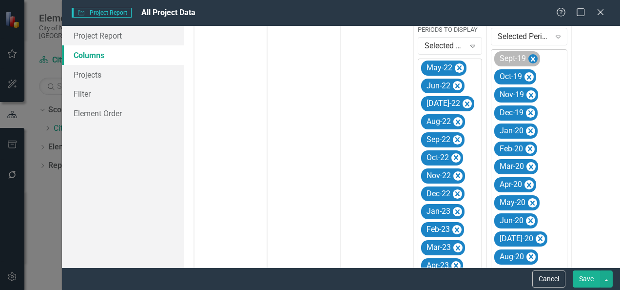
click at [535, 60] on icon "Remove Sept-19" at bounding box center [533, 59] width 9 height 12
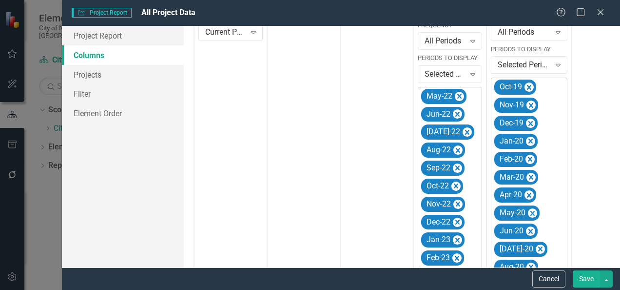
scroll to position [262, 0]
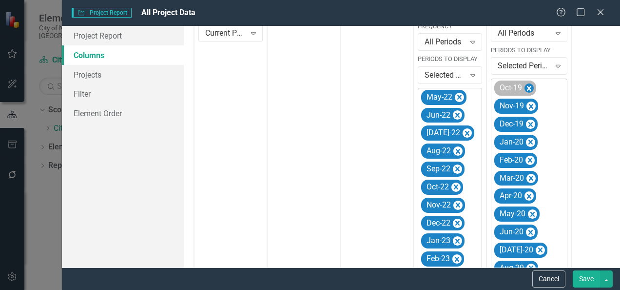
click at [531, 88] on icon "Remove Oct-19" at bounding box center [529, 88] width 9 height 12
click at [531, 86] on icon "Remove Nov-19" at bounding box center [531, 88] width 4 height 5
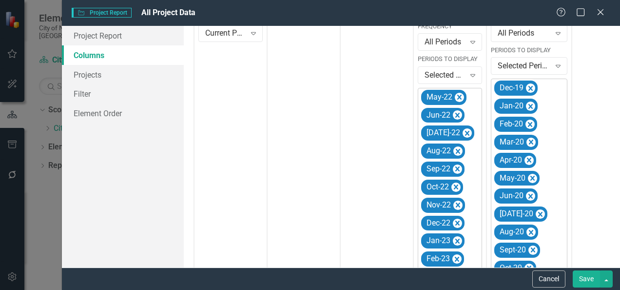
click at [531, 86] on icon "Remove Dec-19" at bounding box center [531, 88] width 4 height 5
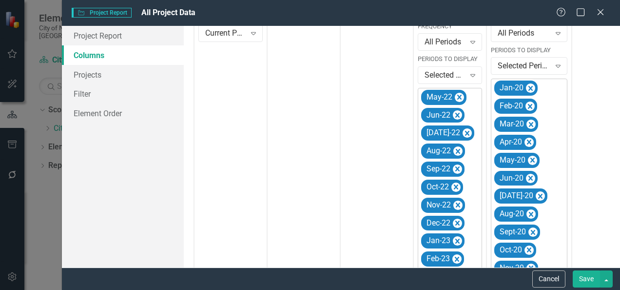
click at [531, 86] on icon "Remove Jan-20" at bounding box center [531, 88] width 4 height 5
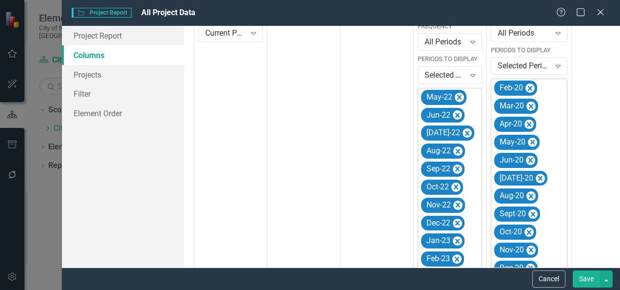
click at [531, 86] on icon "Remove Feb-20" at bounding box center [530, 88] width 4 height 5
click at [531, 104] on icon "Remove Mar-20" at bounding box center [531, 106] width 4 height 5
click at [531, 86] on icon "Remove Apr-20" at bounding box center [529, 88] width 4 height 5
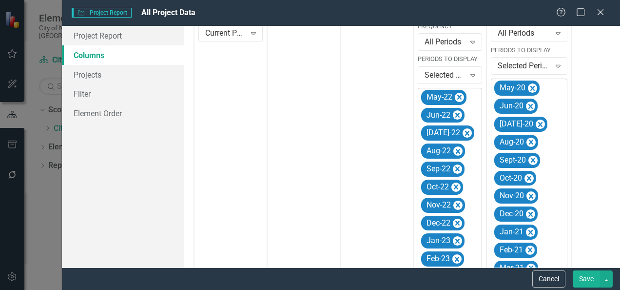
click at [531, 86] on icon "Remove May-20" at bounding box center [533, 88] width 4 height 5
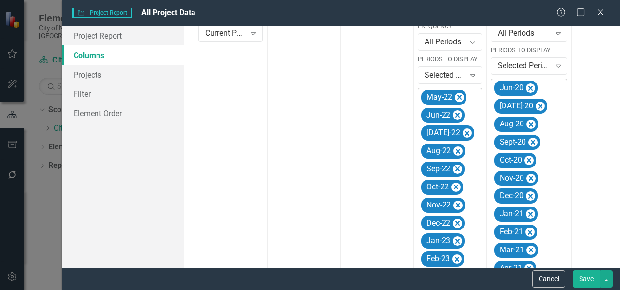
click at [531, 86] on icon "Remove Jun-20" at bounding box center [531, 88] width 4 height 5
click at [536, 86] on icon "Remove Jul-20" at bounding box center [540, 88] width 9 height 12
click at [531, 104] on icon "Remove Aug-20" at bounding box center [531, 106] width 4 height 5
click at [531, 86] on icon "Remove Sept-20" at bounding box center [533, 88] width 9 height 12
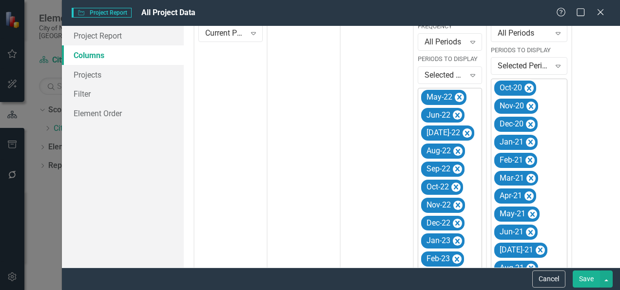
click at [531, 86] on icon "Remove Oct-20" at bounding box center [529, 88] width 9 height 12
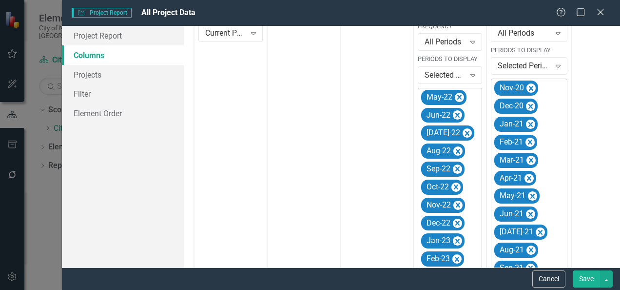
click at [531, 86] on icon "Remove Nov-20" at bounding box center [531, 88] width 4 height 5
click at [531, 86] on icon "Remove Dec-20" at bounding box center [531, 88] width 4 height 5
click at [531, 104] on icon "Remove Jan-21" at bounding box center [531, 106] width 4 height 5
click at [531, 86] on icon "Remove Feb-21" at bounding box center [530, 88] width 4 height 5
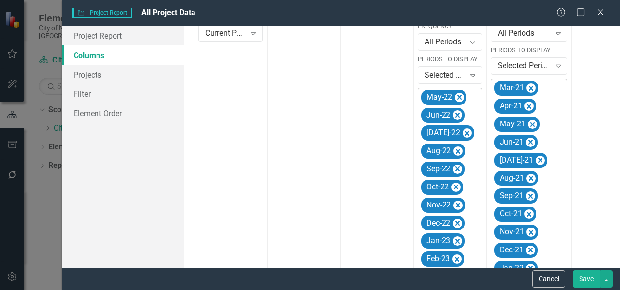
click at [531, 86] on icon "Remove Mar-21" at bounding box center [531, 88] width 4 height 5
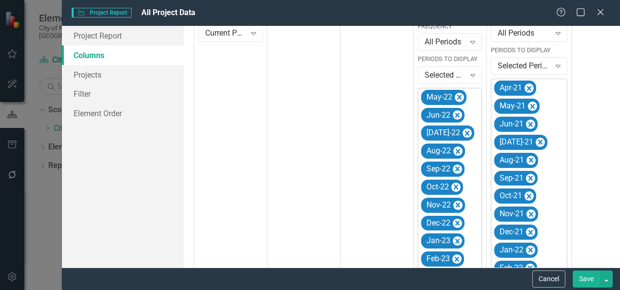
click at [531, 86] on icon "Remove Apr-21" at bounding box center [529, 88] width 4 height 5
click at [531, 86] on icon "Remove May-21" at bounding box center [533, 88] width 4 height 5
click at [531, 86] on icon "Remove Jun-21" at bounding box center [531, 88] width 4 height 5
click at [536, 86] on icon "Remove Jul-21" at bounding box center [540, 88] width 9 height 12
click at [531, 86] on icon "Remove Aug-21" at bounding box center [531, 88] width 4 height 5
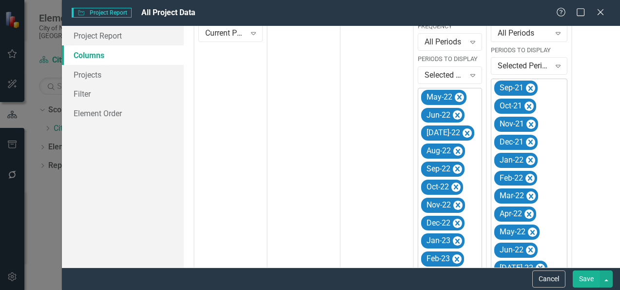
click at [531, 86] on icon "Remove Sep-21" at bounding box center [531, 88] width 4 height 5
click at [531, 86] on icon "Remove Oct-21" at bounding box center [529, 88] width 9 height 12
click at [531, 86] on icon "Remove Nov-21" at bounding box center [531, 88] width 4 height 5
click at [531, 86] on icon "Remove Dec-21" at bounding box center [531, 88] width 4 height 5
click at [531, 86] on icon "Remove Jan-22" at bounding box center [531, 88] width 4 height 5
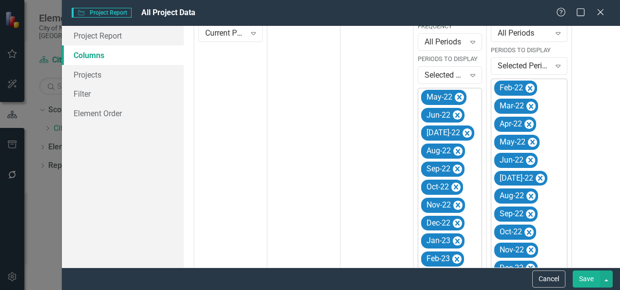
click at [531, 86] on icon "Remove Feb-22" at bounding box center [530, 88] width 4 height 5
click at [531, 86] on icon "Remove Mar-22" at bounding box center [531, 88] width 4 height 5
click at [531, 86] on icon "Remove Apr-22" at bounding box center [529, 88] width 4 height 5
click at [585, 273] on button "Save" at bounding box center [586, 278] width 27 height 17
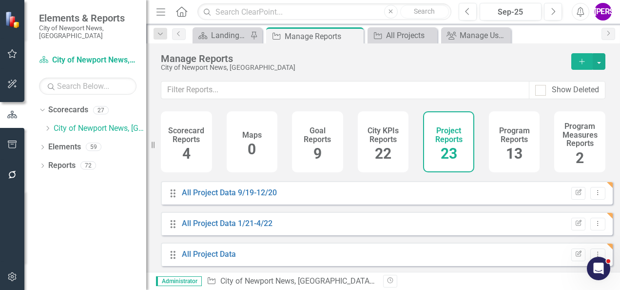
scroll to position [610, 0]
click at [230, 259] on link "All Project Data" at bounding box center [209, 254] width 54 height 9
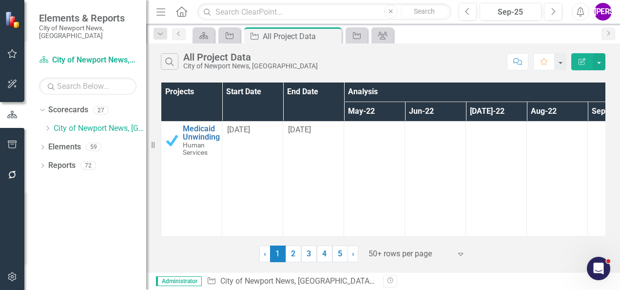
click at [583, 68] on button "Edit Report" at bounding box center [582, 61] width 21 height 17
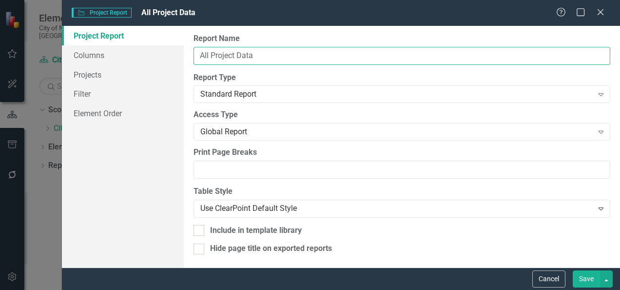
click at [290, 56] on input "All Project Data" at bounding box center [402, 56] width 417 height 18
type input "All Project Data 5/22-"
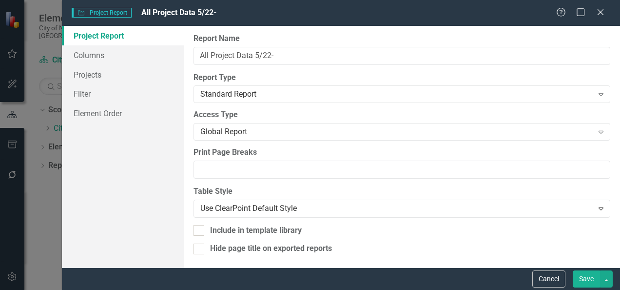
click at [589, 275] on button "Save" at bounding box center [586, 278] width 27 height 17
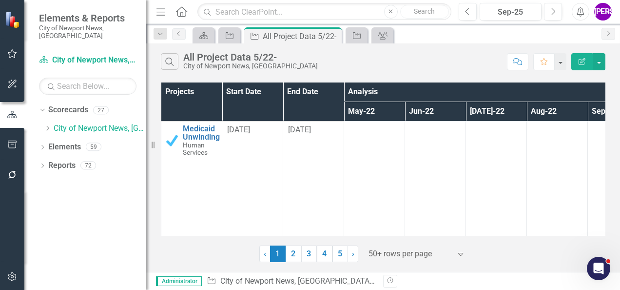
scroll to position [0, 933]
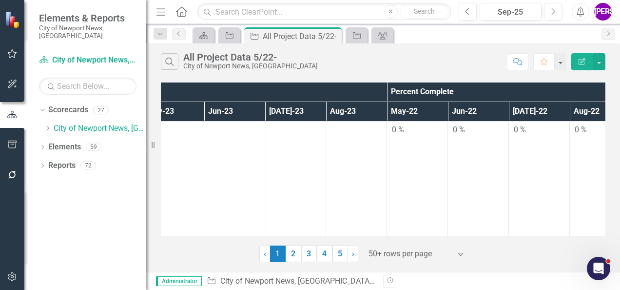
click at [577, 63] on button "Edit Report" at bounding box center [582, 61] width 21 height 17
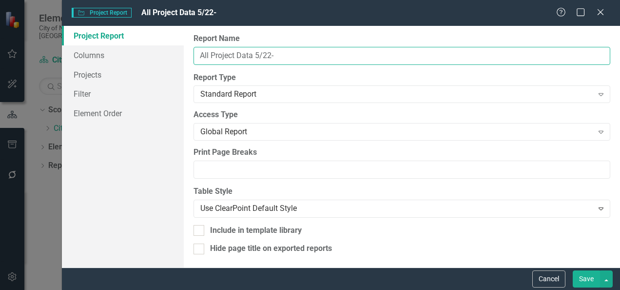
click at [299, 52] on input "All Project Data 5/22-" at bounding box center [402, 56] width 417 height 18
type input "All Project Data 5/22- 8/23"
click at [573, 270] on button "Save" at bounding box center [586, 278] width 27 height 17
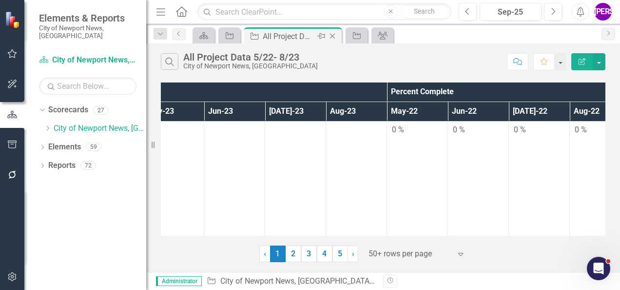
click at [331, 35] on icon "Close" at bounding box center [333, 36] width 10 height 8
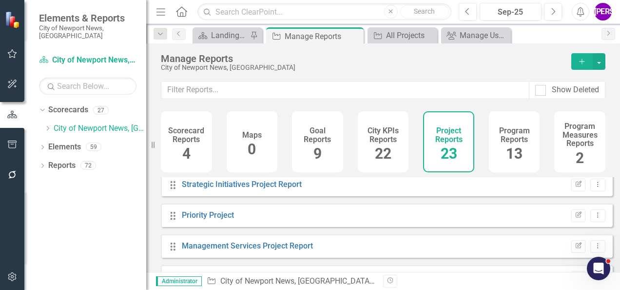
scroll to position [312, 0]
click at [583, 68] on button "Add" at bounding box center [582, 61] width 21 height 17
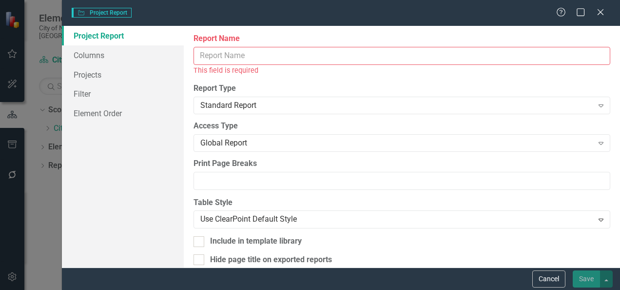
click at [293, 57] on input "Report Name" at bounding box center [402, 56] width 417 height 18
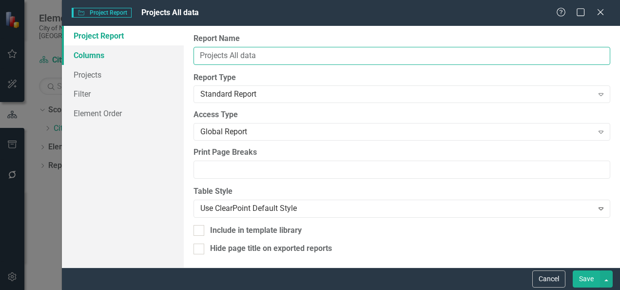
type input "Projects All data"
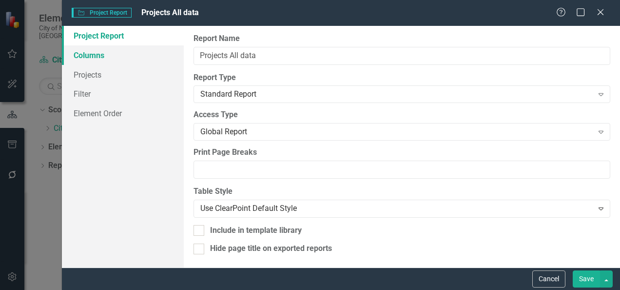
click at [99, 55] on link "Columns" at bounding box center [123, 55] width 122 height 20
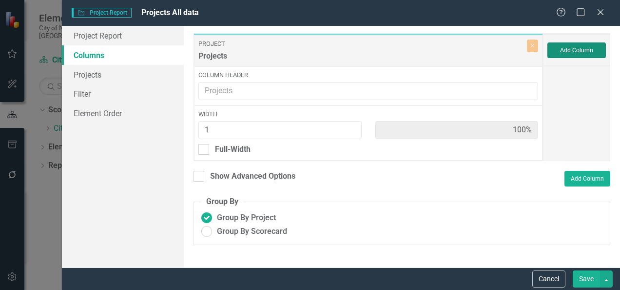
click at [570, 45] on button "Add Column" at bounding box center [577, 50] width 59 height 16
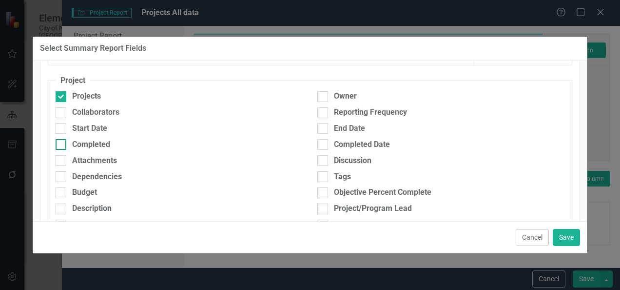
scroll to position [56, 0]
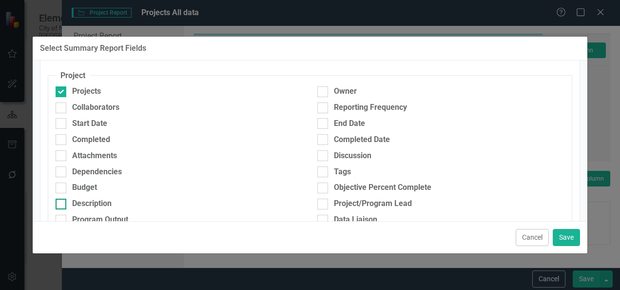
click at [115, 207] on div "Description" at bounding box center [179, 203] width 247 height 11
click at [62, 205] on input "Description" at bounding box center [59, 202] width 6 height 6
checkbox input "true"
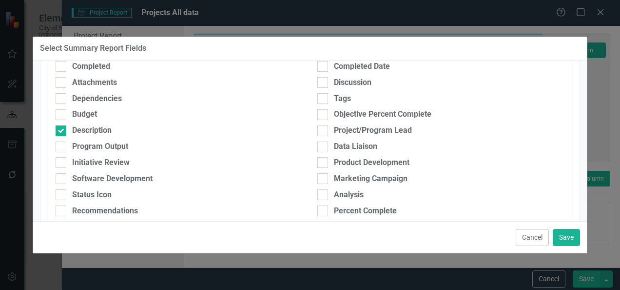
scroll to position [129, 0]
click at [326, 205] on div "Percent Complete" at bounding box center [441, 210] width 247 height 11
click at [324, 205] on input "Percent Complete" at bounding box center [321, 208] width 6 height 6
checkbox input "true"
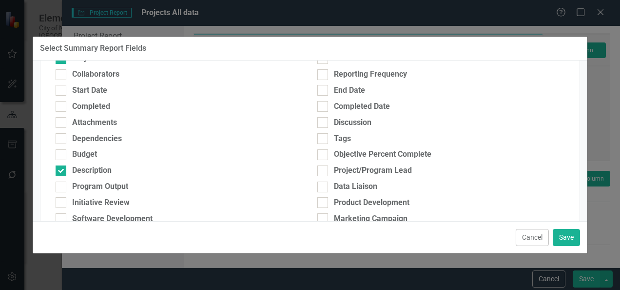
scroll to position [87, 0]
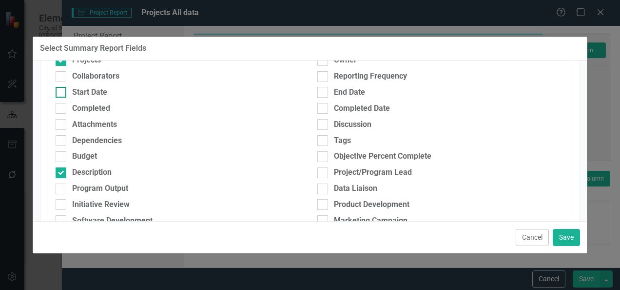
click at [100, 91] on div "Start Date" at bounding box center [89, 92] width 35 height 11
click at [62, 91] on input "Start Date" at bounding box center [59, 90] width 6 height 6
checkbox input "true"
click at [327, 91] on div "End Date" at bounding box center [441, 92] width 247 height 11
click at [324, 91] on input "End Date" at bounding box center [321, 90] width 6 height 6
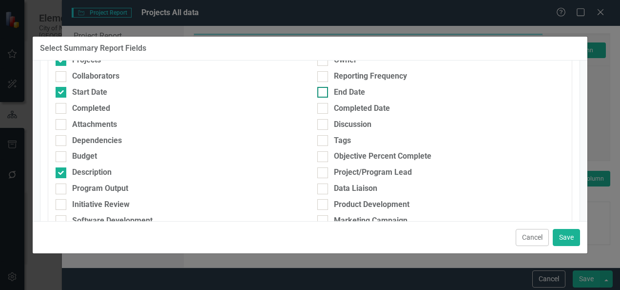
checkbox input "true"
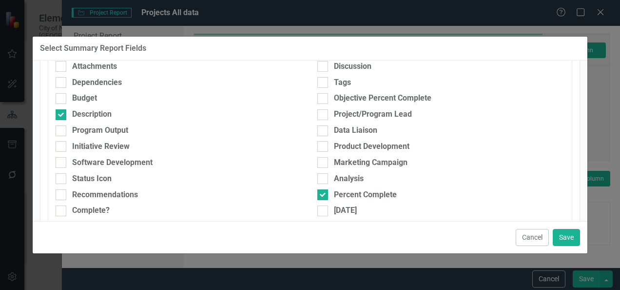
scroll to position [153, 0]
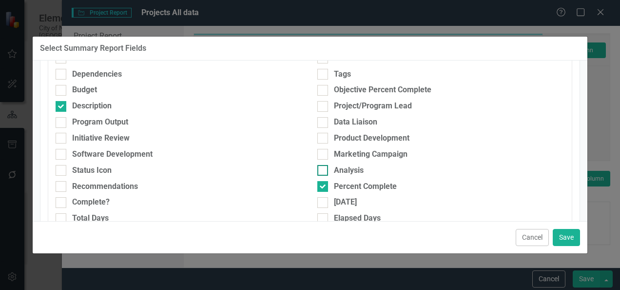
click at [325, 169] on div "Analysis" at bounding box center [441, 170] width 247 height 11
click at [324, 169] on input "Analysis" at bounding box center [321, 168] width 6 height 6
checkbox input "true"
click at [559, 232] on button "Save" at bounding box center [566, 237] width 27 height 17
type input "17%"
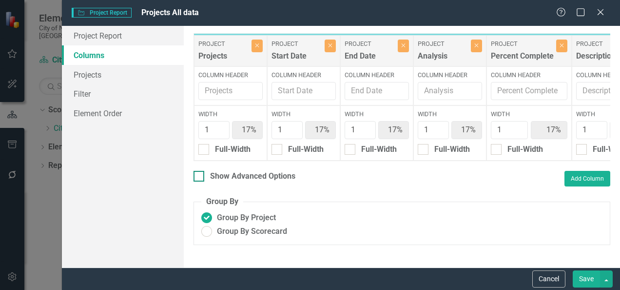
click at [256, 182] on div "Show Advanced Options" at bounding box center [252, 176] width 85 height 11
click at [200, 177] on input "Show Advanced Options" at bounding box center [197, 174] width 6 height 6
checkbox input "true"
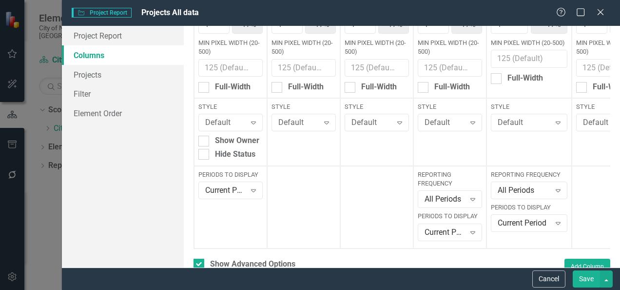
scroll to position [106, 0]
click at [470, 232] on icon "Expand" at bounding box center [473, 232] width 10 height 8
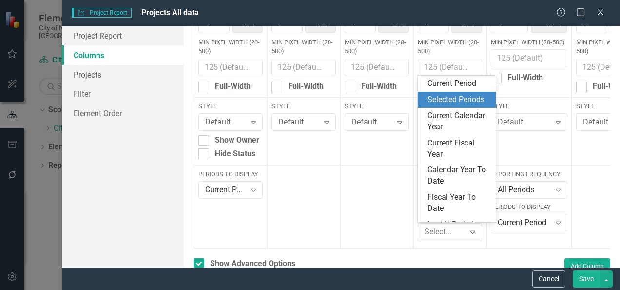
click at [462, 105] on div "Selected Periods" at bounding box center [459, 99] width 62 height 11
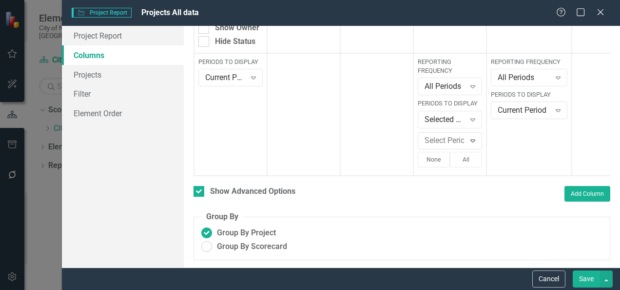
scroll to position [223, 0]
click at [462, 152] on button "All" at bounding box center [466, 160] width 32 height 16
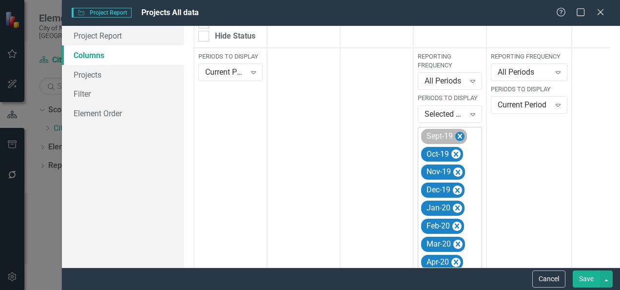
click at [460, 137] on icon "Remove Sept-19" at bounding box center [460, 136] width 9 height 12
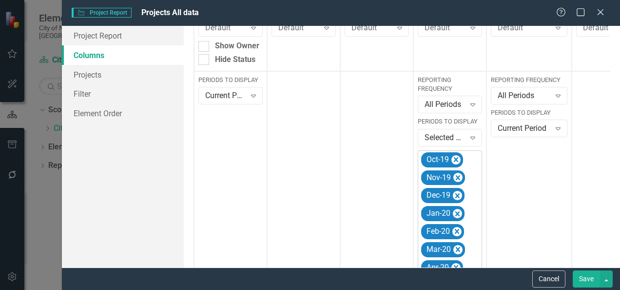
scroll to position [259, 0]
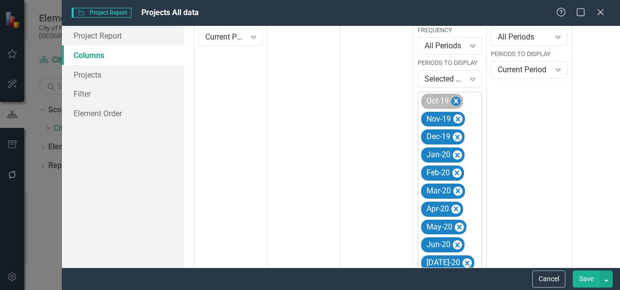
click at [452, 98] on icon "Remove Oct-19" at bounding box center [456, 101] width 9 height 12
click at [459, 99] on icon "Remove Nov-19" at bounding box center [458, 101] width 4 height 5
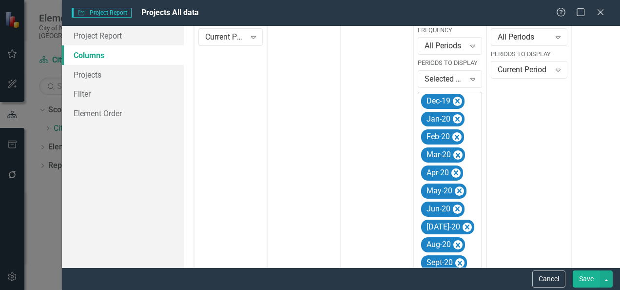
click at [459, 99] on icon "Remove Dec-19" at bounding box center [457, 101] width 9 height 12
click at [459, 113] on icon "Remove Jan-20" at bounding box center [457, 119] width 9 height 12
click at [459, 99] on icon "Remove Feb-20" at bounding box center [457, 101] width 9 height 12
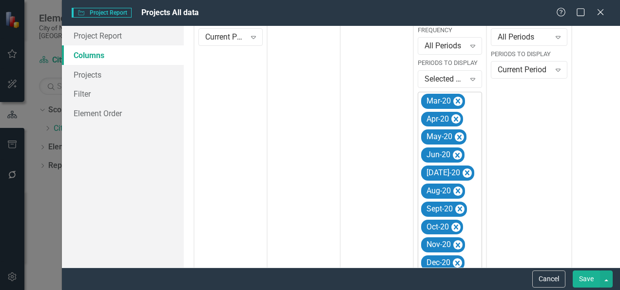
click at [459, 99] on icon "Remove Mar-20" at bounding box center [458, 101] width 4 height 5
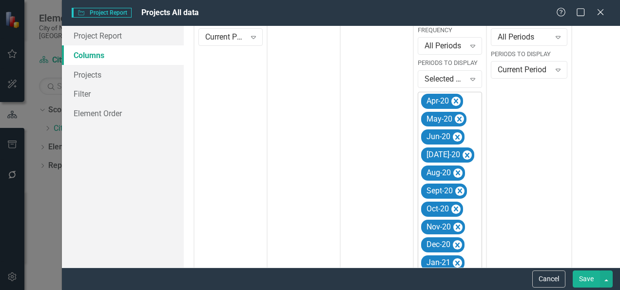
click at [459, 99] on icon "Remove Apr-20" at bounding box center [456, 101] width 9 height 12
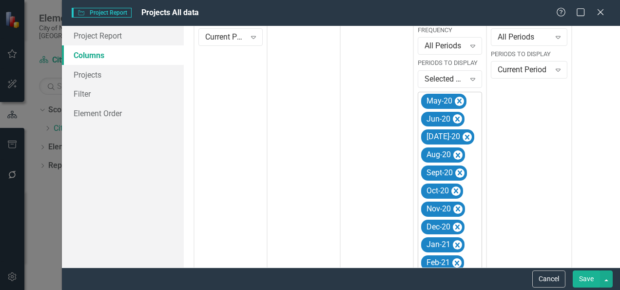
click at [459, 99] on icon "Remove May-20" at bounding box center [460, 101] width 4 height 5
click at [459, 113] on icon "Remove Jun-20" at bounding box center [457, 119] width 9 height 12
click at [459, 99] on div "[DATE]-20" at bounding box center [447, 101] width 53 height 15
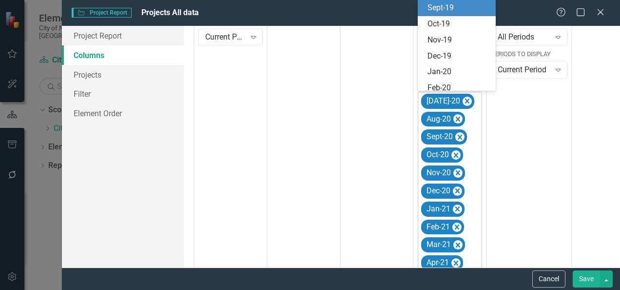
click at [459, 99] on div "[DATE]-20" at bounding box center [447, 101] width 53 height 15
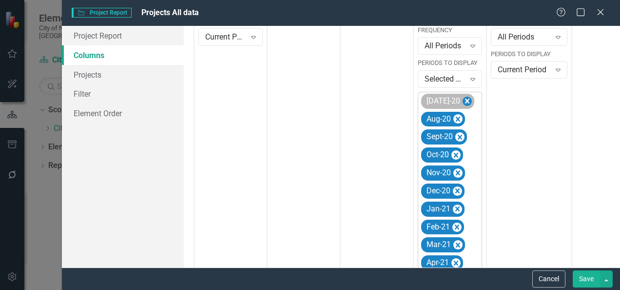
click at [465, 99] on icon "Remove Jul-20" at bounding box center [467, 101] width 4 height 5
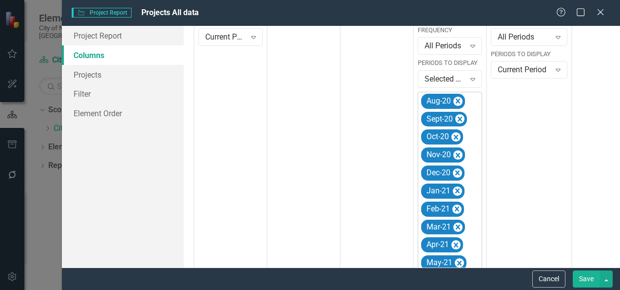
click at [455, 99] on icon "Remove Aug-20" at bounding box center [458, 101] width 9 height 12
click at [455, 112] on div "Sept-20" at bounding box center [444, 119] width 46 height 15
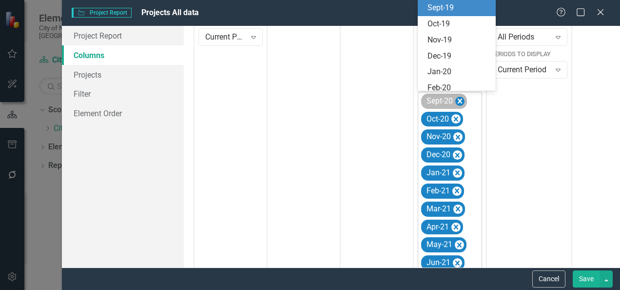
click at [458, 99] on icon "Remove Sept-20" at bounding box center [460, 101] width 9 height 12
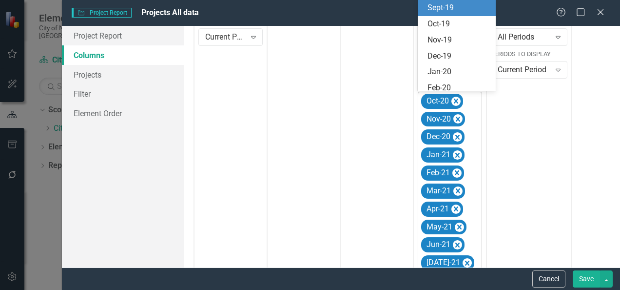
click at [458, 99] on icon "Remove Oct-20" at bounding box center [456, 101] width 9 height 12
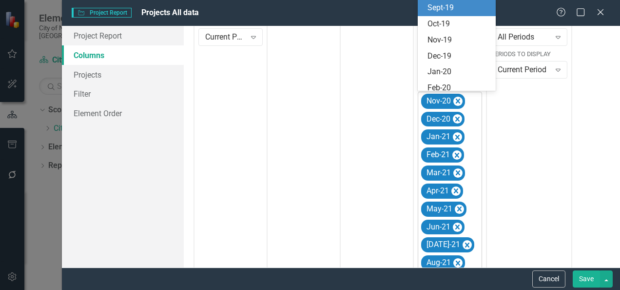
click at [458, 99] on icon "Remove Nov-20" at bounding box center [458, 101] width 9 height 12
click at [458, 99] on icon "Remove Dec-20" at bounding box center [458, 101] width 4 height 5
click at [458, 117] on icon "Remove Jan-21" at bounding box center [458, 119] width 4 height 5
click at [458, 99] on icon "Remove Feb-21" at bounding box center [457, 101] width 4 height 5
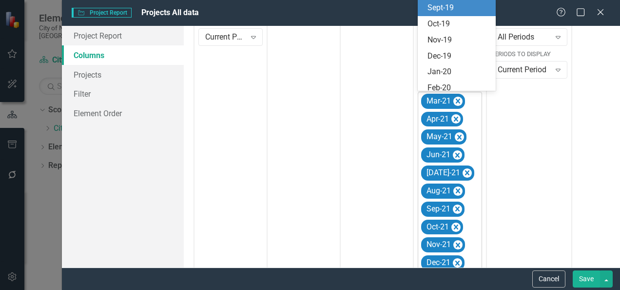
click at [458, 99] on icon "Remove Mar-21" at bounding box center [458, 101] width 9 height 12
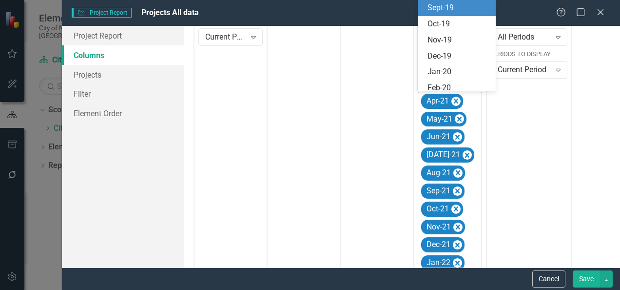
click at [458, 99] on icon "Remove Apr-21" at bounding box center [456, 101] width 4 height 5
click at [458, 117] on icon "Remove May-21" at bounding box center [460, 119] width 4 height 5
click at [458, 99] on icon "Remove Jun-21" at bounding box center [458, 101] width 4 height 5
click at [463, 99] on icon "Remove Jul-21" at bounding box center [467, 101] width 9 height 12
click at [458, 113] on icon "Remove Aug-21" at bounding box center [458, 119] width 9 height 12
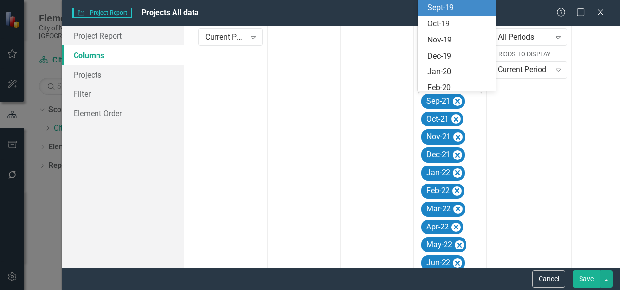
click at [458, 99] on icon "Remove Sep-21" at bounding box center [458, 101] width 4 height 5
click at [458, 99] on icon "Remove Oct-21" at bounding box center [456, 101] width 9 height 12
click at [458, 99] on icon "Remove Nov-21" at bounding box center [458, 101] width 9 height 12
click at [458, 99] on icon "Remove Dec-21" at bounding box center [458, 101] width 4 height 5
click at [458, 117] on icon "Remove Jan-22" at bounding box center [458, 119] width 4 height 5
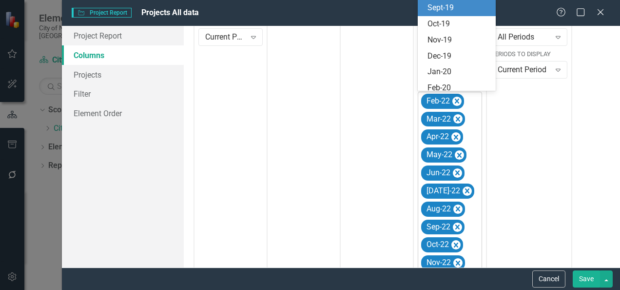
click at [458, 99] on icon "Remove Feb-22" at bounding box center [457, 101] width 4 height 5
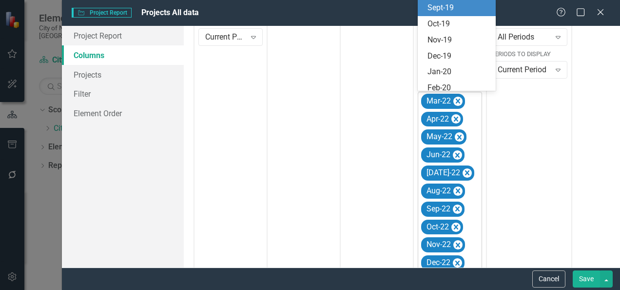
click at [458, 99] on icon "Remove Mar-22" at bounding box center [458, 101] width 9 height 12
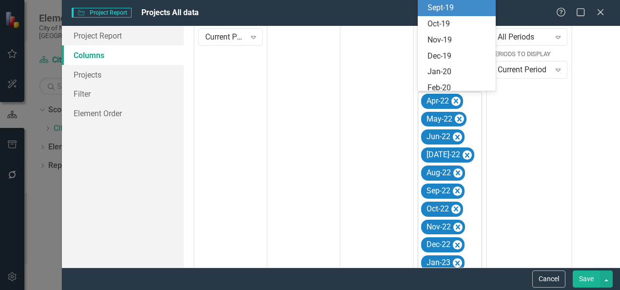
click at [458, 99] on icon "Remove Apr-22" at bounding box center [456, 101] width 4 height 5
click at [458, 99] on icon "Remove May-22" at bounding box center [460, 101] width 4 height 5
click at [458, 117] on icon "Remove Jun-22" at bounding box center [458, 119] width 4 height 5
click at [463, 99] on icon "Remove Jul-22" at bounding box center [467, 101] width 9 height 12
click at [458, 99] on icon "Remove Aug-22" at bounding box center [458, 101] width 9 height 12
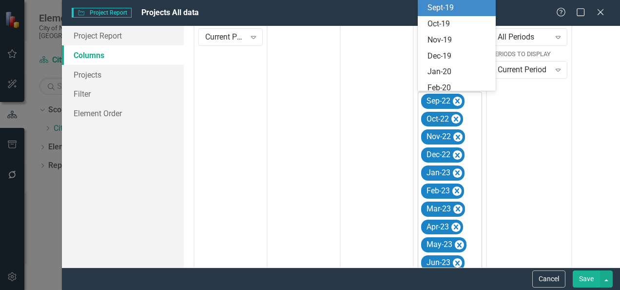
click at [458, 99] on icon "Remove Sep-22" at bounding box center [458, 101] width 4 height 5
click at [458, 113] on icon "Remove Oct-22" at bounding box center [456, 119] width 9 height 12
click at [458, 99] on icon "Remove Nov-22" at bounding box center [458, 101] width 9 height 12
click at [458, 99] on icon "Remove Dec-22" at bounding box center [458, 101] width 4 height 5
click at [458, 99] on icon "Remove Jan-23" at bounding box center [458, 101] width 4 height 5
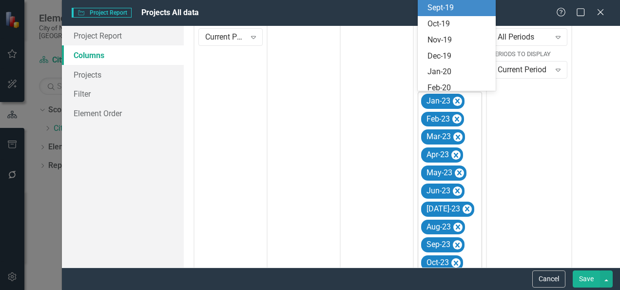
click at [458, 117] on icon "Remove Feb-23" at bounding box center [457, 119] width 4 height 5
click at [458, 99] on icon "Remove Mar-23" at bounding box center [458, 101] width 9 height 12
click at [458, 99] on icon "Remove Apr-23" at bounding box center [456, 101] width 4 height 5
click at [458, 99] on icon "Remove May-23" at bounding box center [460, 101] width 4 height 5
click at [458, 99] on icon "Remove Jun-23" at bounding box center [458, 101] width 4 height 5
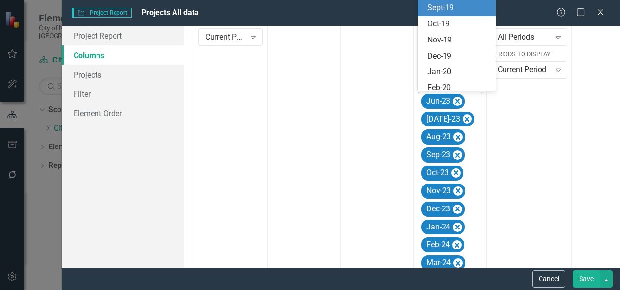
click at [463, 113] on icon "Remove Jul-23" at bounding box center [467, 119] width 9 height 12
click at [458, 99] on icon "Remove Aug-23" at bounding box center [458, 101] width 9 height 12
click at [458, 99] on icon "Remove Sep-23" at bounding box center [458, 101] width 4 height 5
click at [458, 99] on icon "Remove Oct-23" at bounding box center [456, 101] width 9 height 12
click at [458, 113] on icon "Remove Nov-23" at bounding box center [458, 119] width 9 height 12
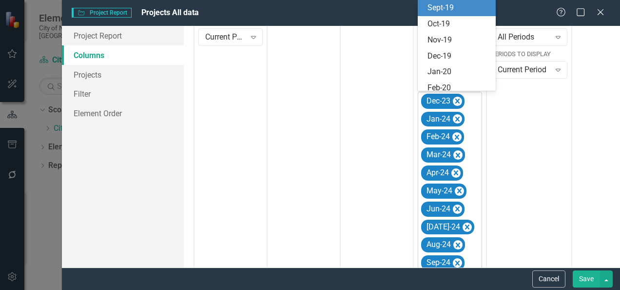
click at [458, 99] on icon "Remove Dec-23" at bounding box center [458, 101] width 4 height 5
click at [458, 99] on icon "Remove Jan-24" at bounding box center [458, 101] width 4 height 5
click at [458, 117] on icon "Remove Feb-24" at bounding box center [457, 119] width 4 height 5
click at [458, 99] on icon "Remove Mar-24" at bounding box center [458, 101] width 9 height 12
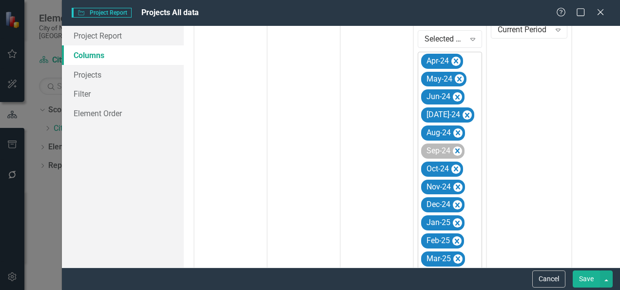
scroll to position [298, 0]
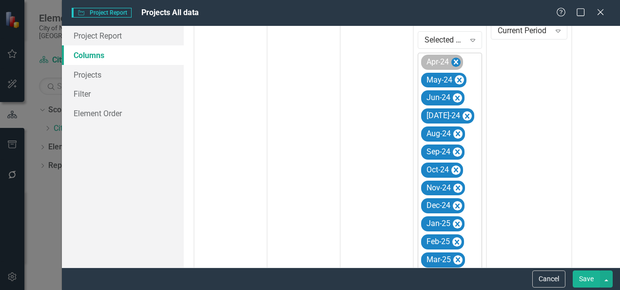
click at [460, 63] on icon "Remove Apr-24" at bounding box center [456, 62] width 9 height 12
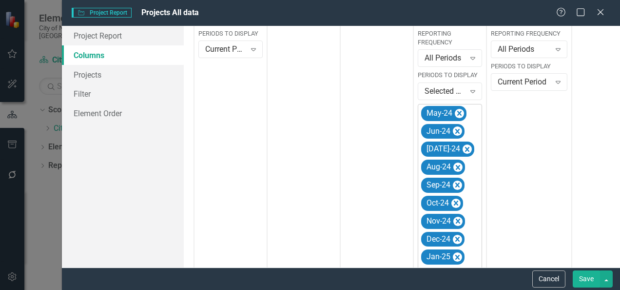
scroll to position [247, 0]
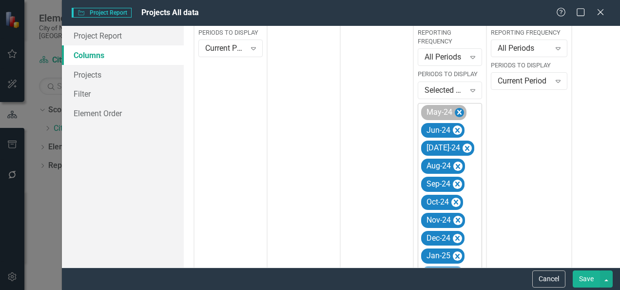
click at [461, 111] on icon "Remove May-24" at bounding box center [459, 112] width 9 height 12
click at [457, 111] on icon "Remove Jun-24" at bounding box center [458, 112] width 4 height 5
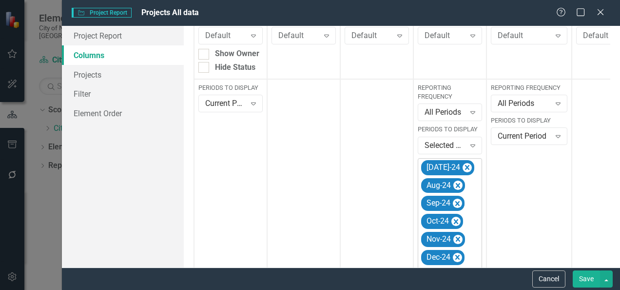
scroll to position [192, 0]
click at [555, 141] on div "Expand" at bounding box center [559, 137] width 18 height 16
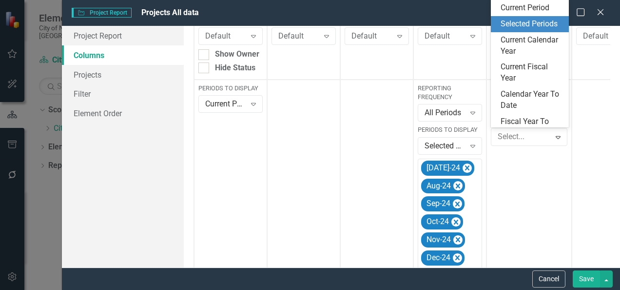
click at [533, 23] on div "Selected Periods" at bounding box center [532, 24] width 62 height 11
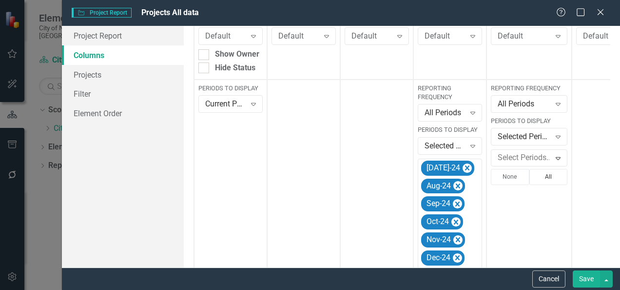
click at [547, 173] on button "All" at bounding box center [549, 177] width 39 height 16
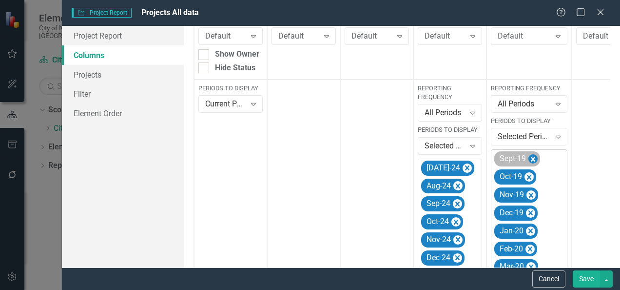
click at [530, 159] on icon "Remove Sept-19" at bounding box center [533, 159] width 9 height 12
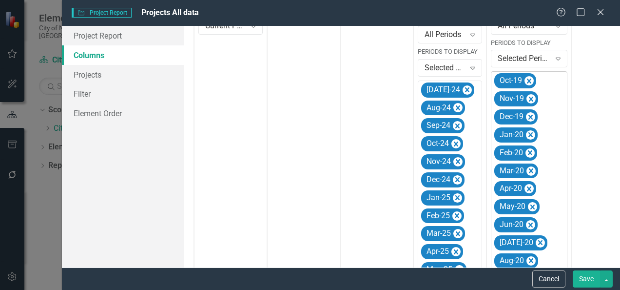
scroll to position [251, 0]
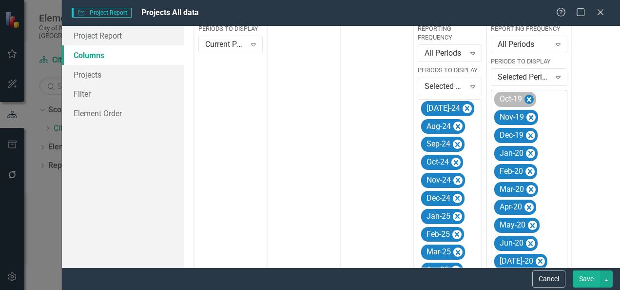
click at [531, 99] on icon "Remove Oct-19" at bounding box center [529, 100] width 9 height 12
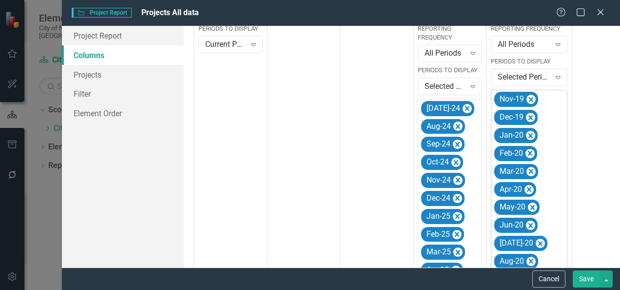
click at [531, 99] on icon "Remove Nov-19" at bounding box center [531, 99] width 4 height 5
click at [531, 115] on icon "Remove Dec-19" at bounding box center [531, 117] width 4 height 5
click at [531, 99] on icon "Remove Jan-20" at bounding box center [531, 99] width 4 height 5
click at [531, 99] on icon "Remove Feb-20" at bounding box center [530, 99] width 4 height 5
click at [531, 99] on icon "Remove Mar-20" at bounding box center [531, 99] width 4 height 5
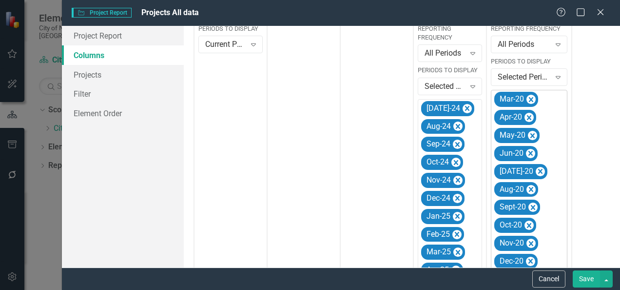
click at [531, 111] on icon "Remove Apr-20" at bounding box center [529, 117] width 9 height 12
click at [531, 99] on icon "Remove May-20" at bounding box center [533, 99] width 4 height 5
click at [531, 115] on icon "Remove Jun-20" at bounding box center [531, 117] width 4 height 5
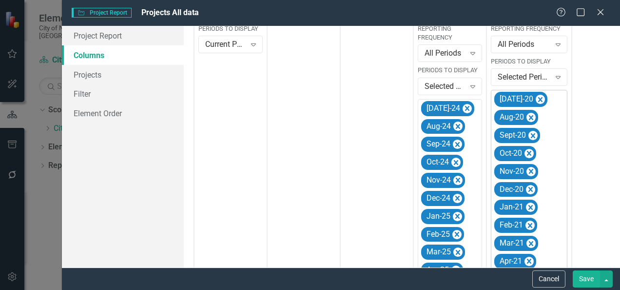
click at [536, 99] on icon "Remove Jul-20" at bounding box center [540, 100] width 9 height 12
click at [531, 115] on icon "Remove Aug-20" at bounding box center [531, 117] width 4 height 5
click at [531, 99] on icon "Remove Sept-20" at bounding box center [533, 100] width 9 height 12
click at [531, 99] on icon "Remove Oct-20" at bounding box center [529, 100] width 9 height 12
click at [531, 99] on icon "Remove Nov-20" at bounding box center [531, 99] width 4 height 5
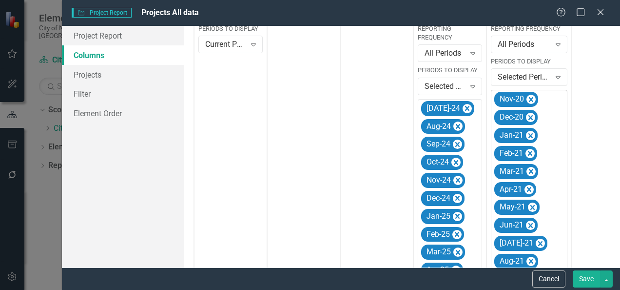
click at [531, 115] on icon "Remove Dec-20" at bounding box center [531, 117] width 4 height 5
click at [531, 99] on icon "Remove Jan-21" at bounding box center [531, 99] width 4 height 5
click at [531, 99] on icon "Remove Feb-21" at bounding box center [530, 99] width 4 height 5
click at [531, 99] on icon "Remove Mar-21" at bounding box center [531, 99] width 4 height 5
click at [531, 99] on icon "Remove Apr-21" at bounding box center [529, 100] width 9 height 12
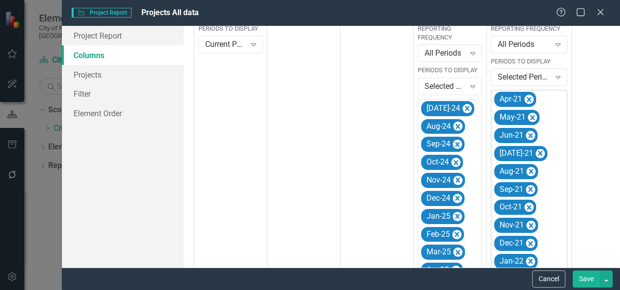
click at [531, 115] on icon "Remove May-21" at bounding box center [533, 117] width 4 height 5
click at [531, 99] on icon "Remove Jun-21" at bounding box center [531, 99] width 4 height 5
click at [536, 99] on icon "Remove Jul-21" at bounding box center [540, 100] width 9 height 12
click at [531, 115] on icon "Remove Aug-21" at bounding box center [531, 117] width 4 height 5
click at [531, 99] on icon "Remove Sep-21" at bounding box center [531, 99] width 4 height 5
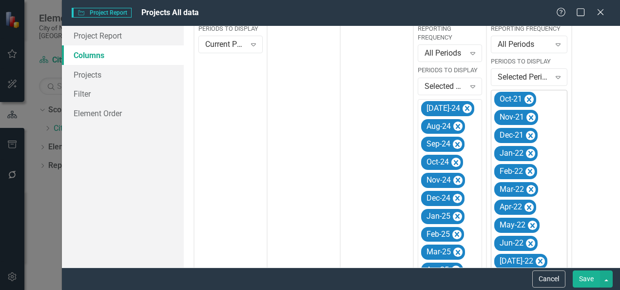
click at [531, 99] on icon "Remove Oct-21" at bounding box center [529, 100] width 9 height 12
click at [531, 99] on icon "Remove Nov-21" at bounding box center [531, 99] width 4 height 5
click at [531, 115] on icon "Remove Dec-21" at bounding box center [531, 117] width 4 height 5
click at [531, 99] on icon "Remove Jan-22" at bounding box center [531, 99] width 4 height 5
click at [531, 99] on icon "Remove Feb-22" at bounding box center [530, 99] width 4 height 5
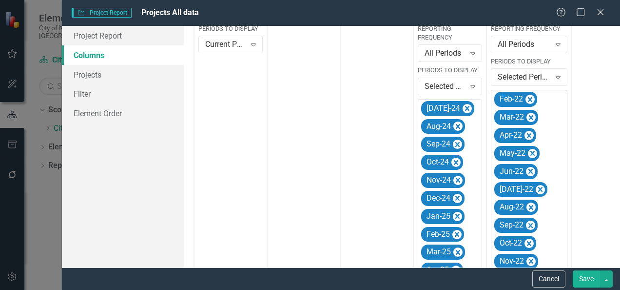
click at [531, 115] on icon "Remove Mar-22" at bounding box center [531, 117] width 4 height 5
click at [531, 99] on icon "Remove Apr-22" at bounding box center [529, 100] width 9 height 12
click at [531, 99] on icon "Remove May-22" at bounding box center [533, 99] width 4 height 5
click at [531, 99] on icon "Remove Jun-22" at bounding box center [531, 99] width 4 height 5
click at [536, 111] on icon "Remove Jul-22" at bounding box center [540, 117] width 9 height 12
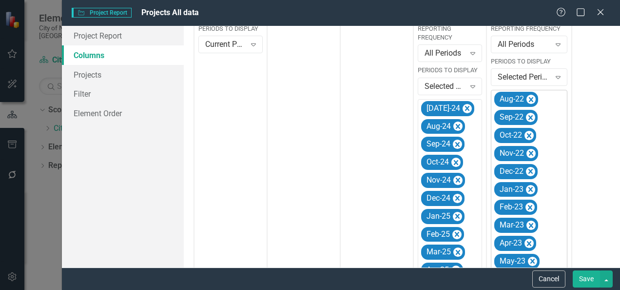
click at [531, 99] on icon "Remove Aug-22" at bounding box center [531, 99] width 4 height 5
click at [531, 99] on icon "Remove Sep-22" at bounding box center [531, 99] width 4 height 5
click at [531, 111] on icon "Remove Oct-22" at bounding box center [529, 117] width 9 height 12
click at [531, 99] on icon "Remove Nov-22" at bounding box center [531, 99] width 4 height 5
click at [531, 99] on icon "Remove Dec-22" at bounding box center [531, 99] width 4 height 5
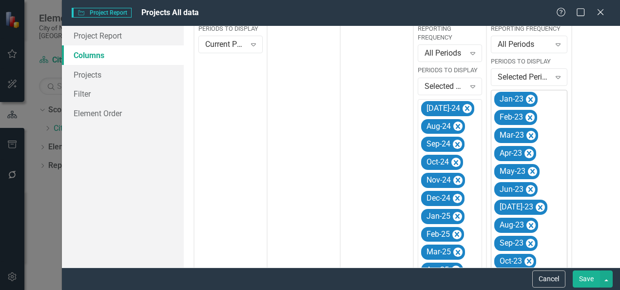
click at [531, 99] on icon "Remove Jan-23" at bounding box center [531, 99] width 4 height 5
click at [531, 115] on icon "Remove Feb-23" at bounding box center [530, 117] width 4 height 5
click at [531, 99] on icon "Remove Mar-23" at bounding box center [531, 99] width 4 height 5
click at [531, 99] on icon "Remove Apr-23" at bounding box center [529, 100] width 9 height 12
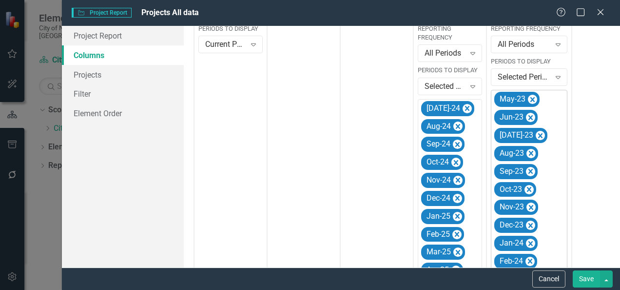
click at [531, 99] on icon "Remove May-23" at bounding box center [533, 99] width 4 height 5
click at [531, 99] on icon "Remove Jun-23" at bounding box center [531, 99] width 4 height 5
click at [536, 99] on icon "Remove Jul-23" at bounding box center [540, 100] width 9 height 12
click at [531, 99] on icon "Remove Aug-23" at bounding box center [531, 99] width 4 height 5
click at [531, 99] on icon "Remove Sep-23" at bounding box center [531, 99] width 4 height 5
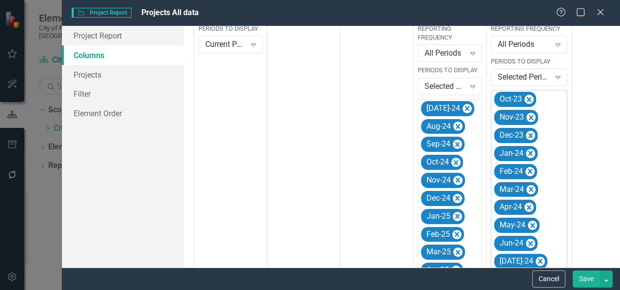
click at [531, 99] on icon "Remove Oct-23" at bounding box center [529, 100] width 9 height 12
click at [531, 99] on icon "Remove Nov-23" at bounding box center [531, 99] width 4 height 5
click at [531, 115] on icon "Remove Dec-23" at bounding box center [531, 117] width 4 height 5
click at [531, 99] on icon "Remove Jan-24" at bounding box center [531, 99] width 4 height 5
click at [531, 99] on icon "Remove Feb-24" at bounding box center [530, 99] width 4 height 5
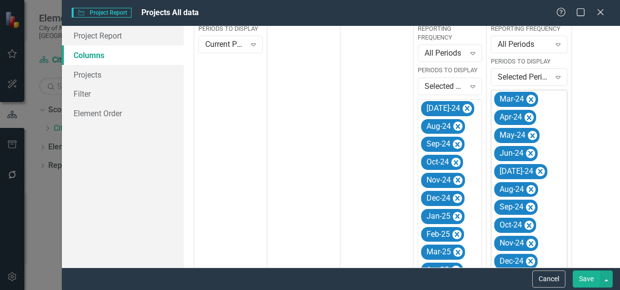
click at [531, 99] on icon "Remove Mar-24" at bounding box center [531, 99] width 4 height 5
click at [531, 99] on icon "Remove Apr-24" at bounding box center [529, 100] width 9 height 12
click at [531, 99] on icon "Remove May-24" at bounding box center [533, 99] width 4 height 5
click at [531, 99] on icon "Remove Jun-24" at bounding box center [531, 99] width 4 height 5
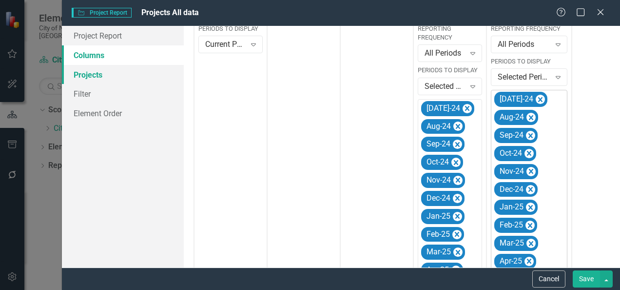
click at [125, 80] on link "Projects" at bounding box center [123, 75] width 122 height 20
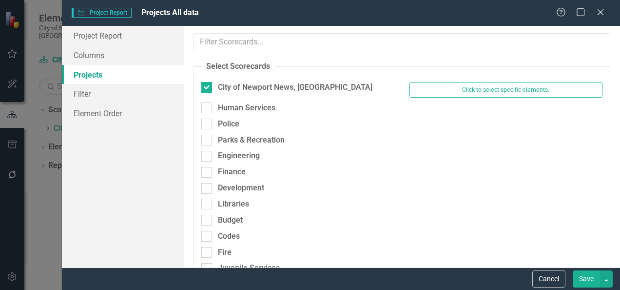
click at [250, 113] on div "Human Services" at bounding box center [298, 110] width 208 height 16
click at [237, 111] on div "Human Services" at bounding box center [247, 107] width 58 height 11
click at [208, 109] on input "Human Services" at bounding box center [204, 105] width 6 height 6
checkbox input "true"
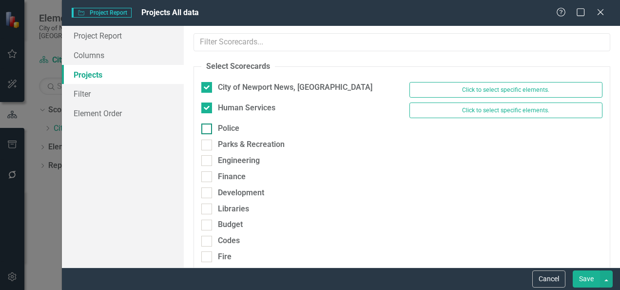
click at [217, 125] on div "Police" at bounding box center [297, 128] width 193 height 11
click at [208, 125] on input "Police" at bounding box center [204, 126] width 6 height 6
checkbox input "true"
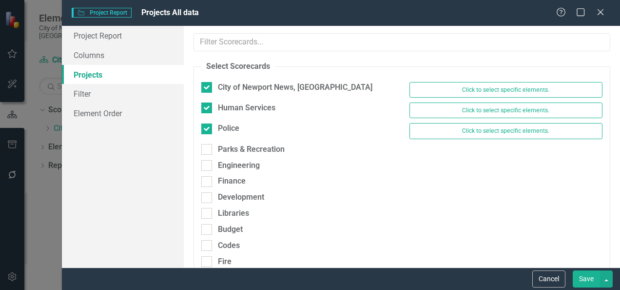
click at [209, 155] on div "Parks & Recreation" at bounding box center [298, 152] width 208 height 16
click at [208, 154] on div "Parks & Recreation" at bounding box center [298, 152] width 208 height 16
click at [209, 155] on div "Parks & Recreation" at bounding box center [298, 152] width 208 height 16
click at [208, 151] on div at bounding box center [206, 149] width 11 height 11
click at [208, 150] on input "Parks & Recreation" at bounding box center [204, 147] width 6 height 6
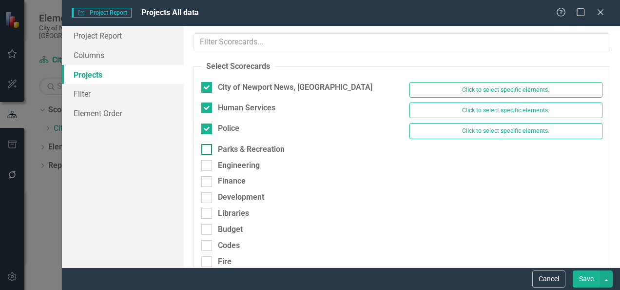
checkbox input "true"
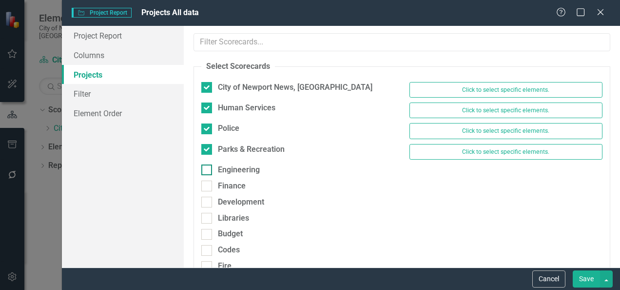
click at [209, 165] on div at bounding box center [206, 169] width 11 height 11
click at [208, 165] on input "Engineering" at bounding box center [204, 167] width 6 height 6
checkbox input "true"
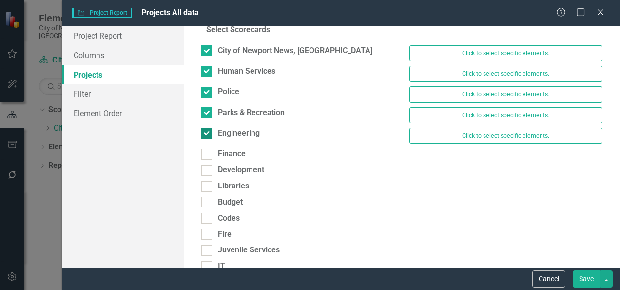
scroll to position [39, 0]
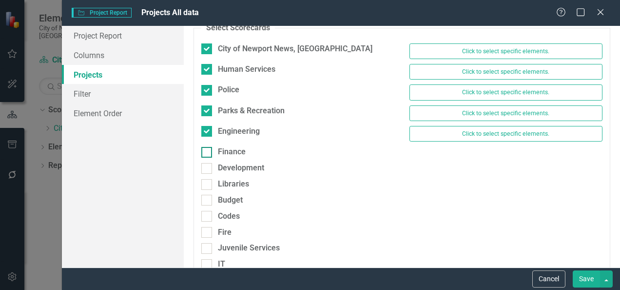
click at [209, 152] on div at bounding box center [206, 152] width 11 height 11
click at [208, 152] on input "Finance" at bounding box center [204, 150] width 6 height 6
checkbox input "true"
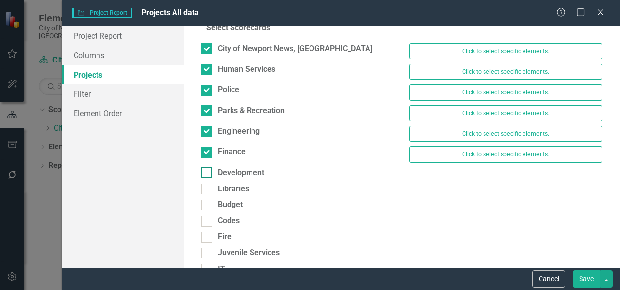
click at [209, 167] on div at bounding box center [206, 172] width 11 height 11
click at [208, 167] on input "Development" at bounding box center [204, 170] width 6 height 6
checkbox input "true"
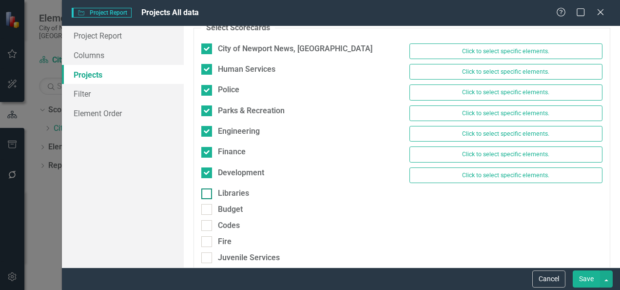
click at [209, 192] on div at bounding box center [206, 193] width 11 height 11
click at [208, 192] on input "Libraries" at bounding box center [204, 191] width 6 height 6
checkbox input "true"
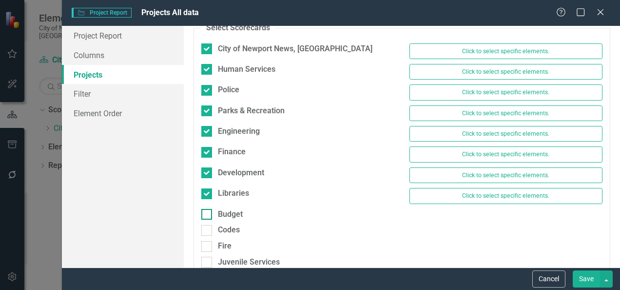
click at [208, 209] on div at bounding box center [206, 214] width 11 height 11
click at [208, 209] on input "Budget" at bounding box center [204, 212] width 6 height 6
checkbox input "true"
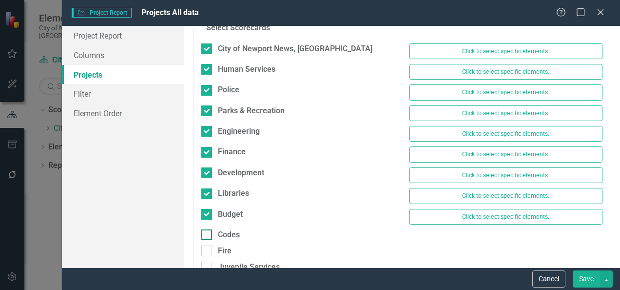
click at [210, 230] on div at bounding box center [206, 234] width 11 height 11
click at [208, 230] on input "Codes" at bounding box center [204, 232] width 6 height 6
checkbox input "true"
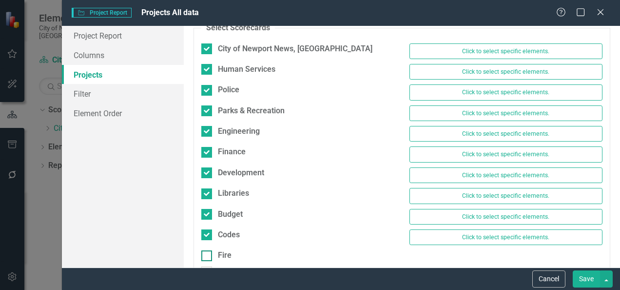
click at [209, 253] on div at bounding box center [206, 255] width 11 height 11
click at [208, 253] on input "Fire" at bounding box center [204, 253] width 6 height 6
checkbox input "true"
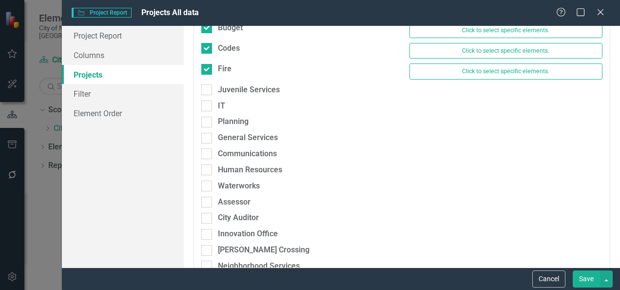
scroll to position [226, 0]
click at [212, 89] on div at bounding box center [206, 88] width 11 height 11
click at [208, 89] on input "Juvenile Services" at bounding box center [204, 86] width 6 height 6
checkbox input "true"
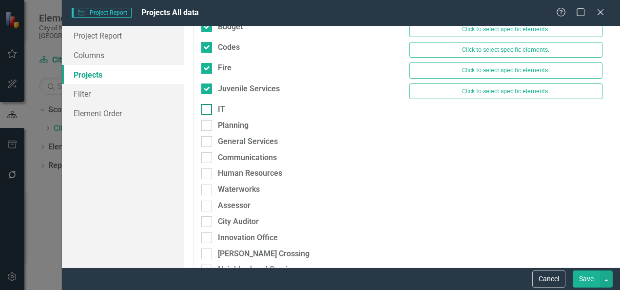
click at [210, 104] on div at bounding box center [206, 109] width 11 height 11
click at [208, 104] on input "IT" at bounding box center [204, 107] width 6 height 6
checkbox input "true"
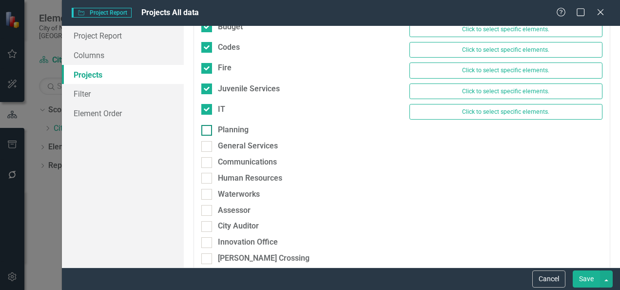
click at [210, 125] on div at bounding box center [206, 130] width 11 height 11
click at [208, 125] on input "Planning" at bounding box center [204, 128] width 6 height 6
checkbox input "true"
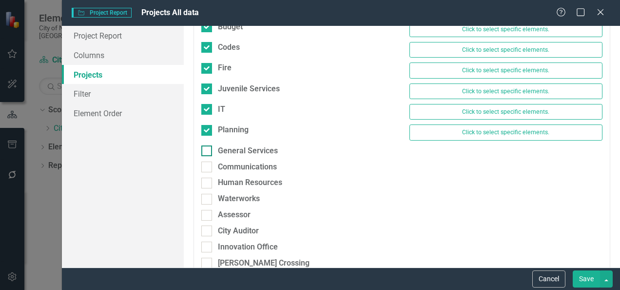
click at [208, 147] on div at bounding box center [206, 150] width 11 height 11
click at [208, 147] on input "General Services" at bounding box center [204, 148] width 6 height 6
checkbox input "true"
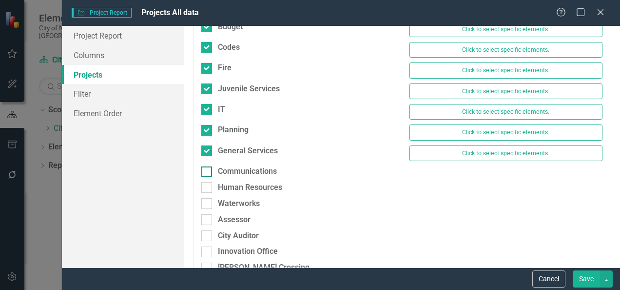
click at [209, 169] on div at bounding box center [206, 171] width 11 height 11
click at [208, 169] on input "Communications" at bounding box center [204, 169] width 6 height 6
checkbox input "true"
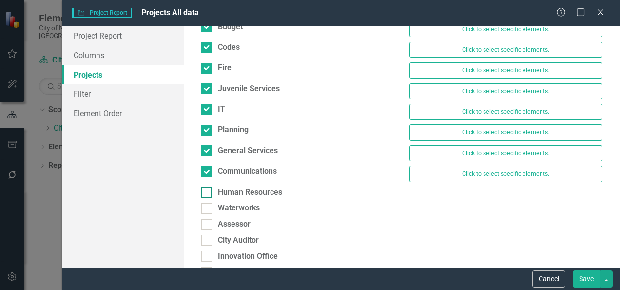
click at [207, 187] on input "Human Resources" at bounding box center [204, 190] width 6 height 6
checkbox input "true"
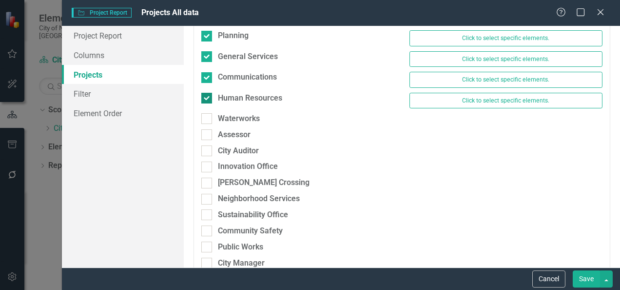
scroll to position [321, 0]
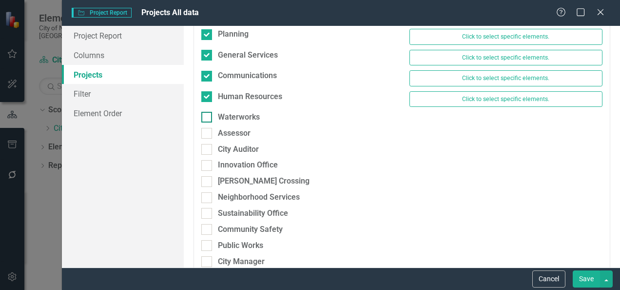
click at [209, 112] on div at bounding box center [206, 117] width 11 height 11
click at [208, 112] on input "Waterworks" at bounding box center [204, 115] width 6 height 6
checkbox input "true"
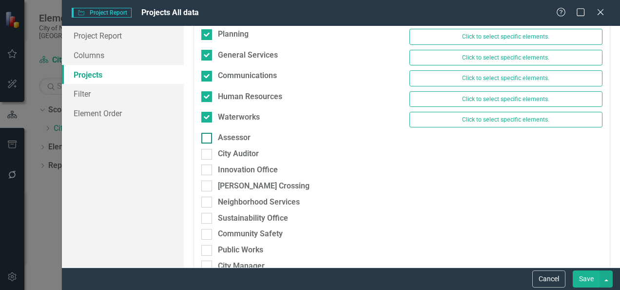
click at [207, 133] on input "Assessor" at bounding box center [204, 136] width 6 height 6
checkbox input "true"
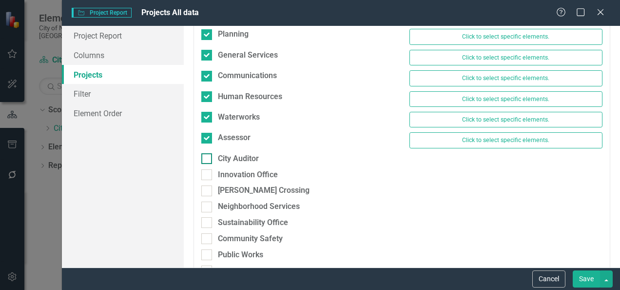
click at [207, 153] on input "City Auditor" at bounding box center [204, 156] width 6 height 6
checkbox input "true"
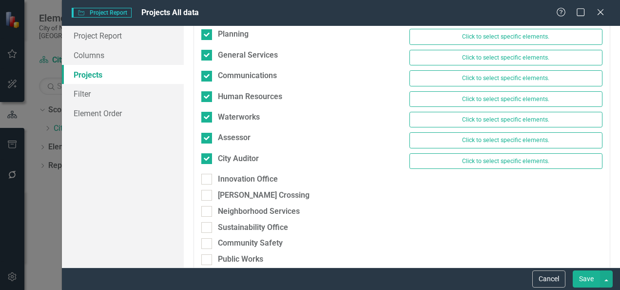
click at [206, 166] on div "City Auditor Click to select specific elements." at bounding box center [402, 163] width 416 height 20
click at [206, 174] on input "Innovation Office" at bounding box center [204, 177] width 6 height 6
checkbox input "true"
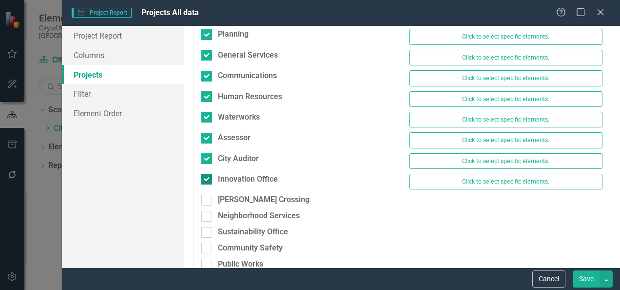
scroll to position [345, 0]
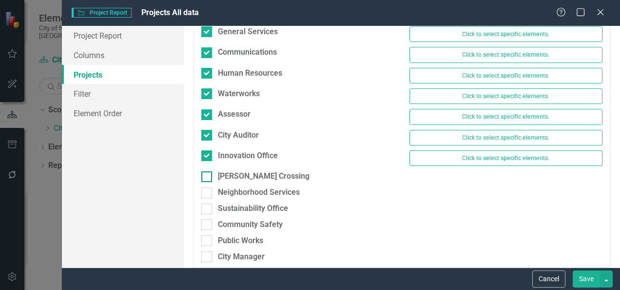
click at [206, 171] on input "[PERSON_NAME] Crossing" at bounding box center [204, 174] width 6 height 6
checkbox input "true"
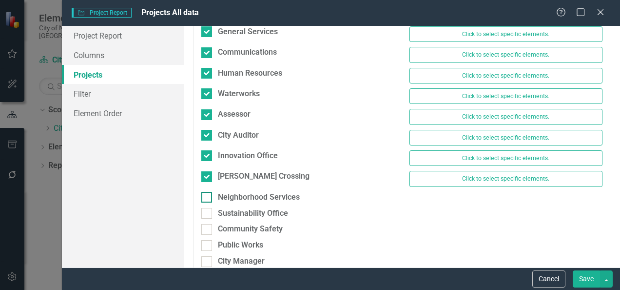
click at [206, 192] on input "Neighborhood Services" at bounding box center [204, 195] width 6 height 6
checkbox input "true"
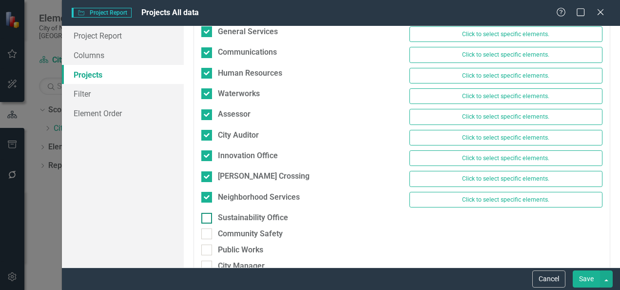
click at [206, 214] on div at bounding box center [206, 218] width 11 height 11
click at [206, 214] on input "Sustainability Office" at bounding box center [204, 216] width 6 height 6
checkbox input "true"
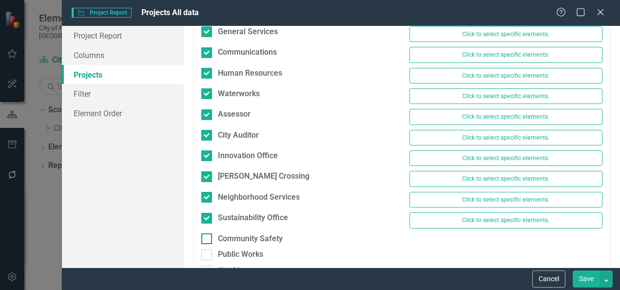
click at [207, 233] on input "Community Safety" at bounding box center [204, 236] width 6 height 6
checkbox input "true"
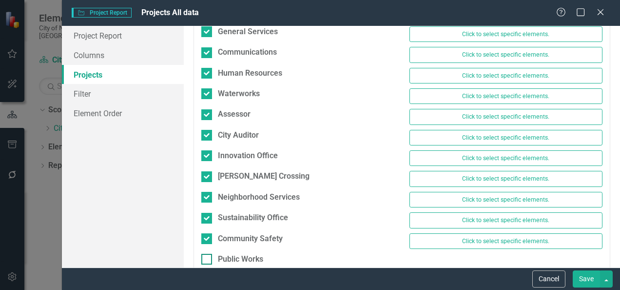
click at [210, 254] on div at bounding box center [206, 259] width 11 height 11
click at [208, 254] on input "Public Works" at bounding box center [204, 257] width 6 height 6
checkbox input "true"
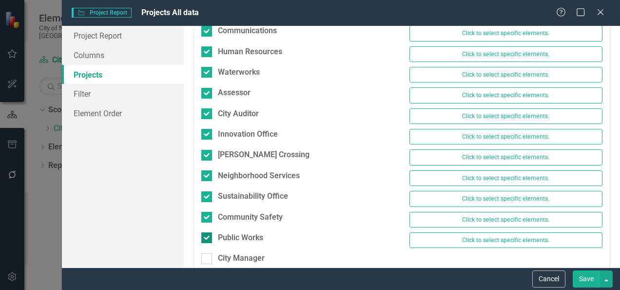
click at [210, 253] on div at bounding box center [206, 258] width 11 height 11
click at [208, 253] on input "City Manager" at bounding box center [204, 256] width 6 height 6
checkbox input "true"
click at [585, 279] on button "Save" at bounding box center [586, 278] width 27 height 17
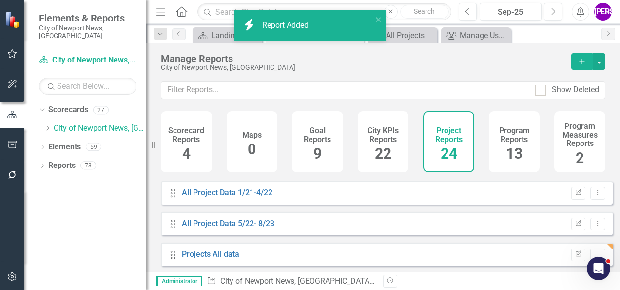
scroll to position [7, 0]
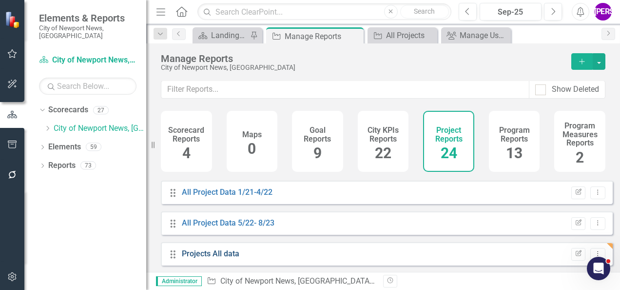
click at [213, 254] on link "Projects All data" at bounding box center [211, 253] width 58 height 9
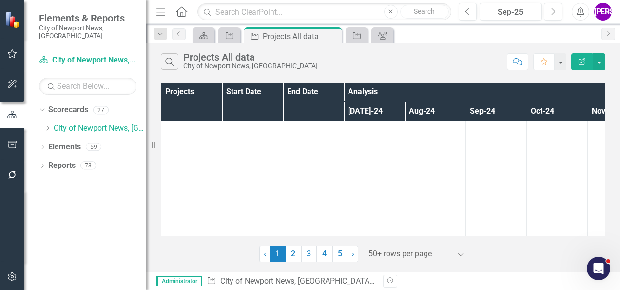
scroll to position [4829, 0]
click at [334, 34] on icon at bounding box center [332, 36] width 5 height 5
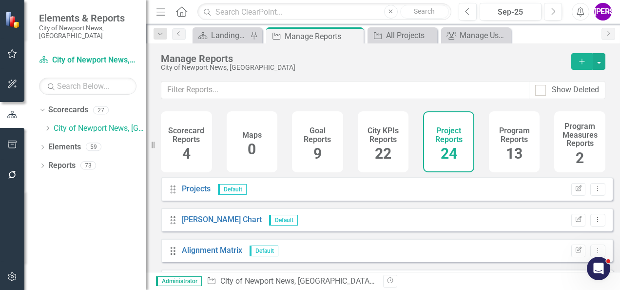
click at [510, 56] on div "Manage Reports" at bounding box center [361, 58] width 401 height 11
